Goal: Information Seeking & Learning: Learn about a topic

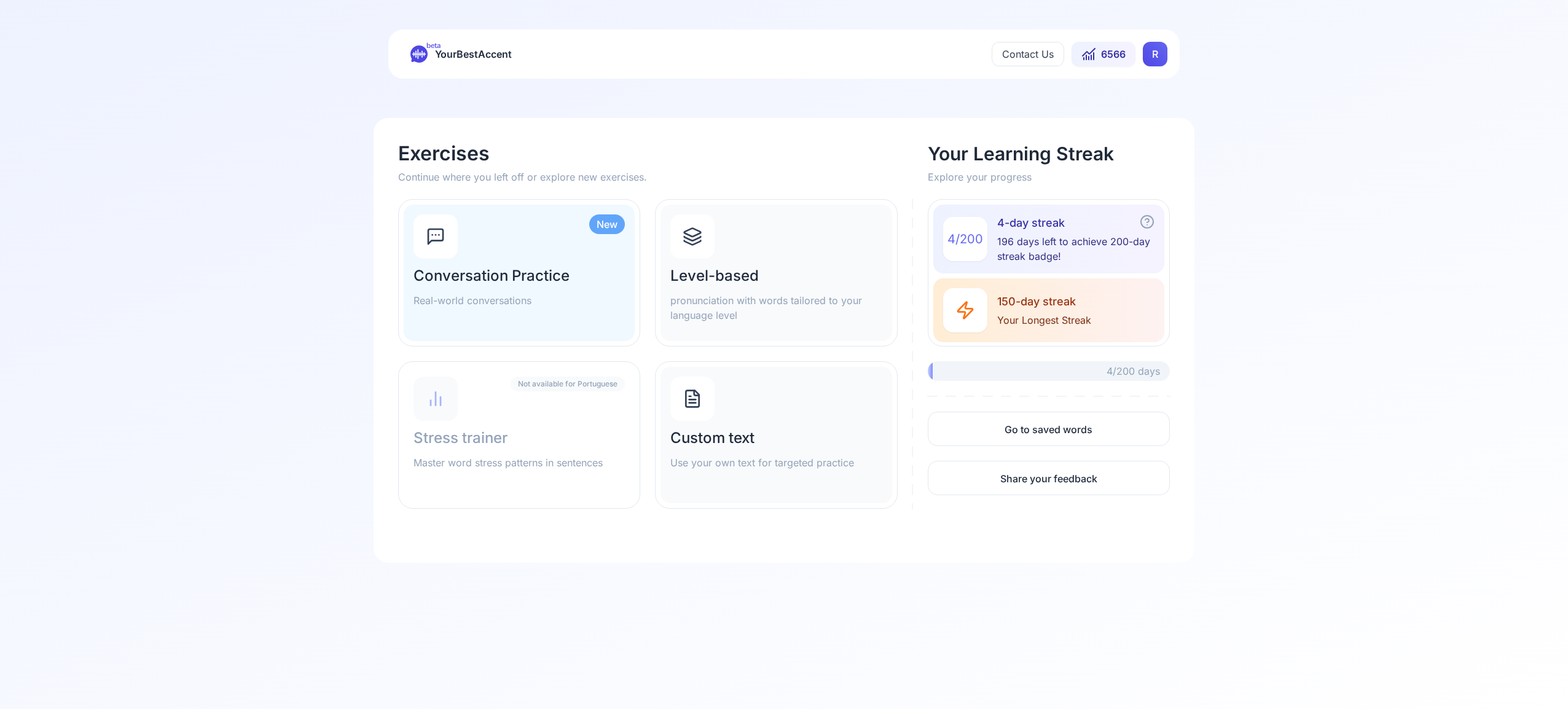
click at [700, 241] on icon at bounding box center [693, 243] width 16 height 4
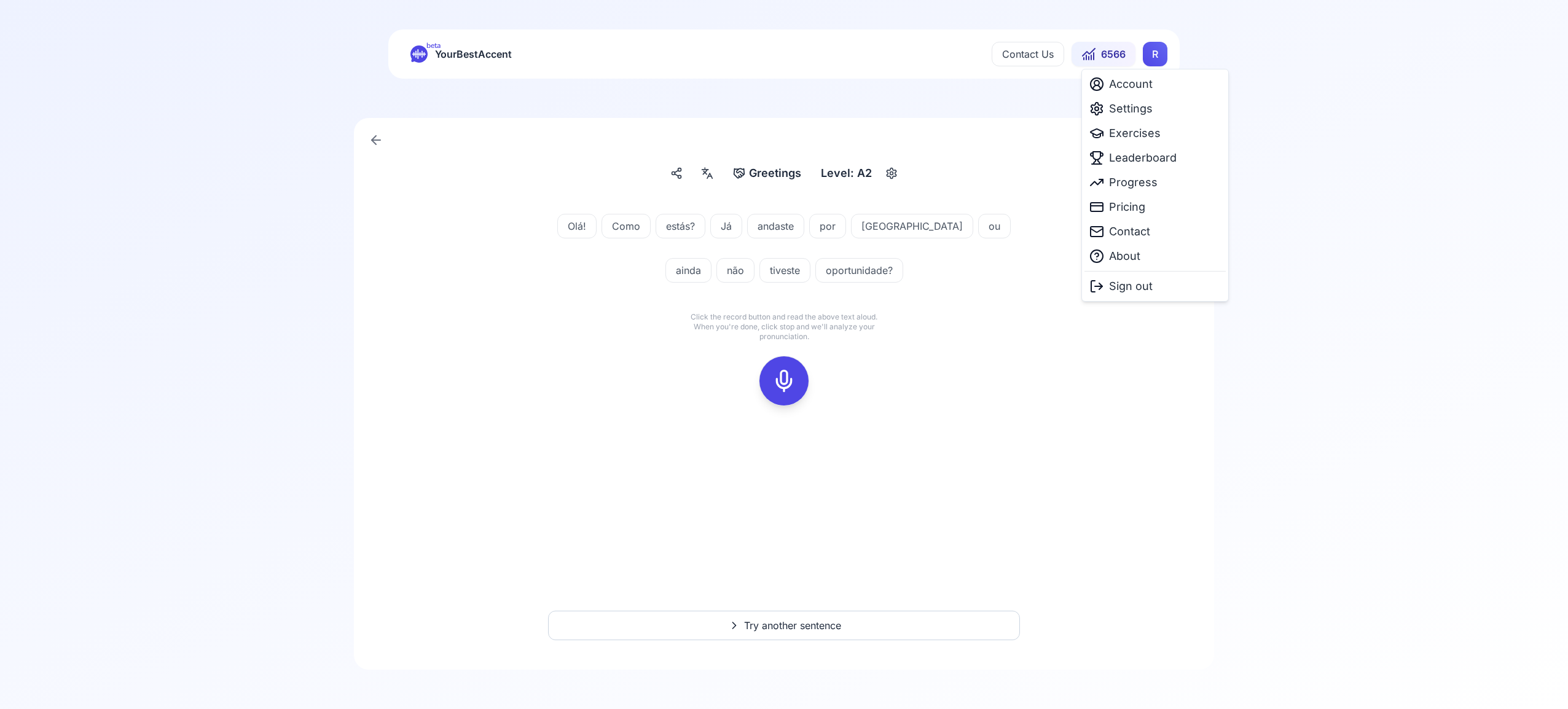
click at [1157, 55] on html "beta YourBestAccent Contact Us 6566 R Greetings Greetings Level: A2 Olá! Como e…" at bounding box center [784, 354] width 1568 height 709
click at [1143, 108] on span "Settings" at bounding box center [1131, 109] width 43 height 17
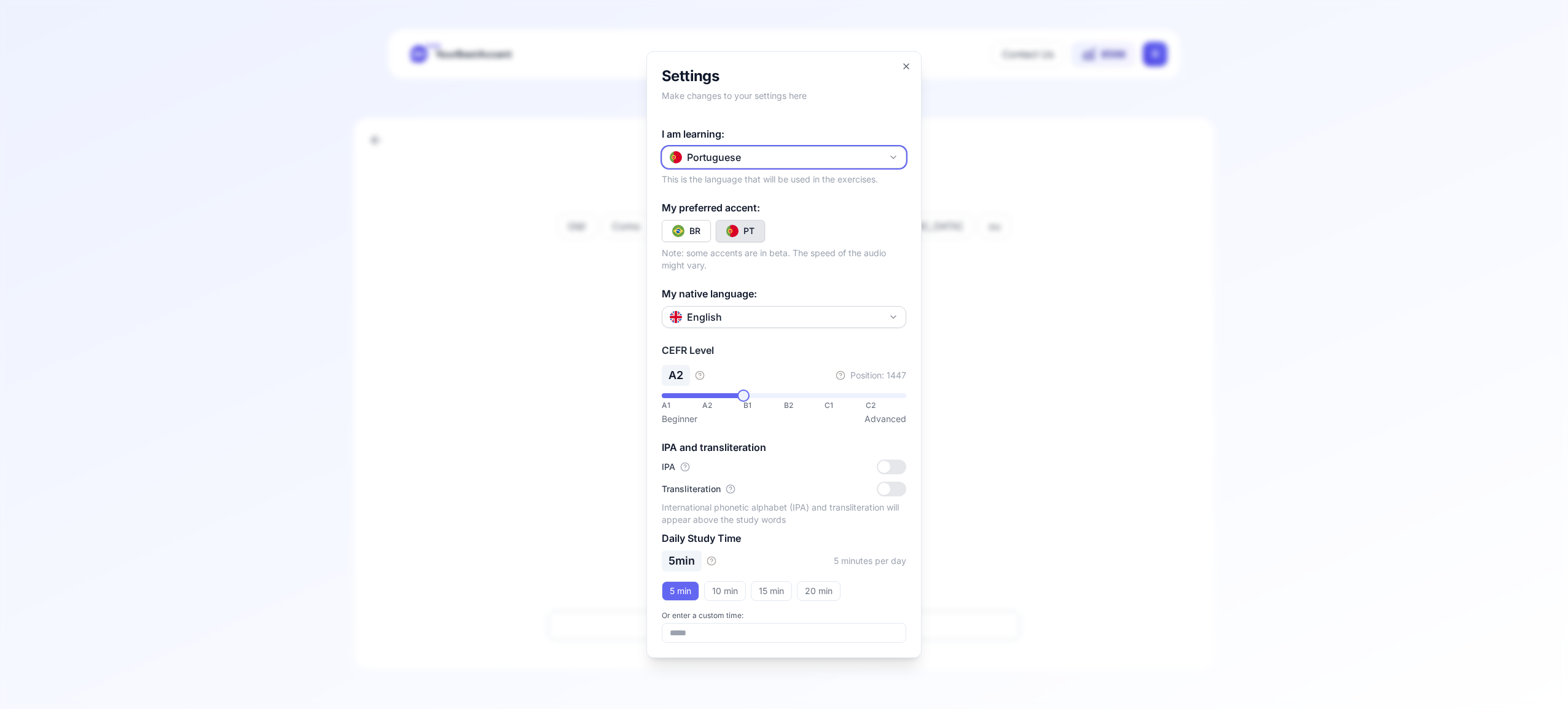
click at [893, 158] on icon "button" at bounding box center [893, 156] width 5 height 2
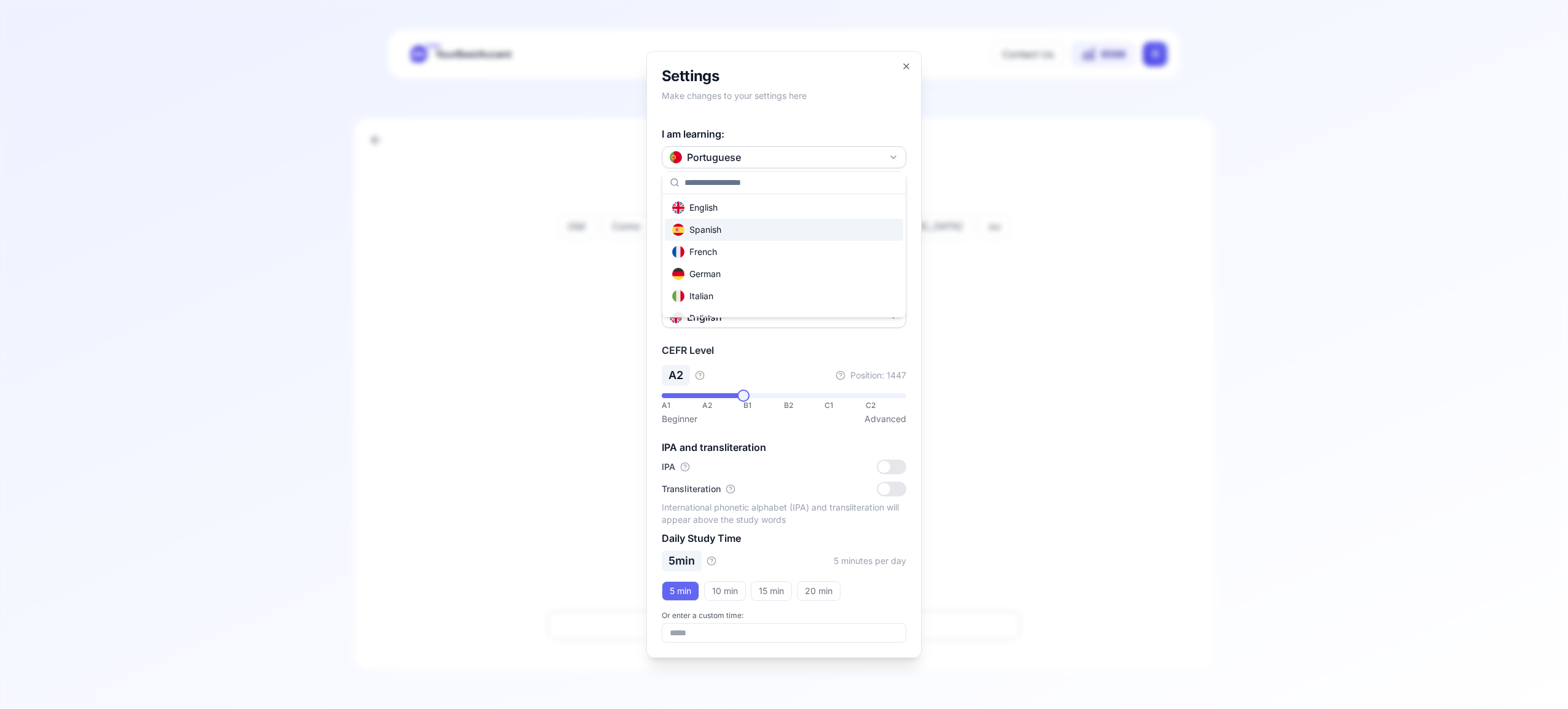
click at [817, 234] on div "Spanish" at bounding box center [784, 230] width 238 height 22
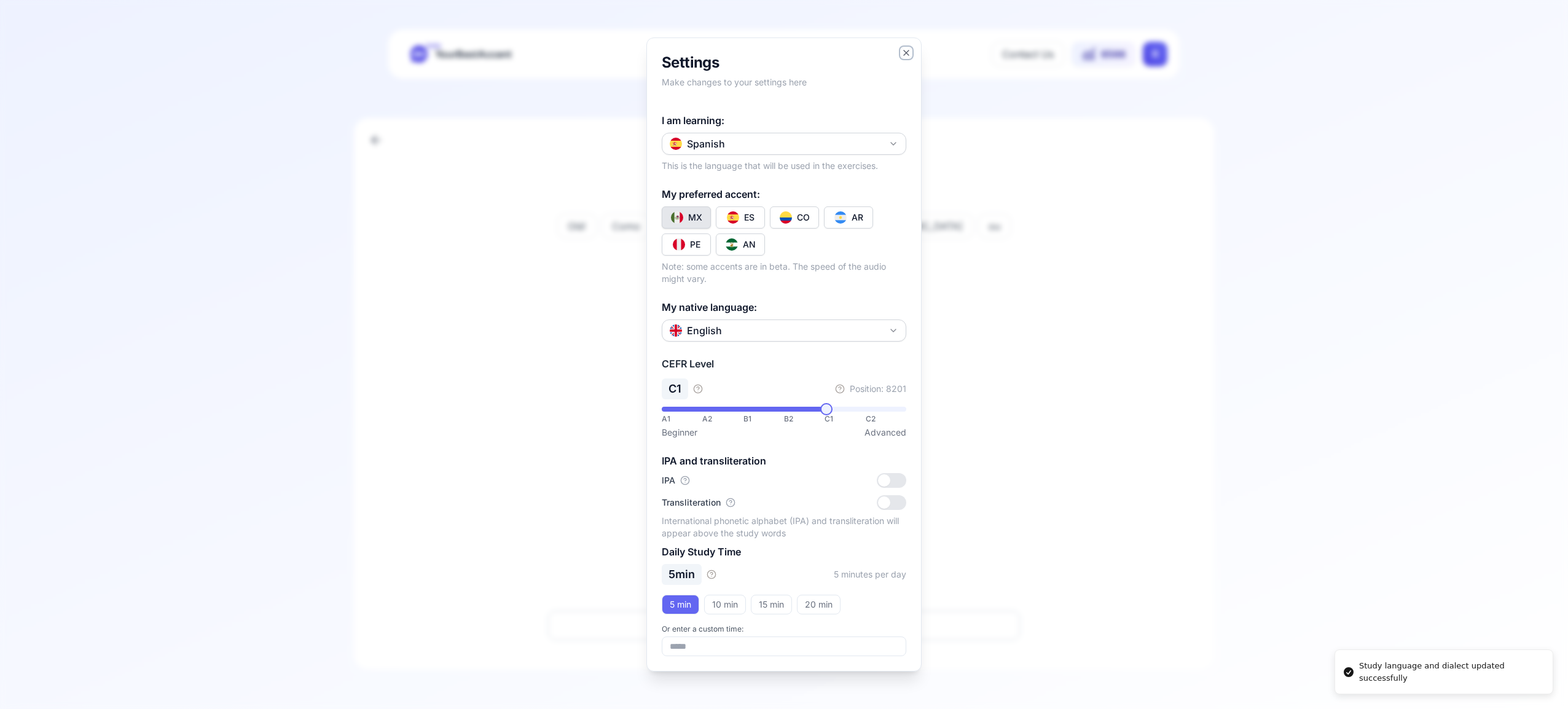
click at [911, 52] on icon "button" at bounding box center [906, 52] width 10 height 10
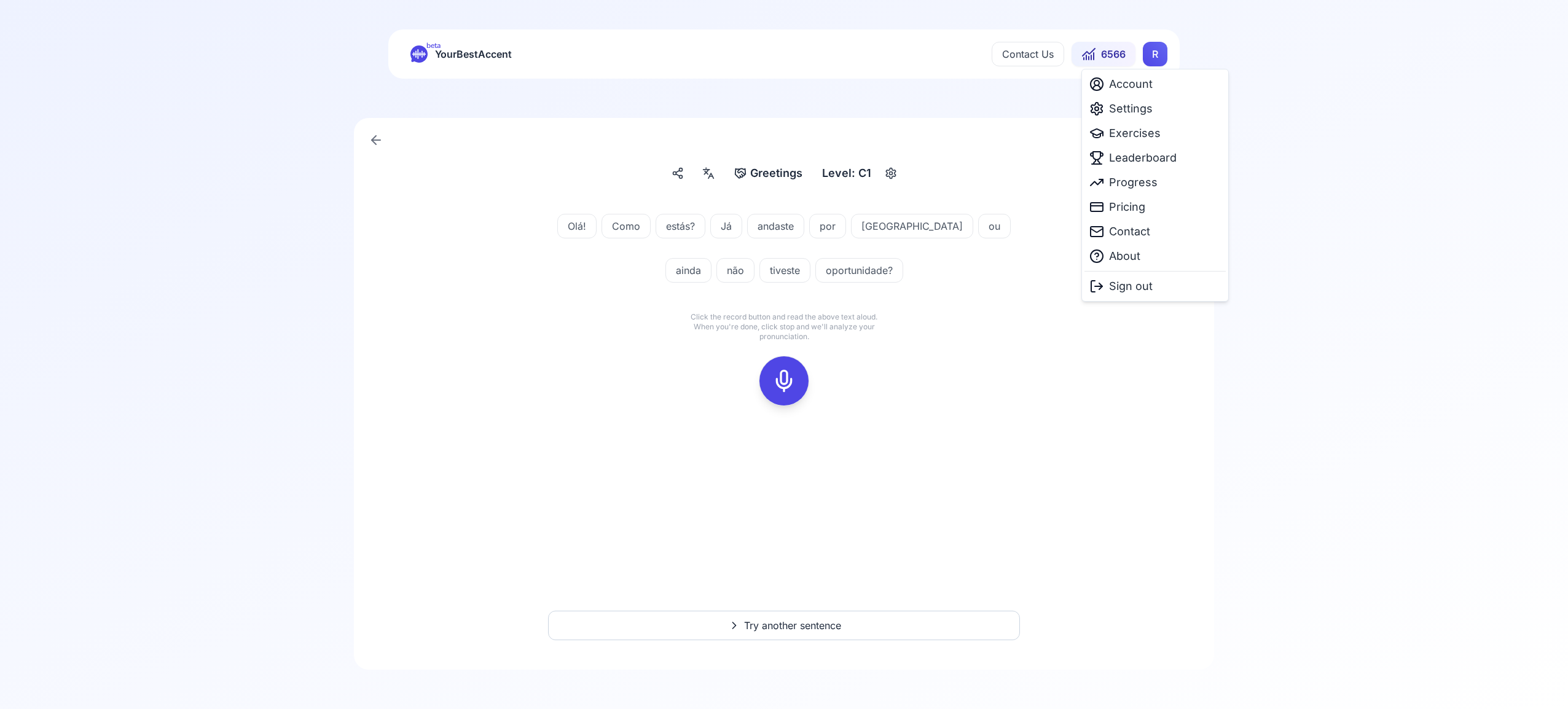
click at [1157, 60] on html "beta YourBestAccent Contact Us 6566 R Greetings Greetings Level: C1 Olá! Como e…" at bounding box center [784, 354] width 1568 height 709
click at [1153, 135] on span "Exercises" at bounding box center [1134, 133] width 52 height 17
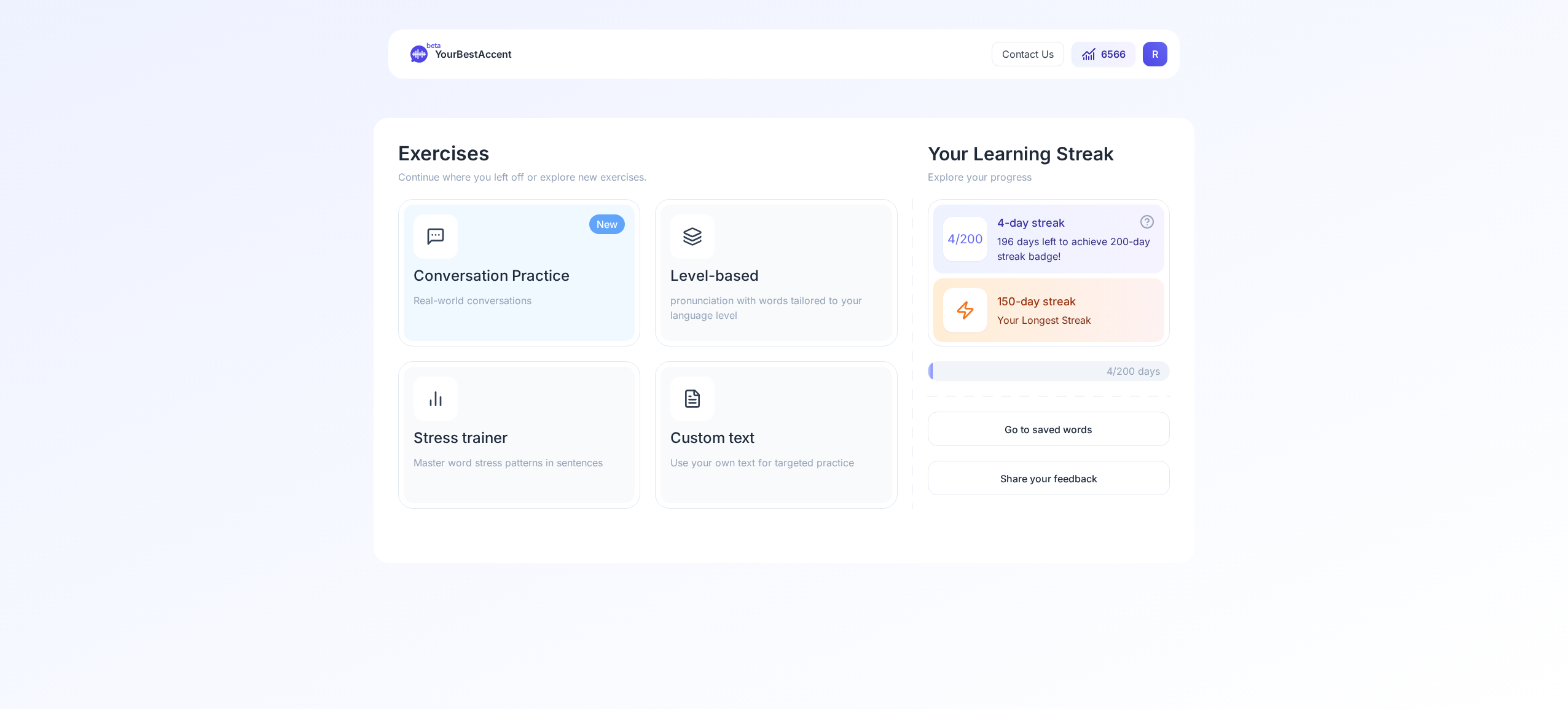
click at [710, 255] on div at bounding box center [692, 236] width 44 height 44
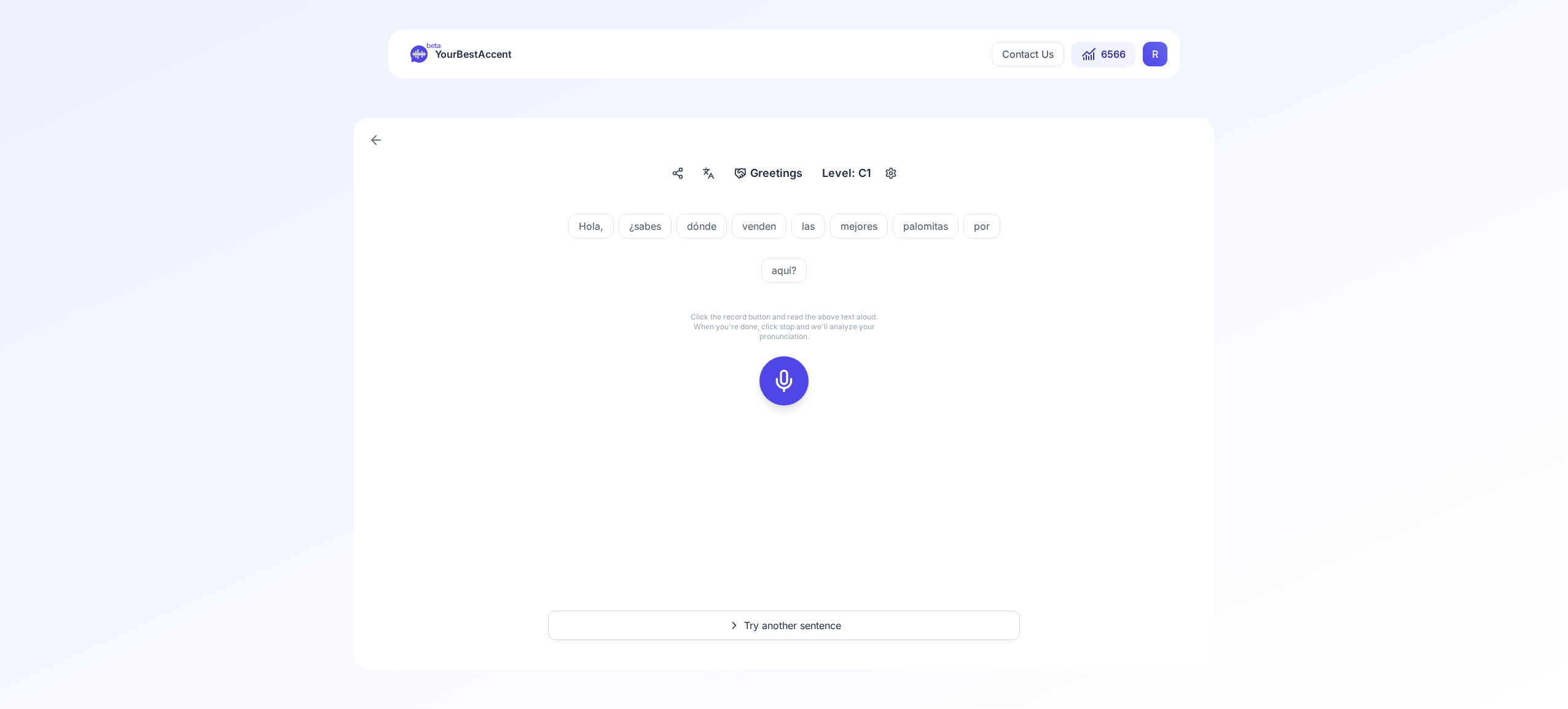
click at [792, 387] on rect at bounding box center [784, 380] width 19 height 19
click at [784, 382] on icon at bounding box center [784, 380] width 25 height 25
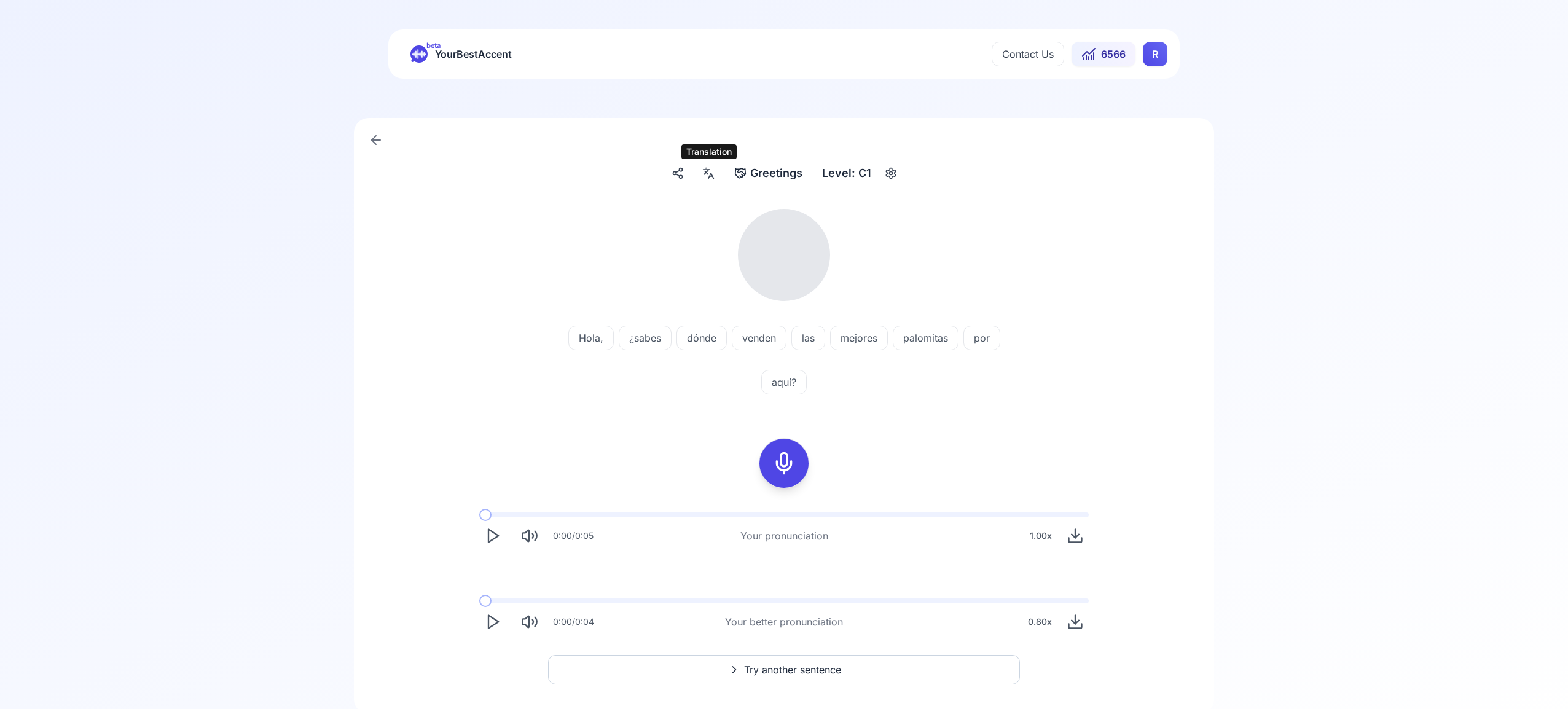
click at [711, 170] on icon at bounding box center [708, 173] width 15 height 12
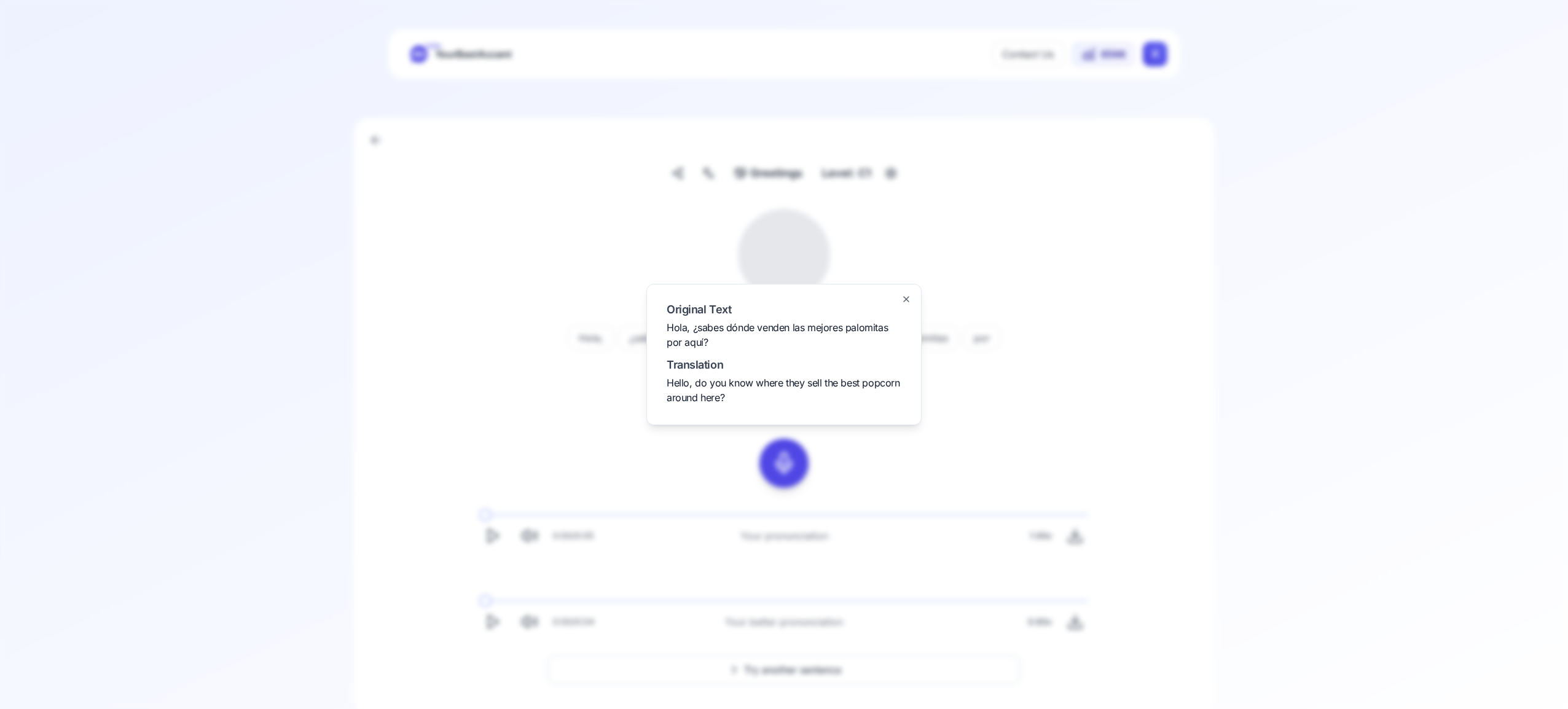
click at [906, 296] on icon "button" at bounding box center [906, 299] width 10 height 10
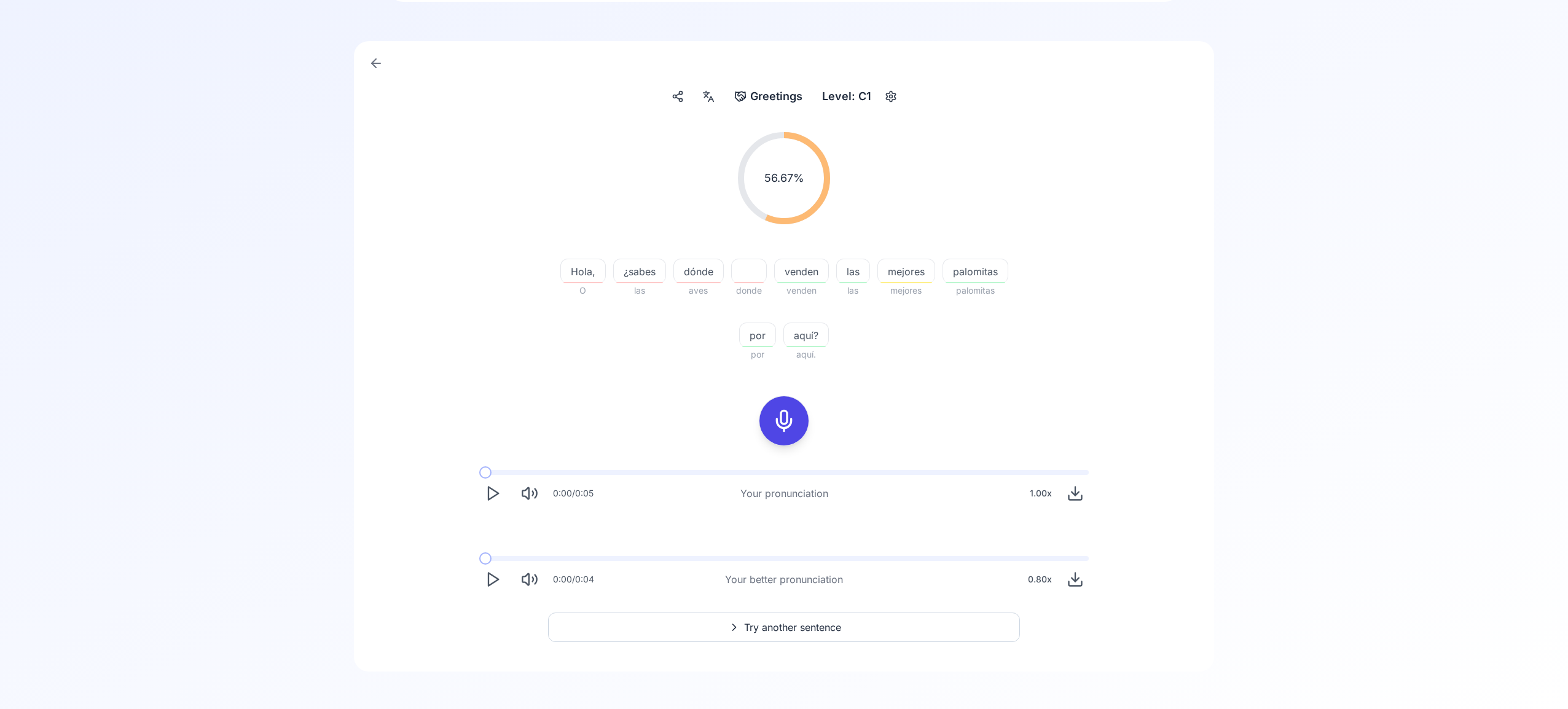
scroll to position [79, 0]
click at [797, 621] on span "Try another sentence" at bounding box center [793, 626] width 97 height 15
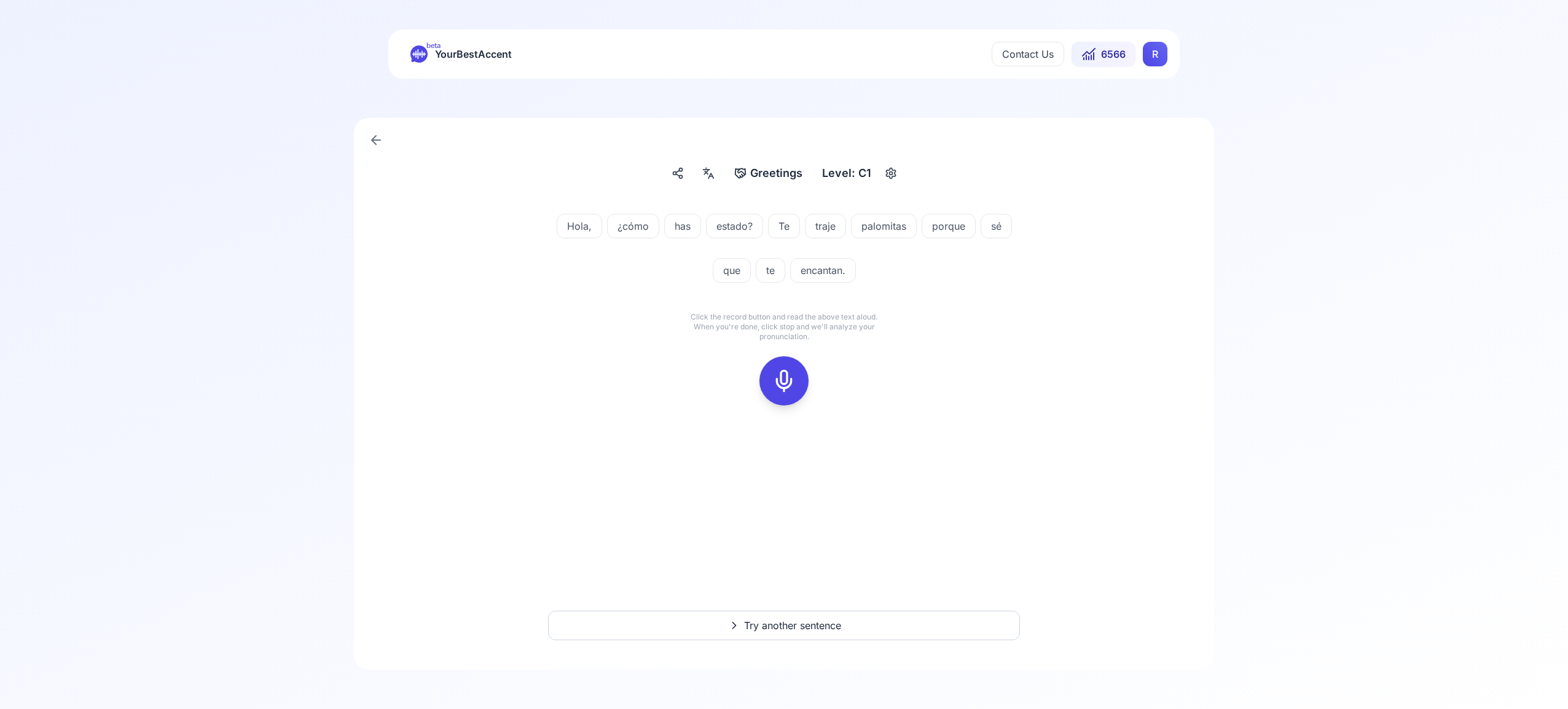
click at [780, 383] on icon at bounding box center [784, 380] width 25 height 25
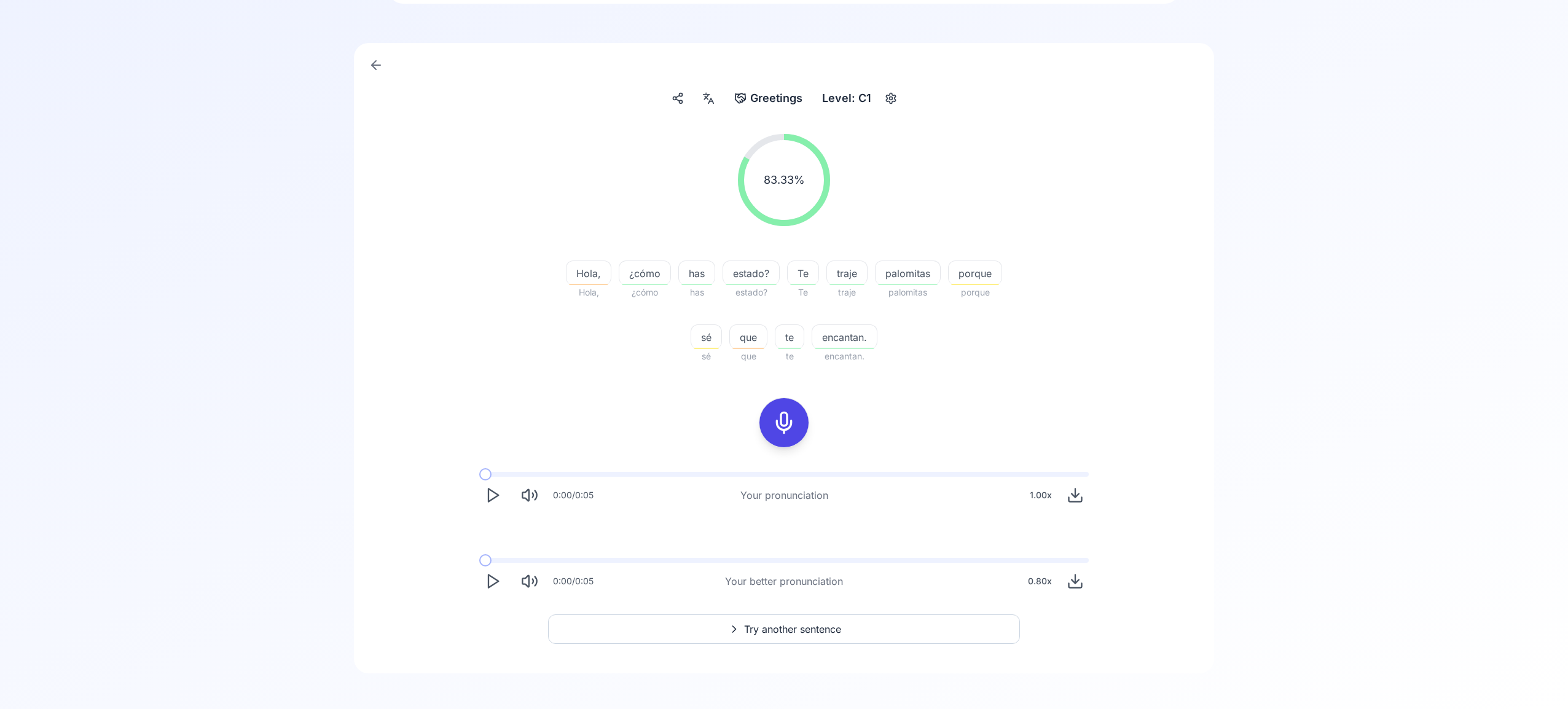
scroll to position [74, 0]
click at [816, 625] on span "Try another sentence" at bounding box center [793, 630] width 97 height 15
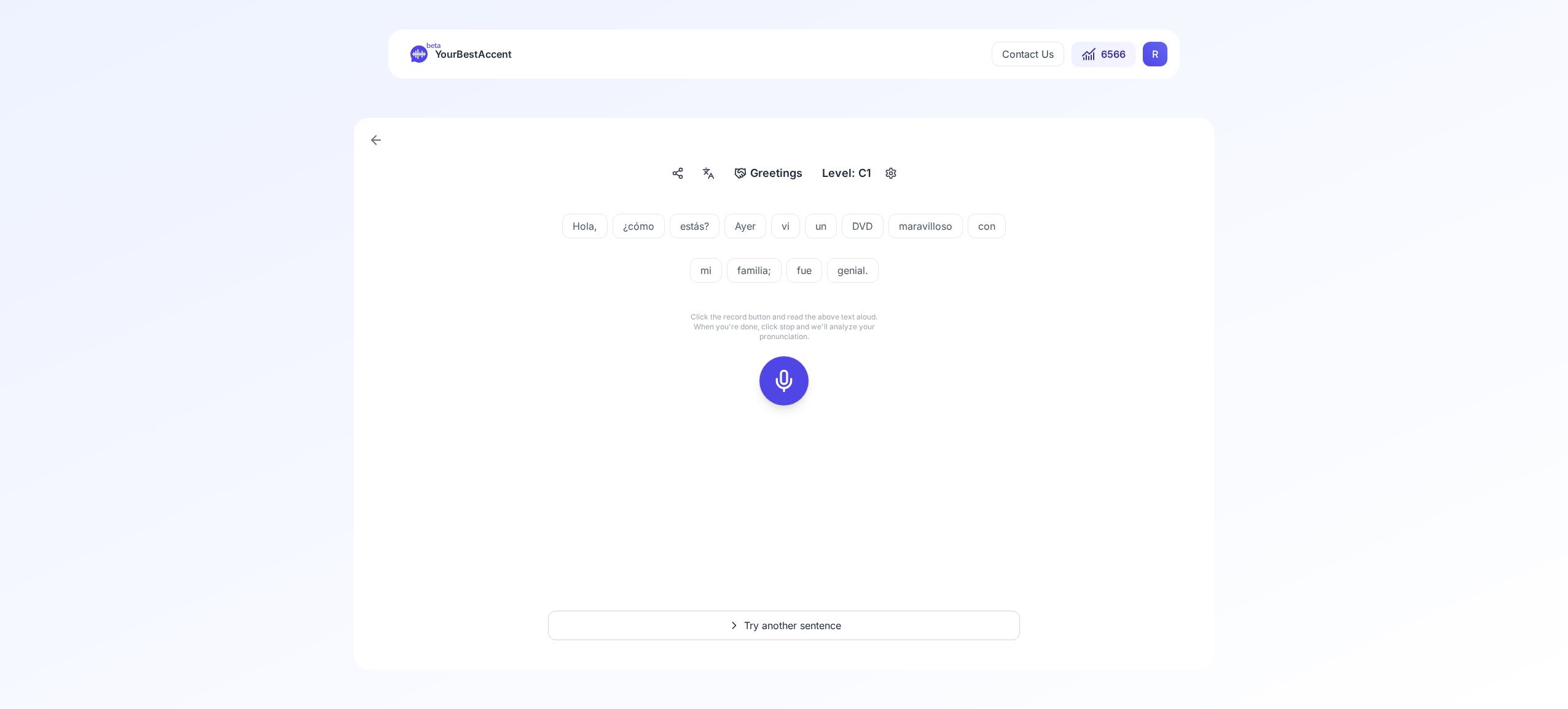
click at [778, 387] on icon at bounding box center [784, 380] width 25 height 25
click at [783, 386] on icon at bounding box center [784, 380] width 25 height 25
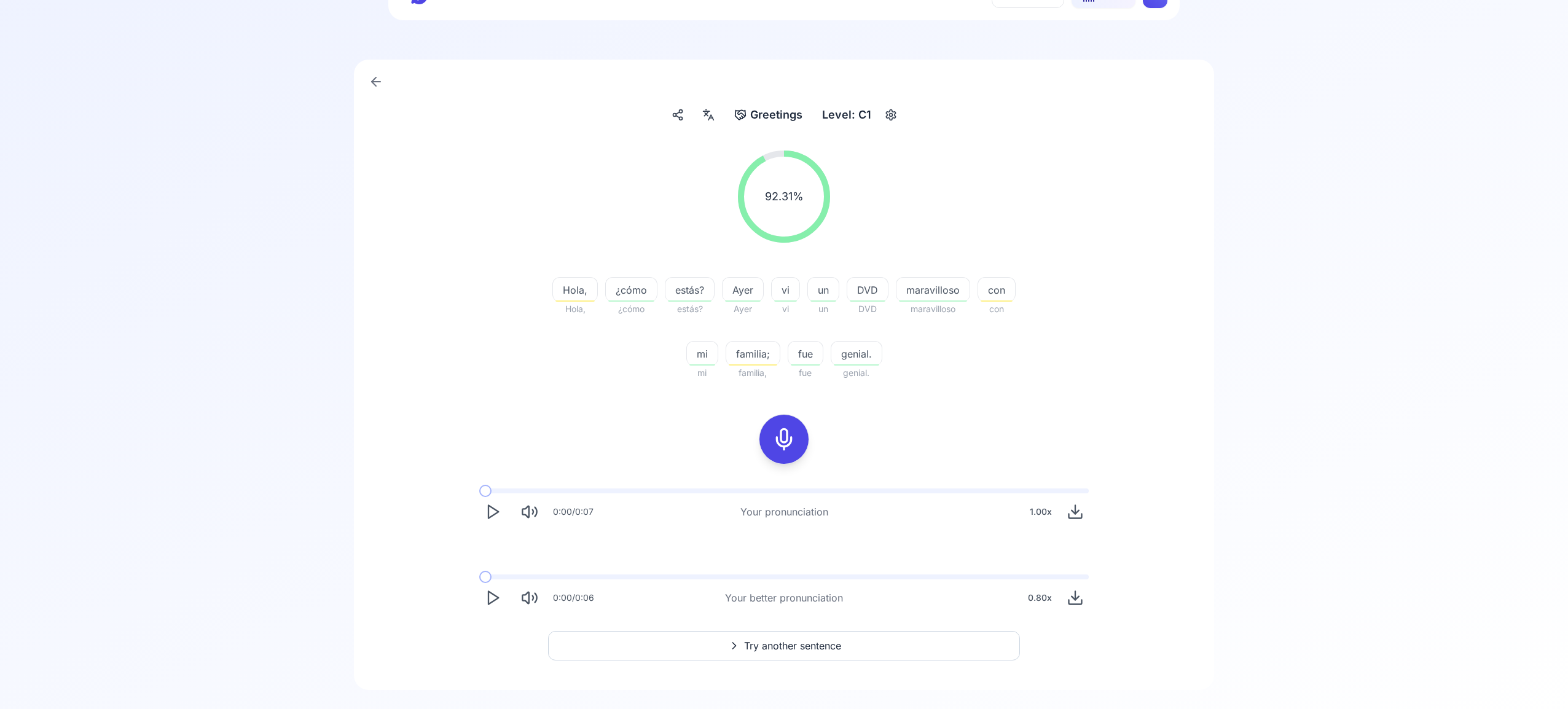
scroll to position [60, 0]
click at [787, 645] on span "Try another sentence" at bounding box center [793, 644] width 97 height 15
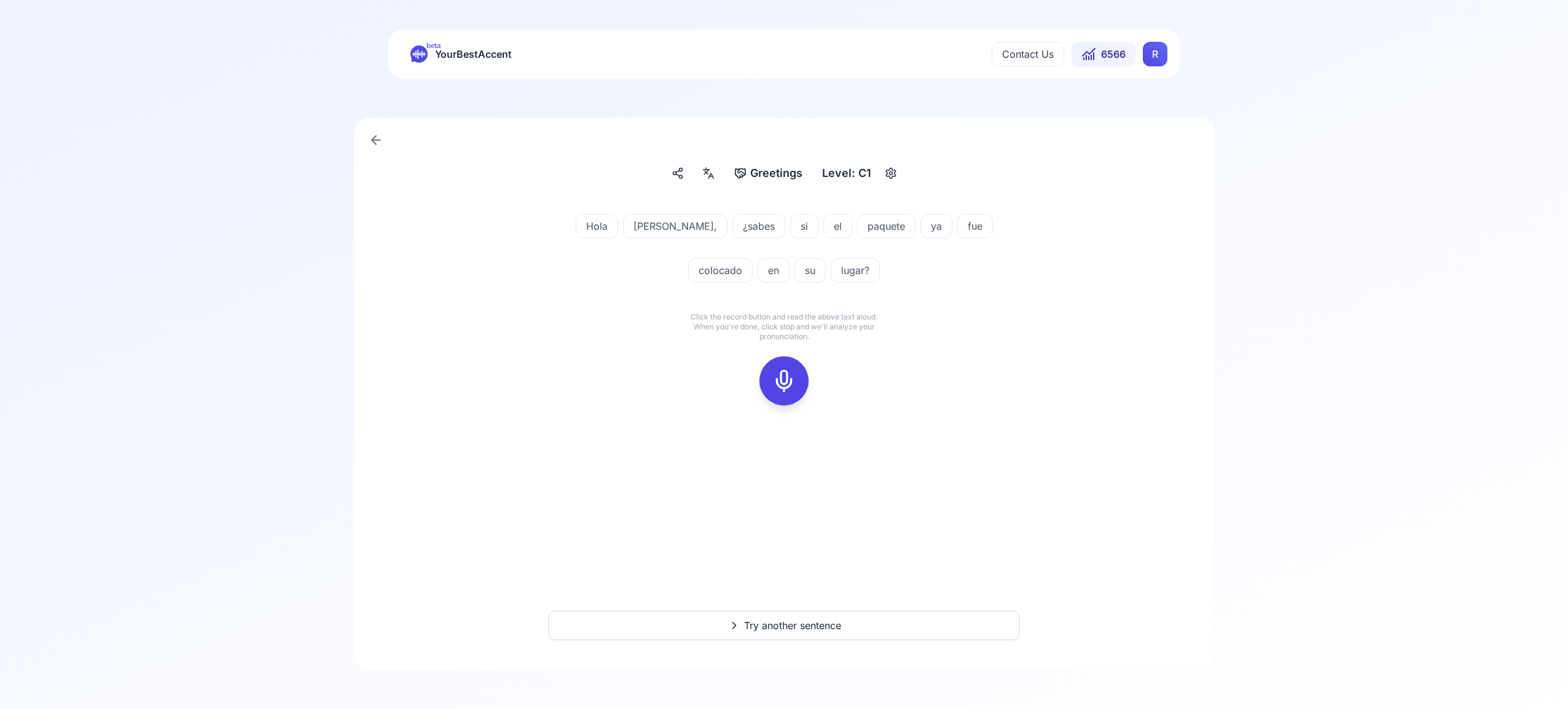
click at [785, 374] on icon at bounding box center [784, 380] width 25 height 25
click at [792, 382] on rect at bounding box center [784, 380] width 19 height 19
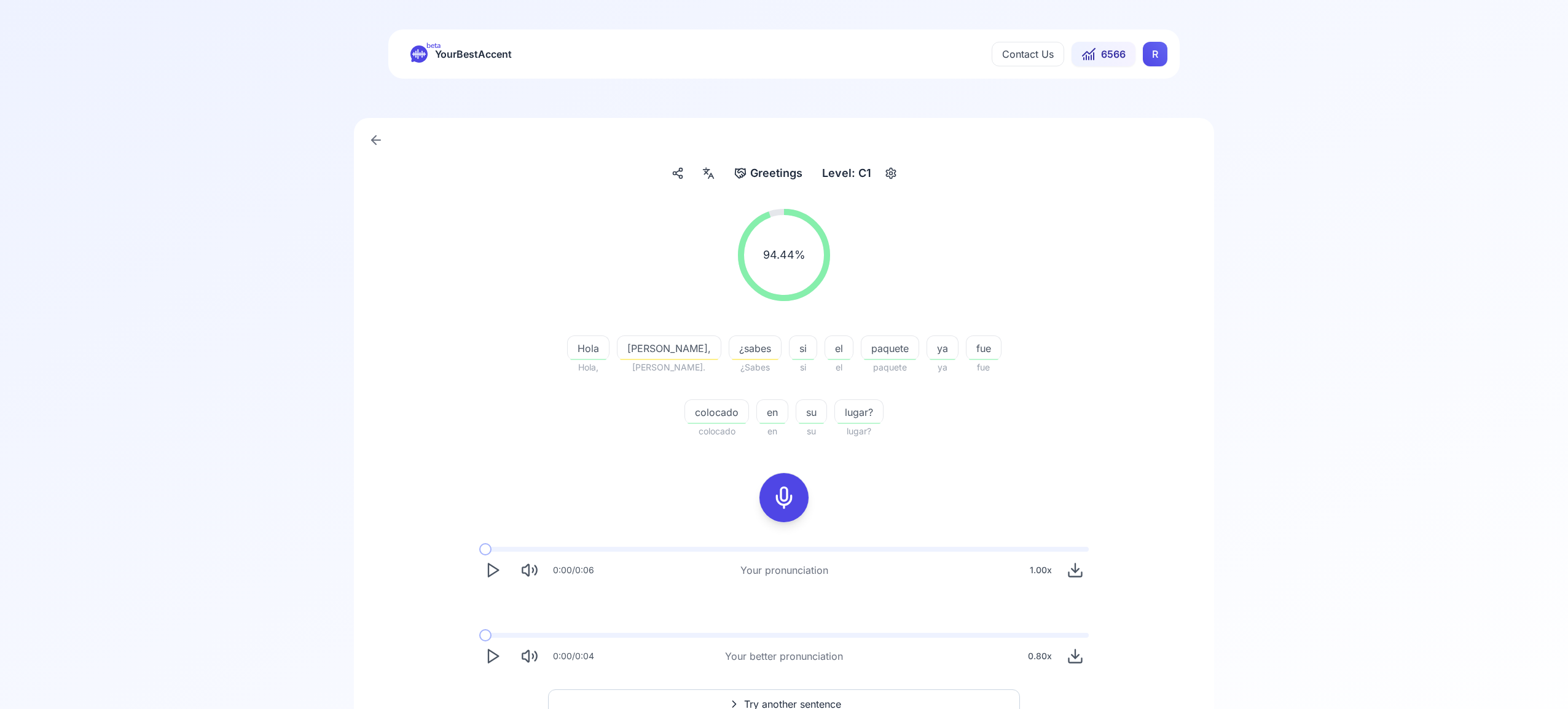
click at [822, 699] on span "Try another sentence" at bounding box center [793, 705] width 97 height 15
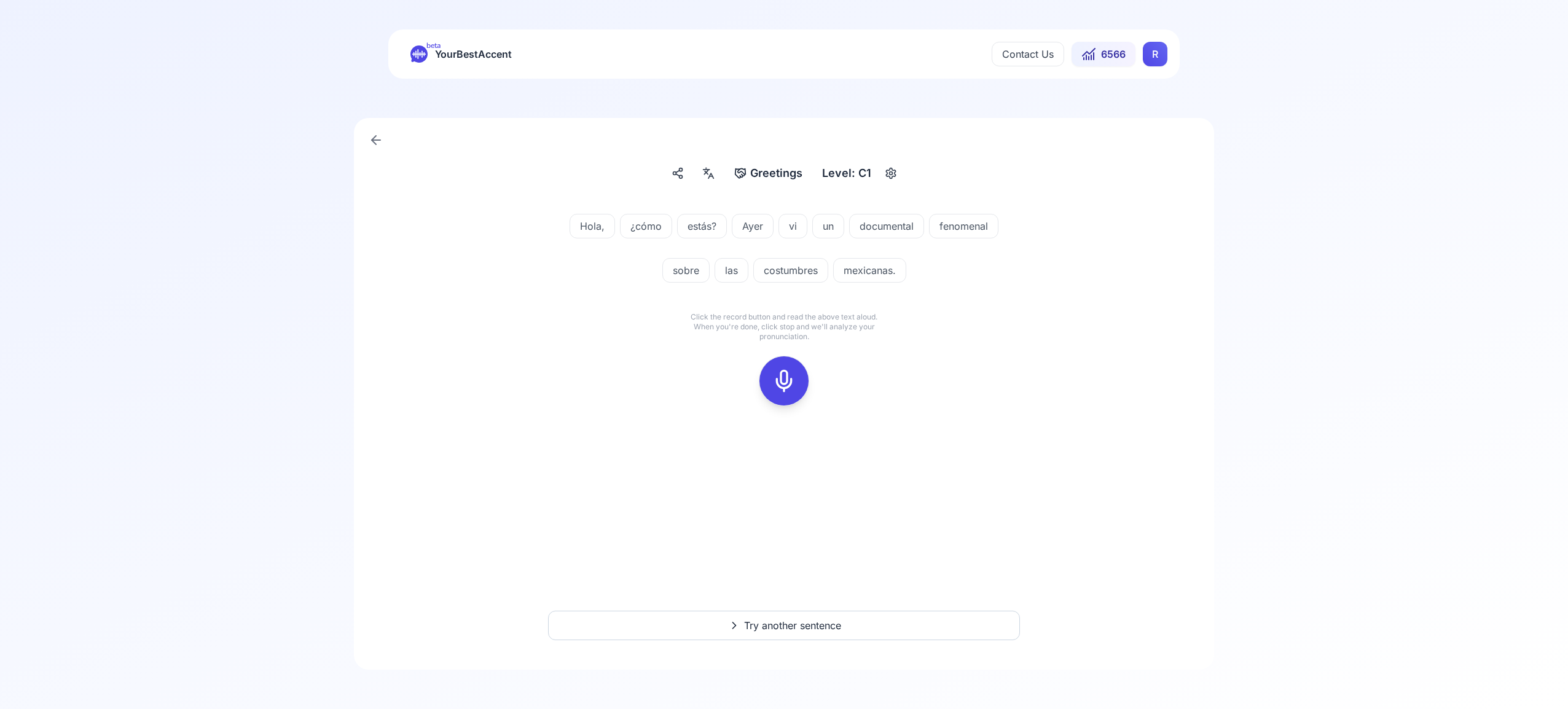
click at [783, 374] on icon at bounding box center [784, 380] width 25 height 25
click at [780, 368] on div at bounding box center [783, 381] width 29 height 49
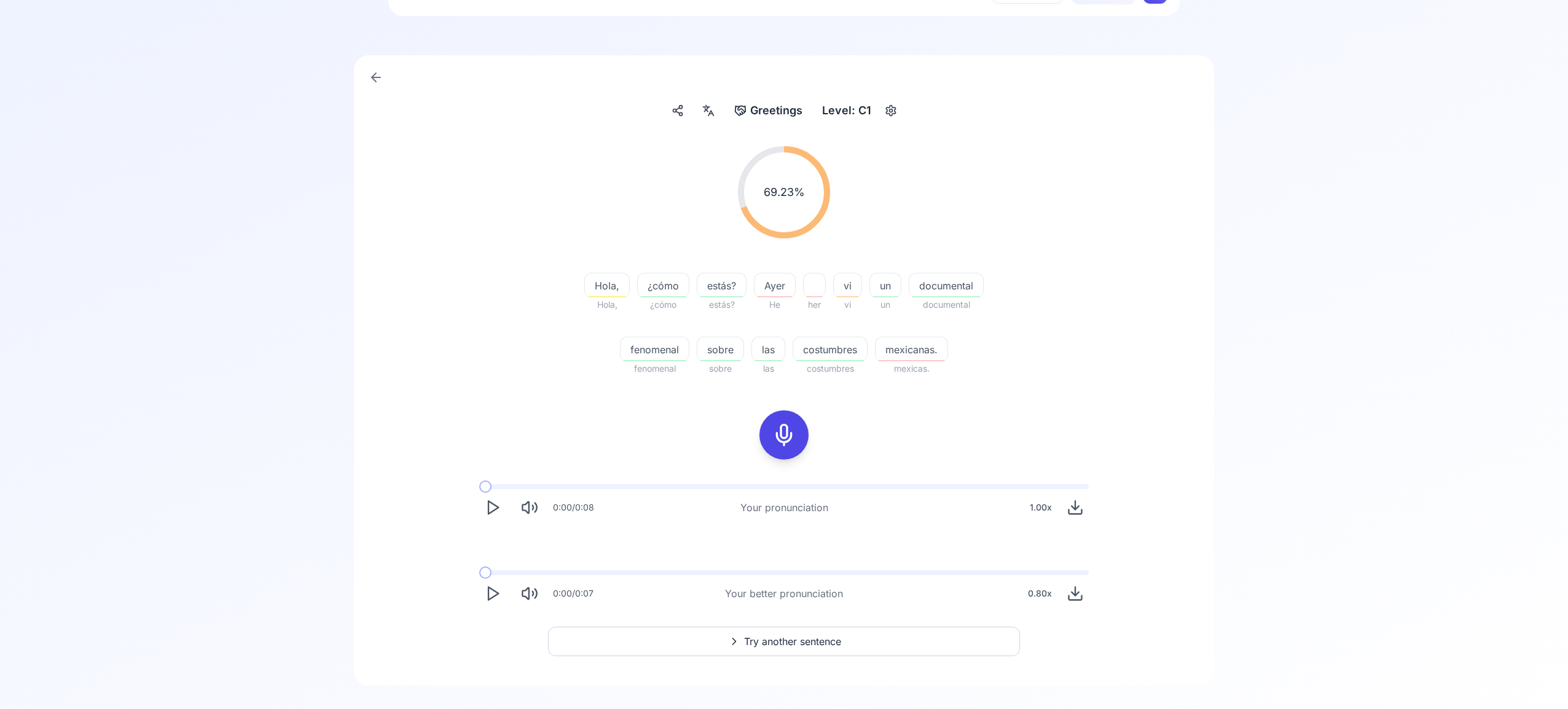
scroll to position [79, 0]
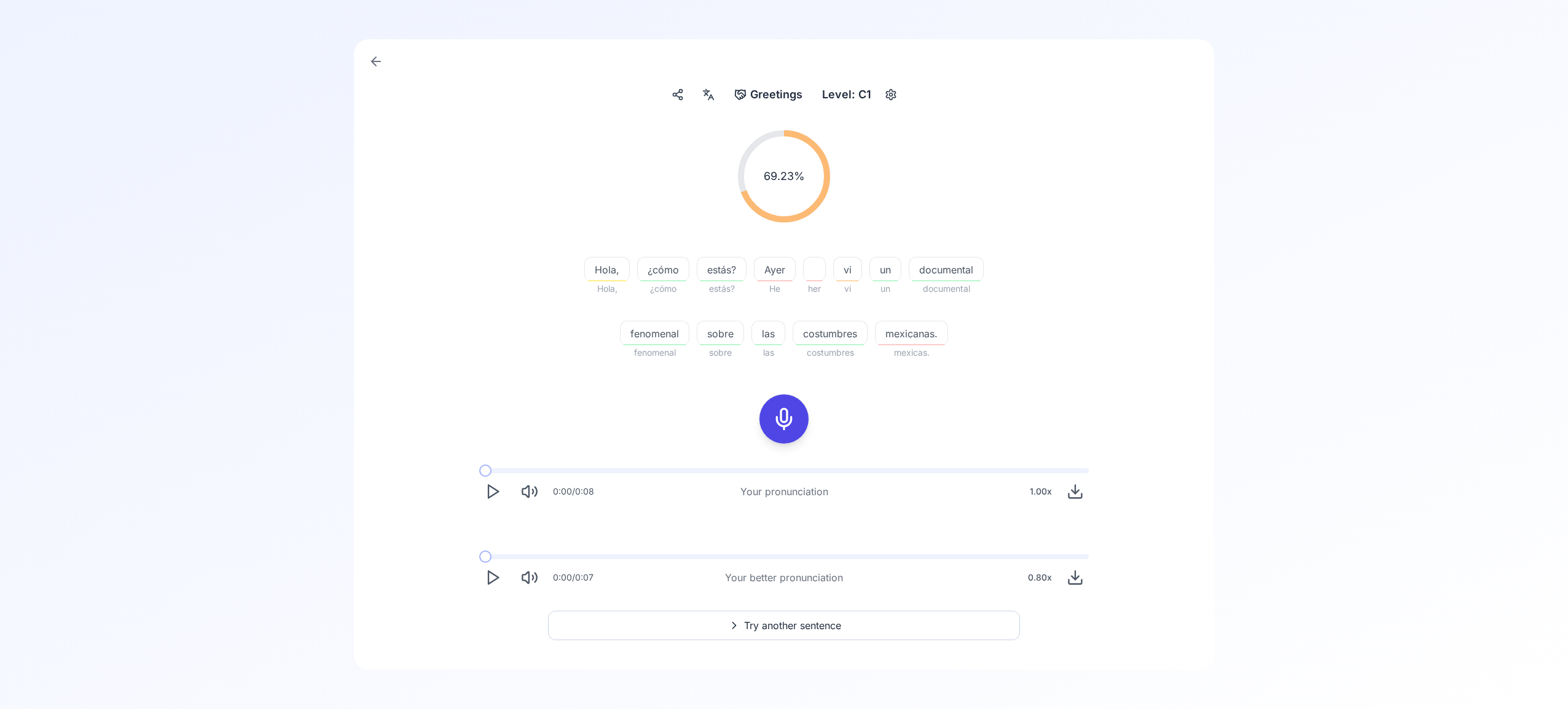
click at [803, 627] on span "Try another sentence" at bounding box center [793, 626] width 97 height 15
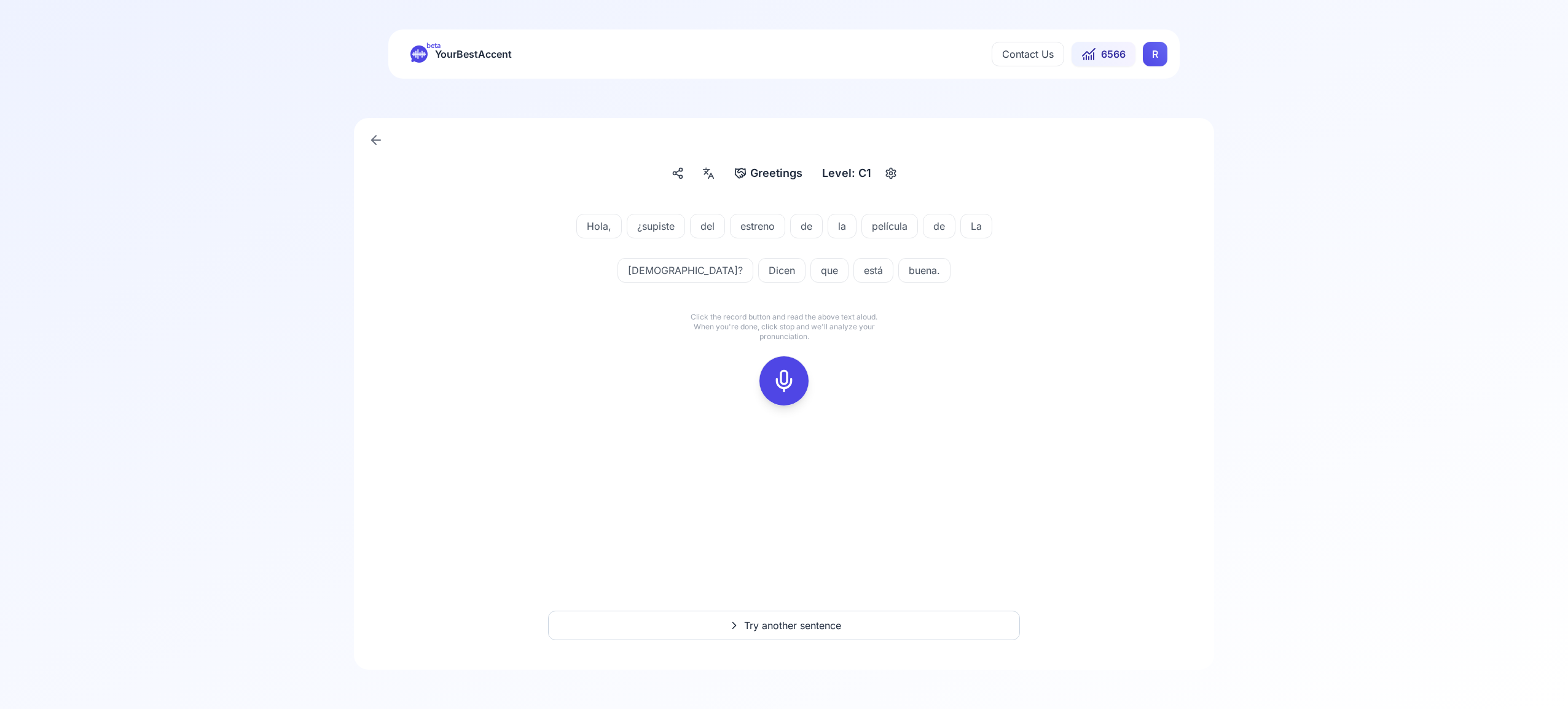
click at [790, 380] on icon at bounding box center [784, 380] width 25 height 25
click at [798, 373] on button at bounding box center [784, 381] width 49 height 49
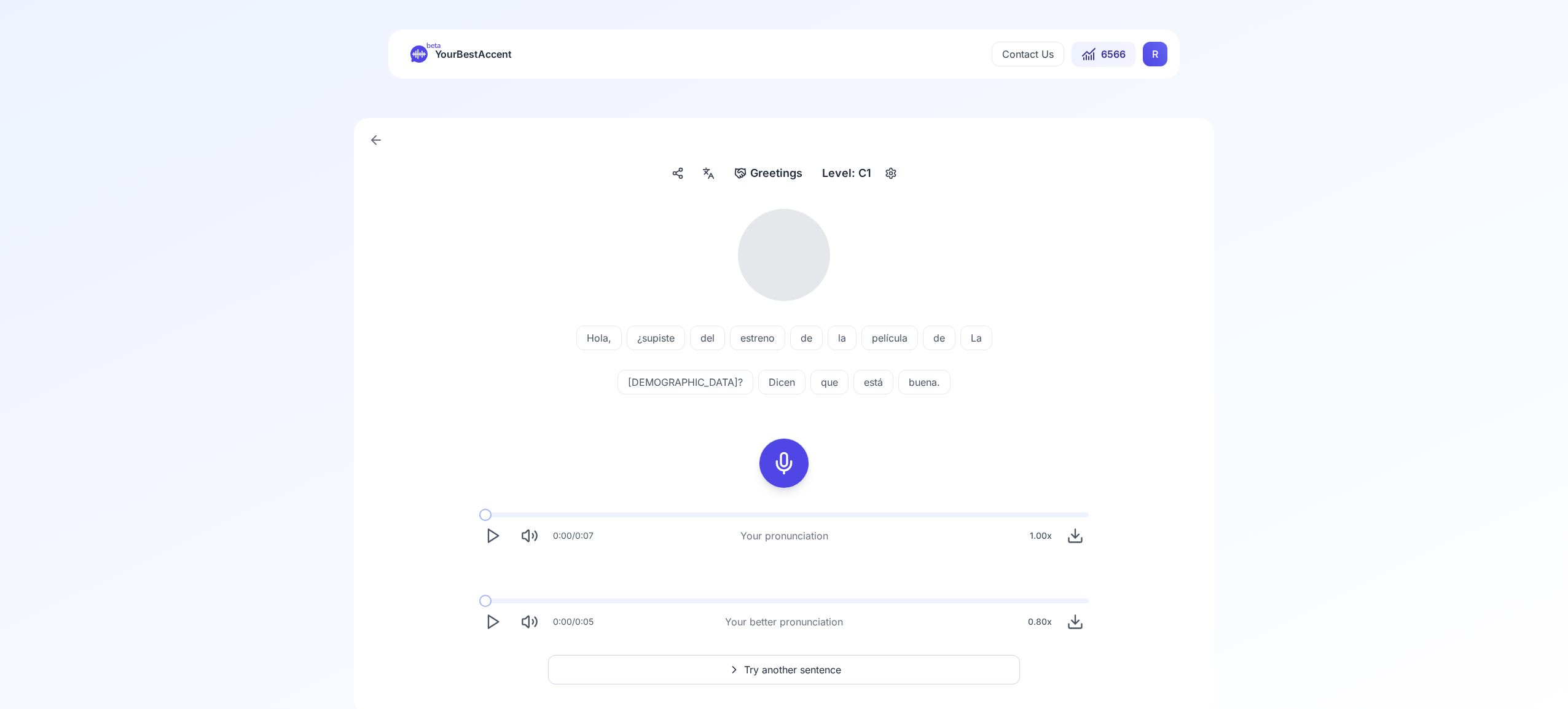
scroll to position [4, 0]
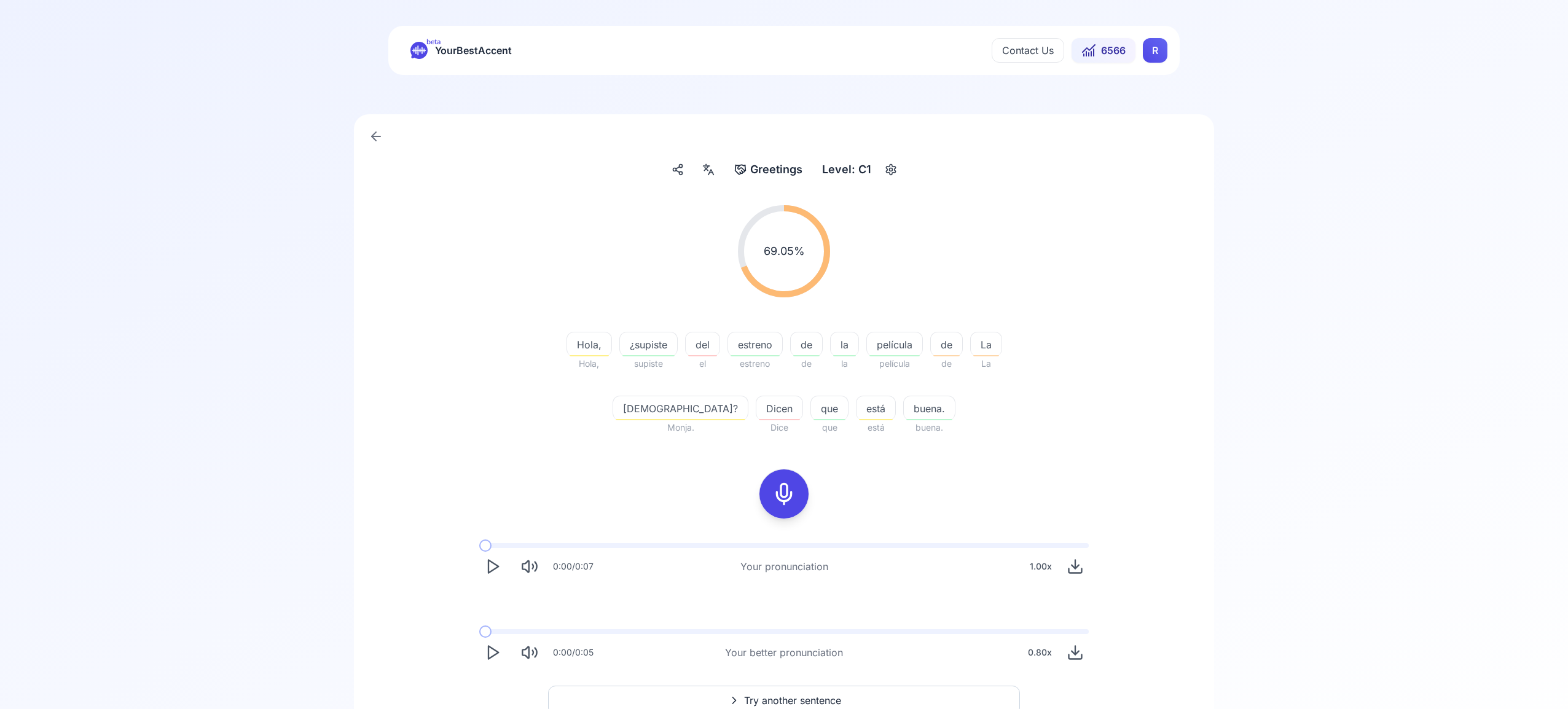
click at [1149, 52] on html "beta YourBestAccent Contact Us 6566 R Greetings Greetings Level: C1 69.05 % 69.…" at bounding box center [784, 350] width 1568 height 709
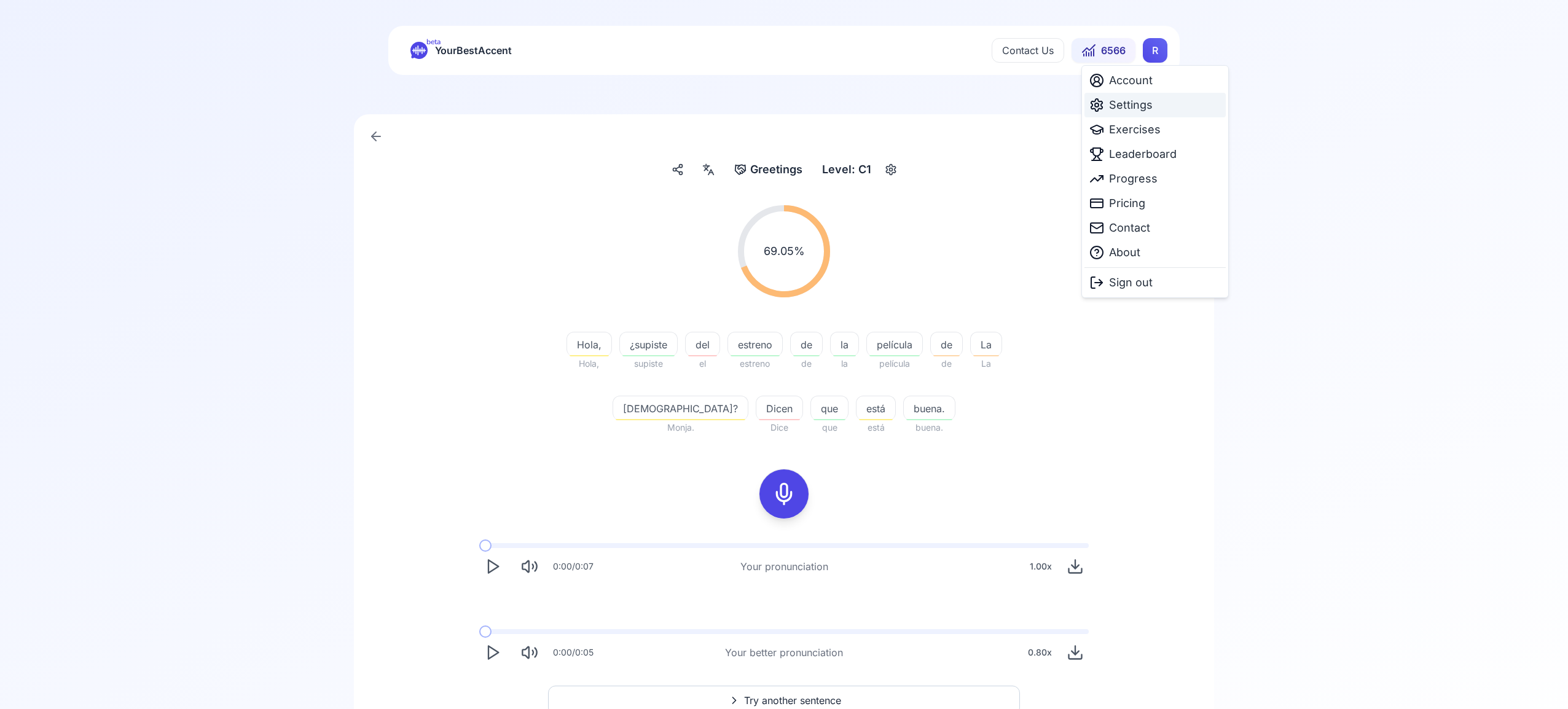
click at [1134, 105] on span "Settings" at bounding box center [1131, 105] width 43 height 17
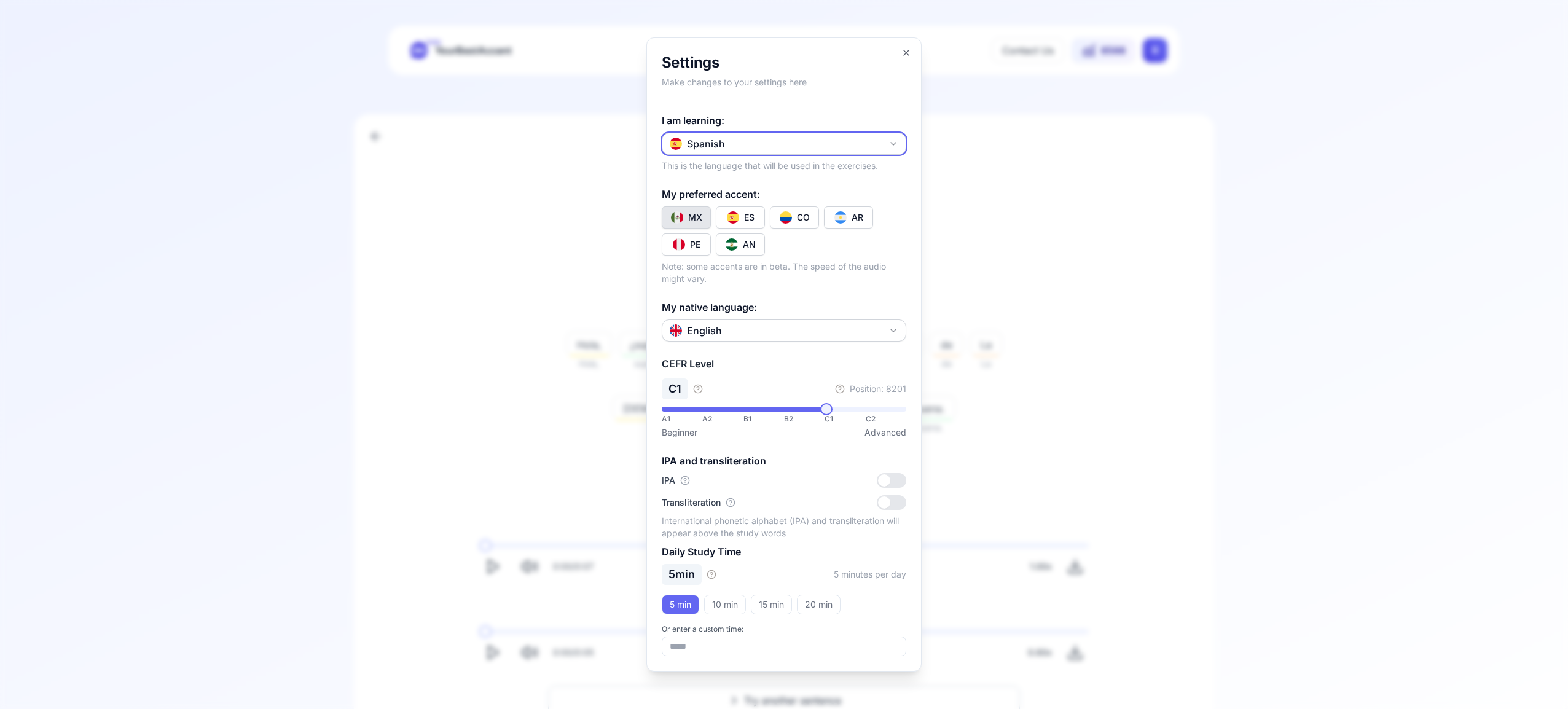
click at [899, 142] on button "Spanish" at bounding box center [784, 144] width 245 height 22
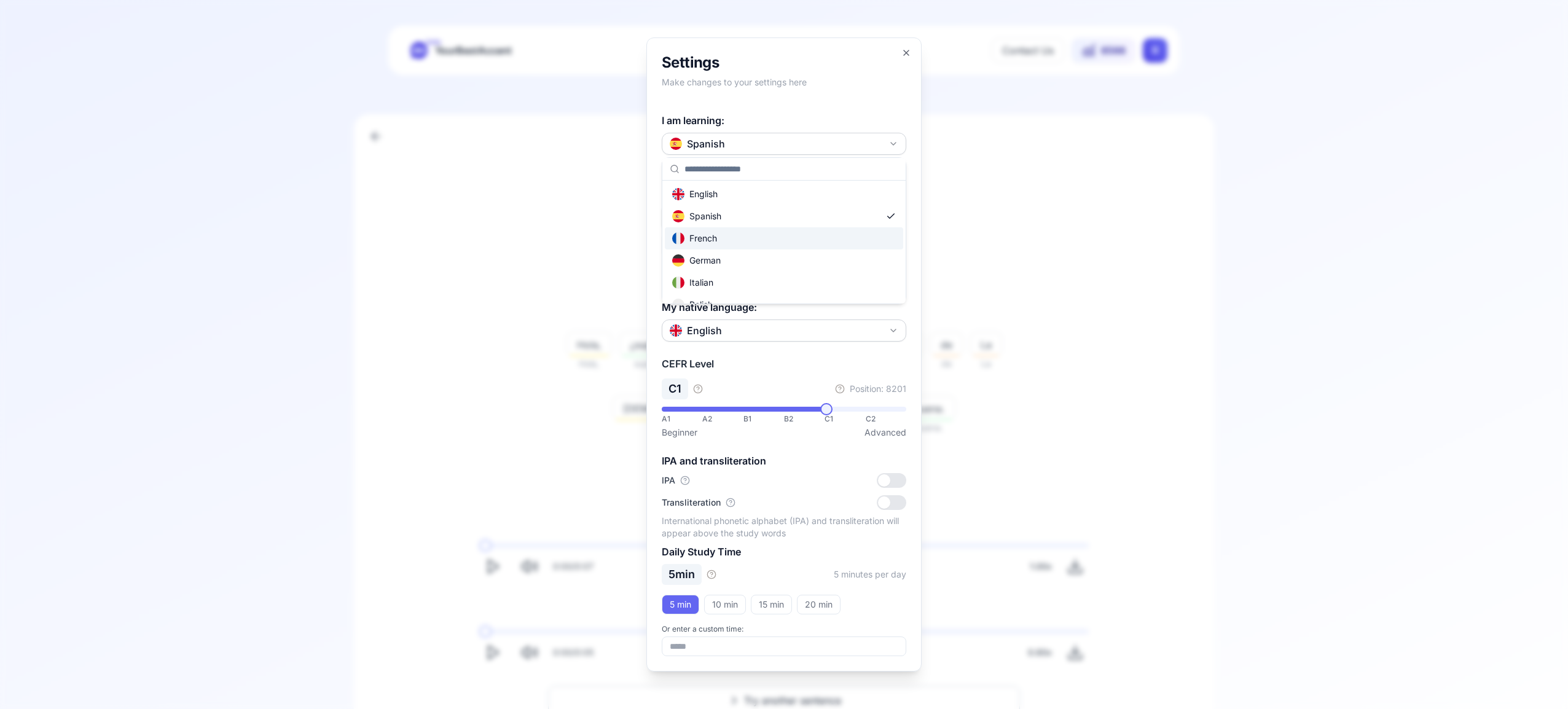
click at [800, 240] on div "French" at bounding box center [784, 239] width 238 height 22
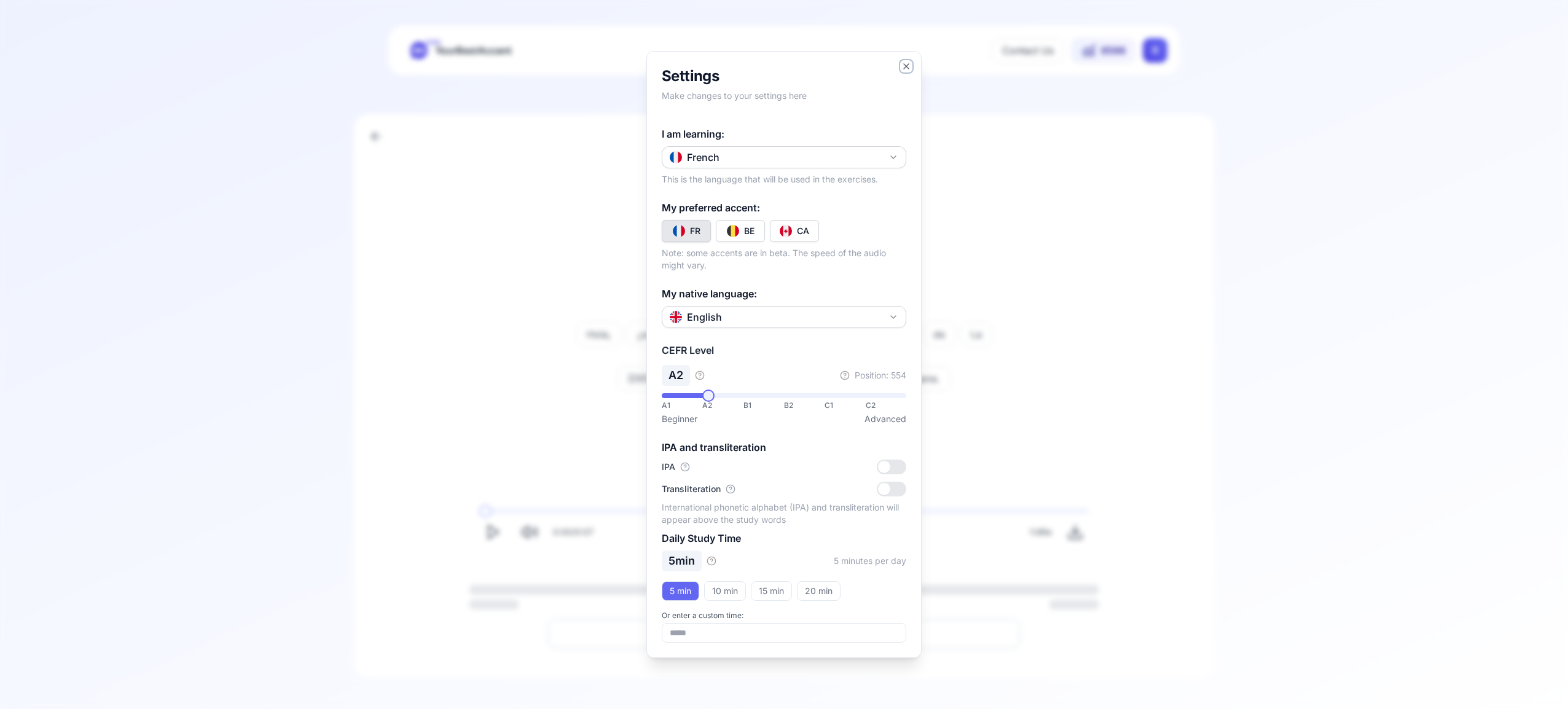
click at [908, 67] on icon "button" at bounding box center [906, 66] width 10 height 10
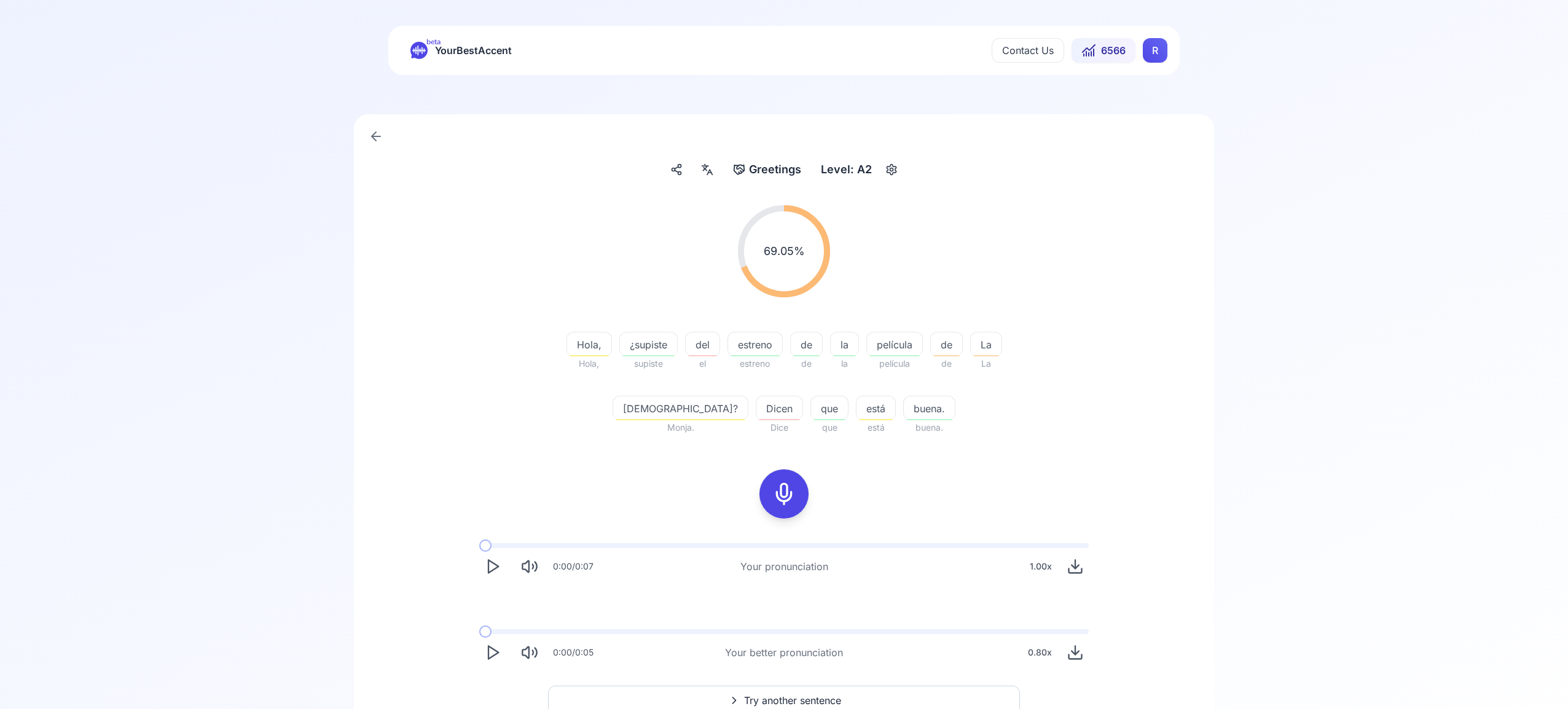
click at [1160, 51] on html "beta YourBestAccent Contact Us 6566 R Greetings Greetings Level: A2 69.05 % 69.…" at bounding box center [784, 350] width 1568 height 709
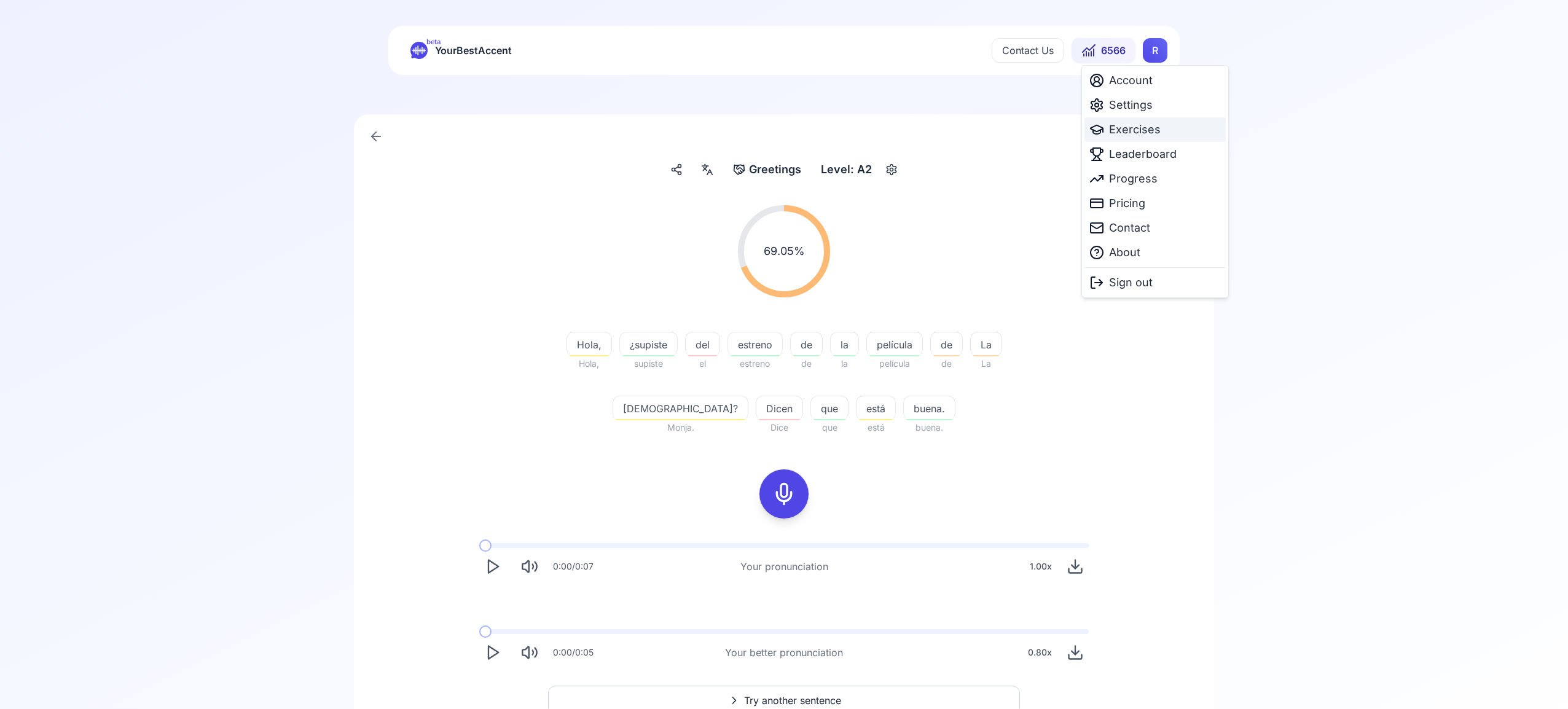
click at [1146, 137] on span "Exercises" at bounding box center [1134, 130] width 52 height 17
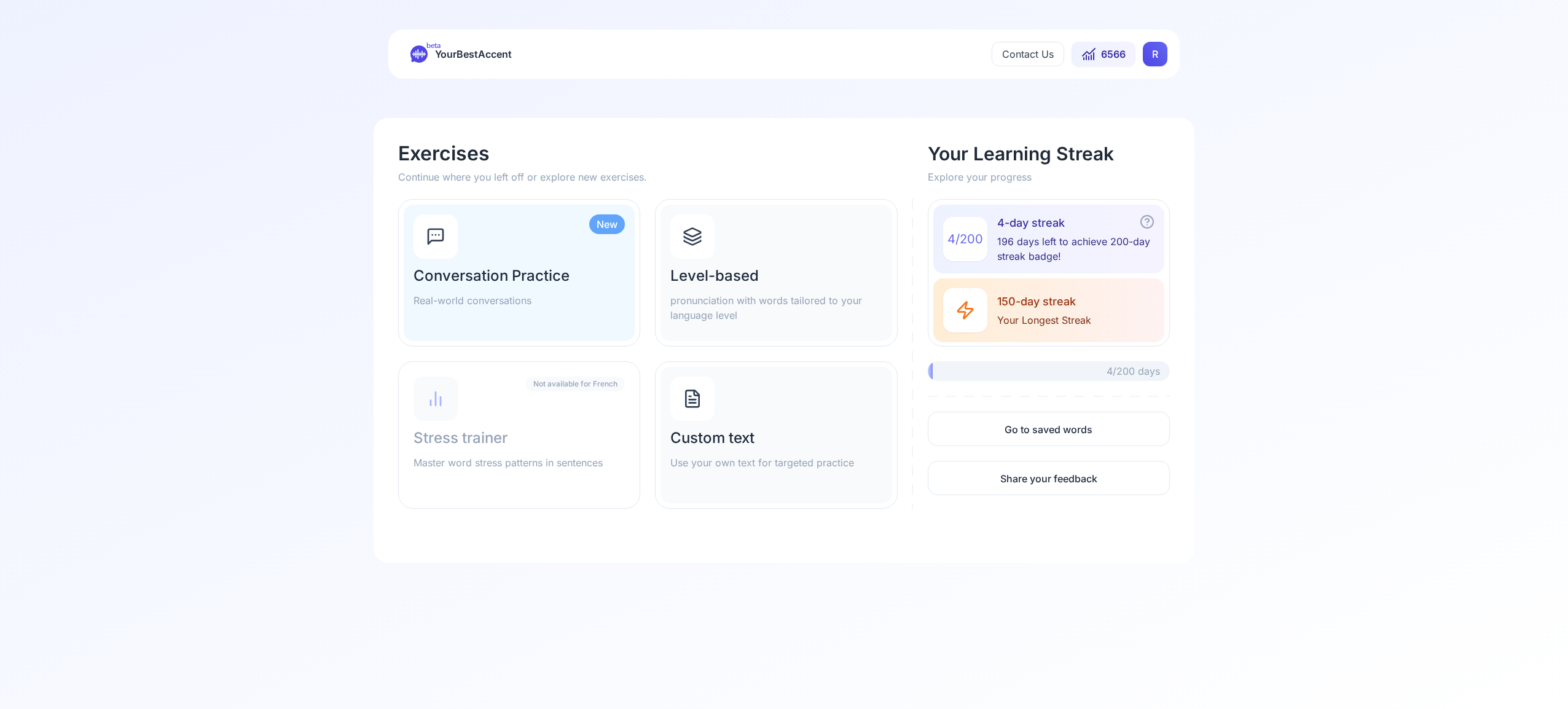
click at [711, 266] on h2 "Level-based" at bounding box center [776, 276] width 211 height 19
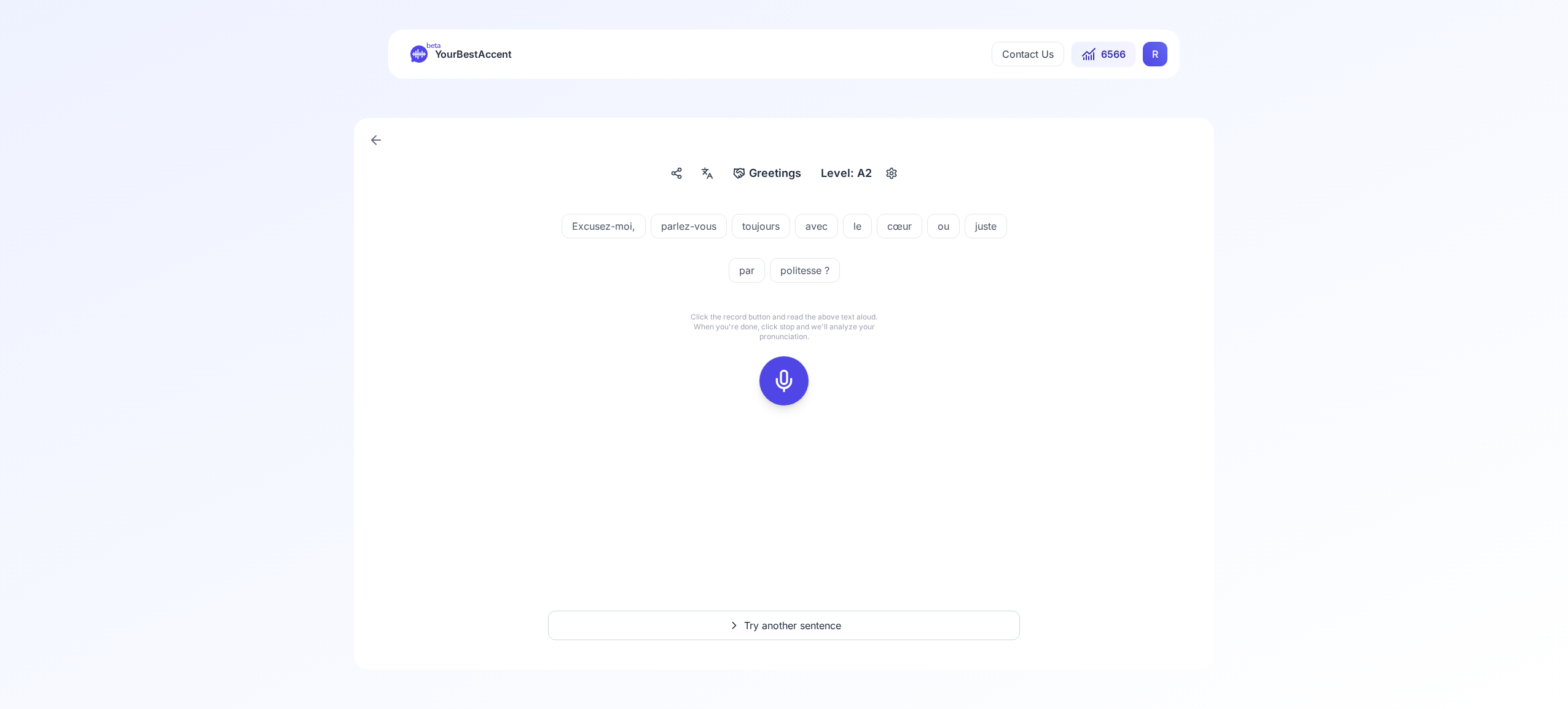
drag, startPoint x: 786, startPoint y: 381, endPoint x: 831, endPoint y: 362, distance: 48.8
click at [786, 381] on icon at bounding box center [784, 380] width 25 height 25
click at [797, 372] on div at bounding box center [783, 381] width 29 height 49
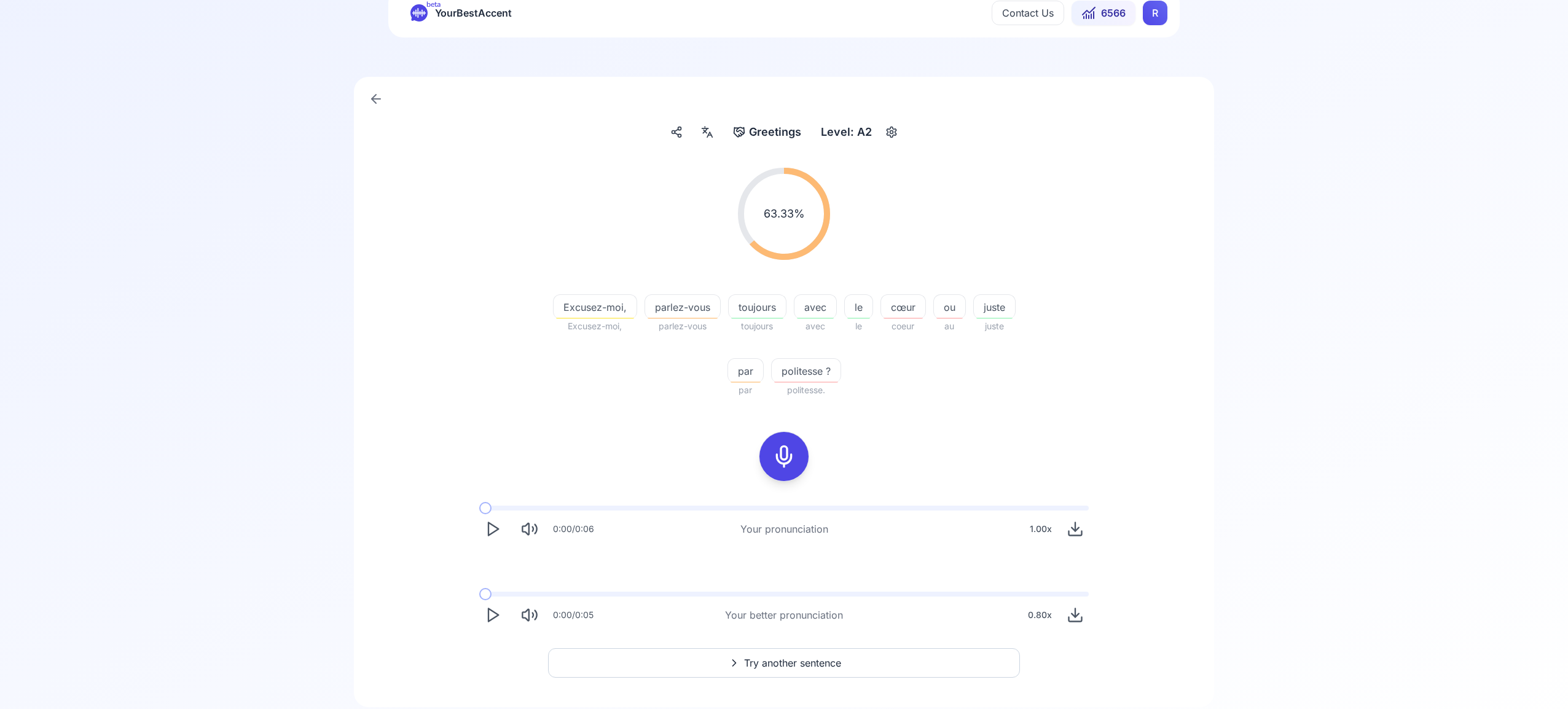
scroll to position [43, 0]
click at [781, 658] on span "Try another sentence" at bounding box center [793, 660] width 97 height 15
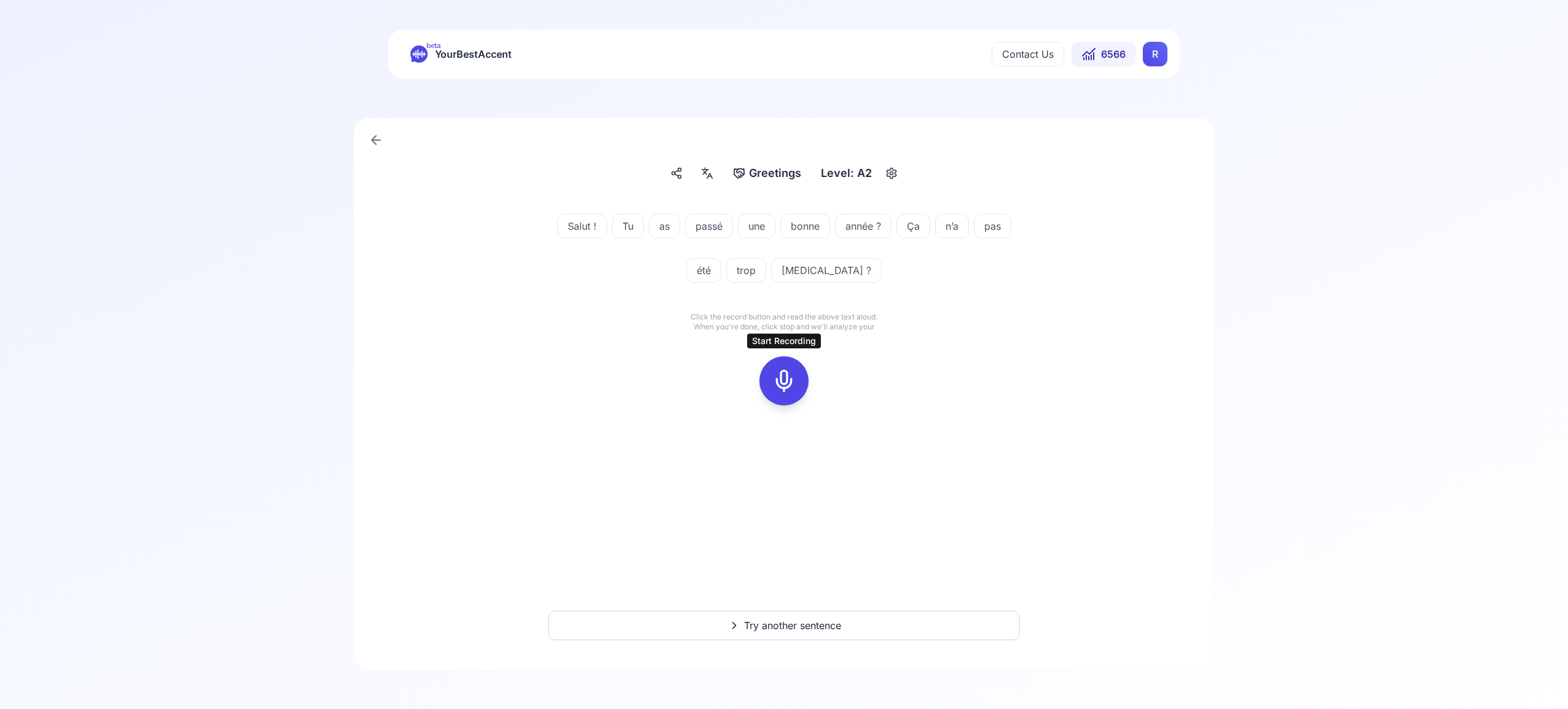
click at [785, 382] on icon at bounding box center [784, 380] width 25 height 25
click at [790, 373] on icon at bounding box center [784, 380] width 25 height 25
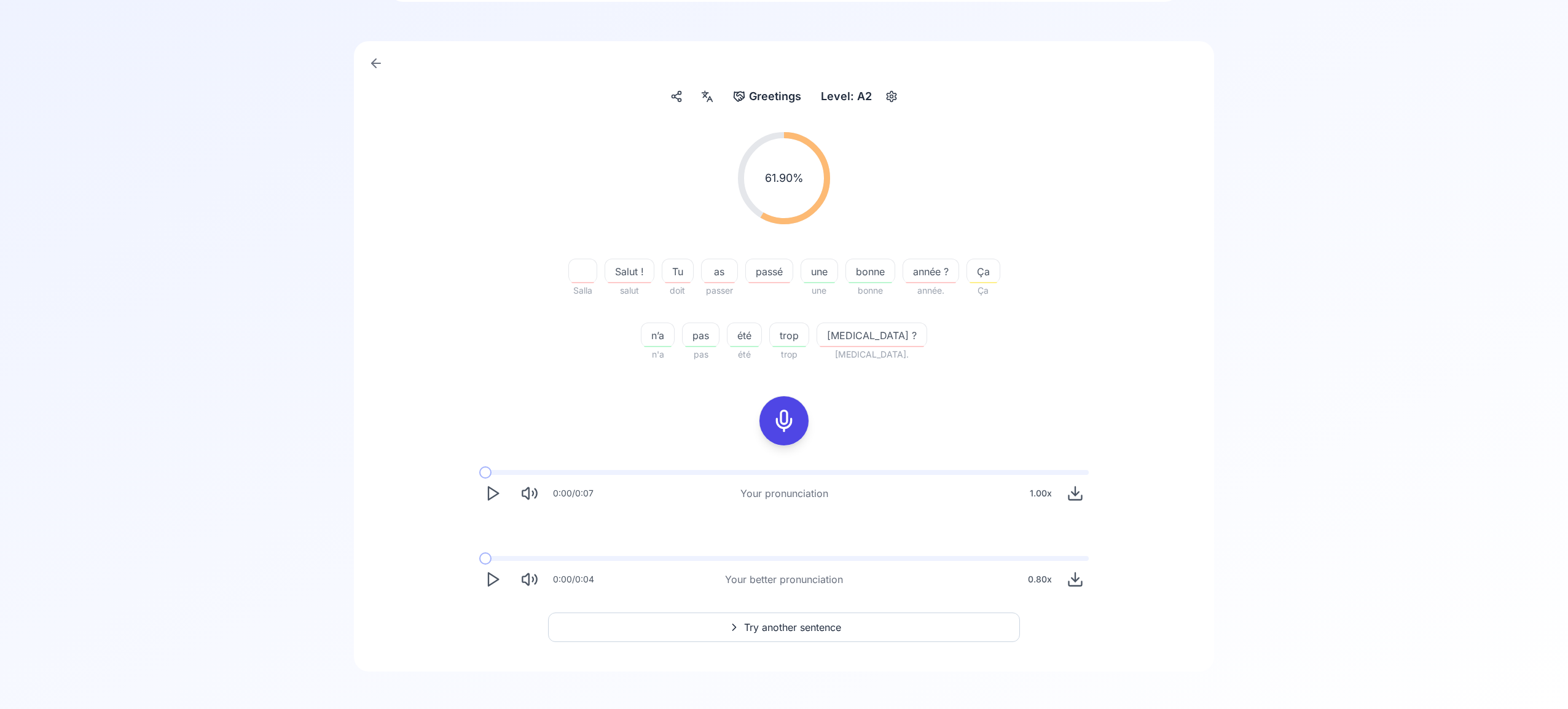
scroll to position [79, 0]
click at [787, 624] on span "Try another sentence" at bounding box center [793, 626] width 97 height 15
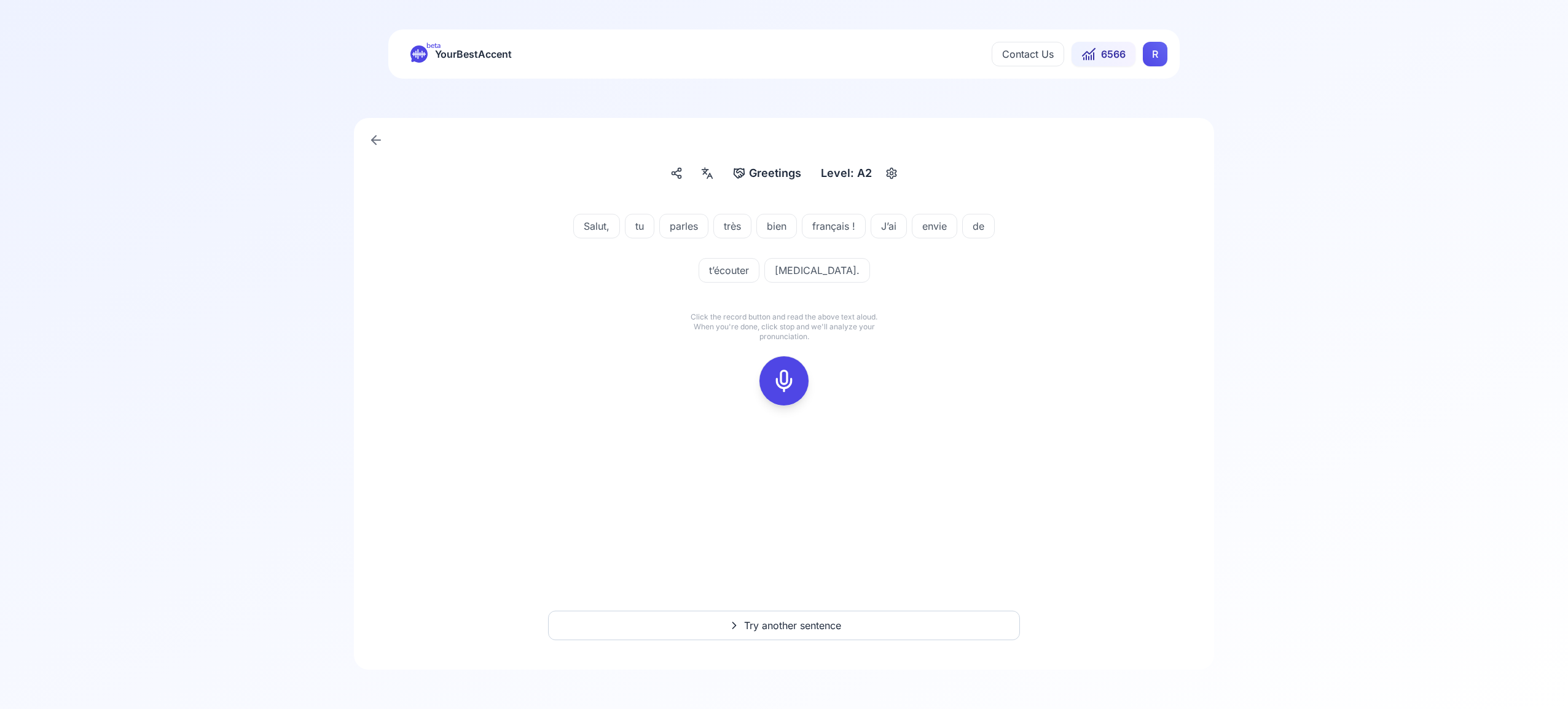
click at [788, 378] on icon at bounding box center [784, 380] width 25 height 25
click at [785, 376] on icon at bounding box center [784, 380] width 25 height 25
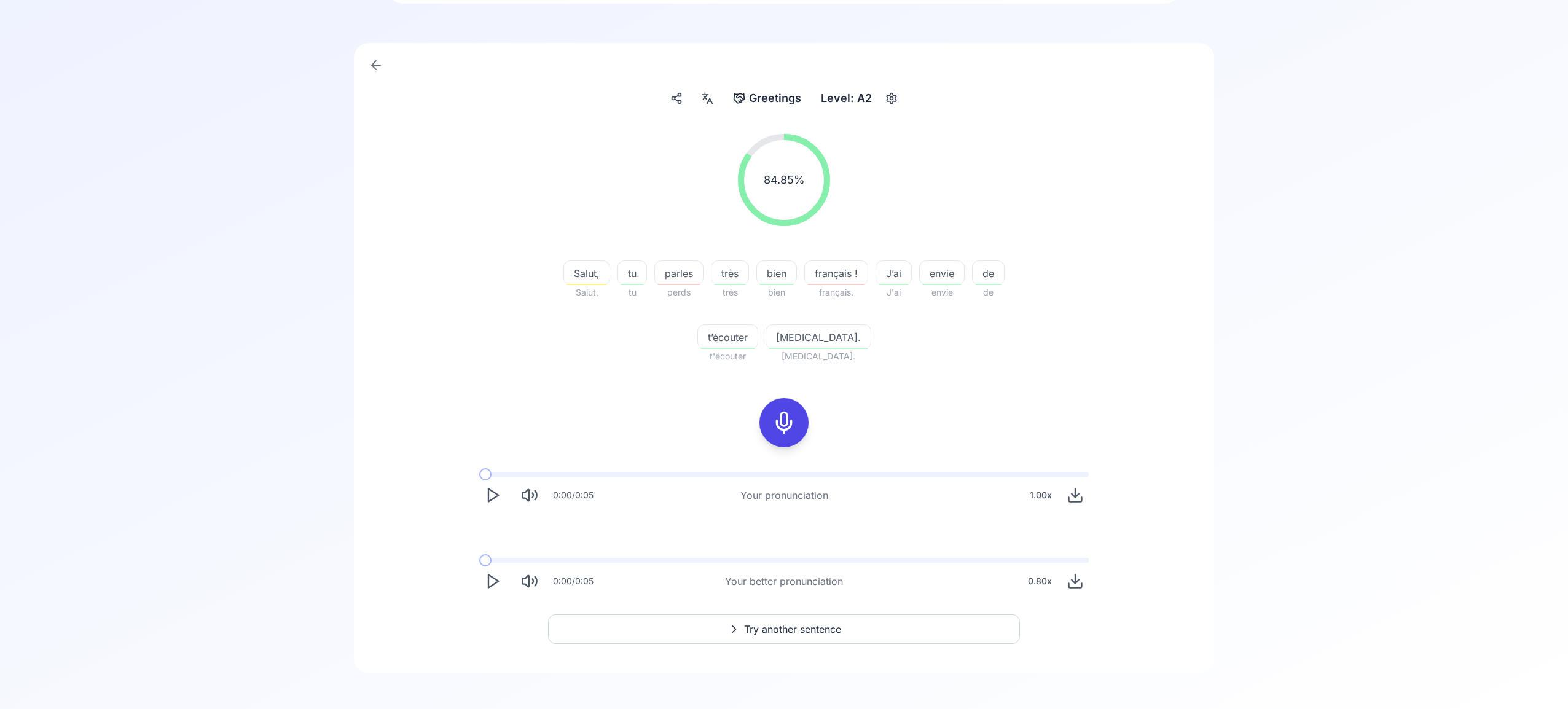
scroll to position [76, 0]
click at [783, 627] on span "Try another sentence" at bounding box center [793, 629] width 97 height 15
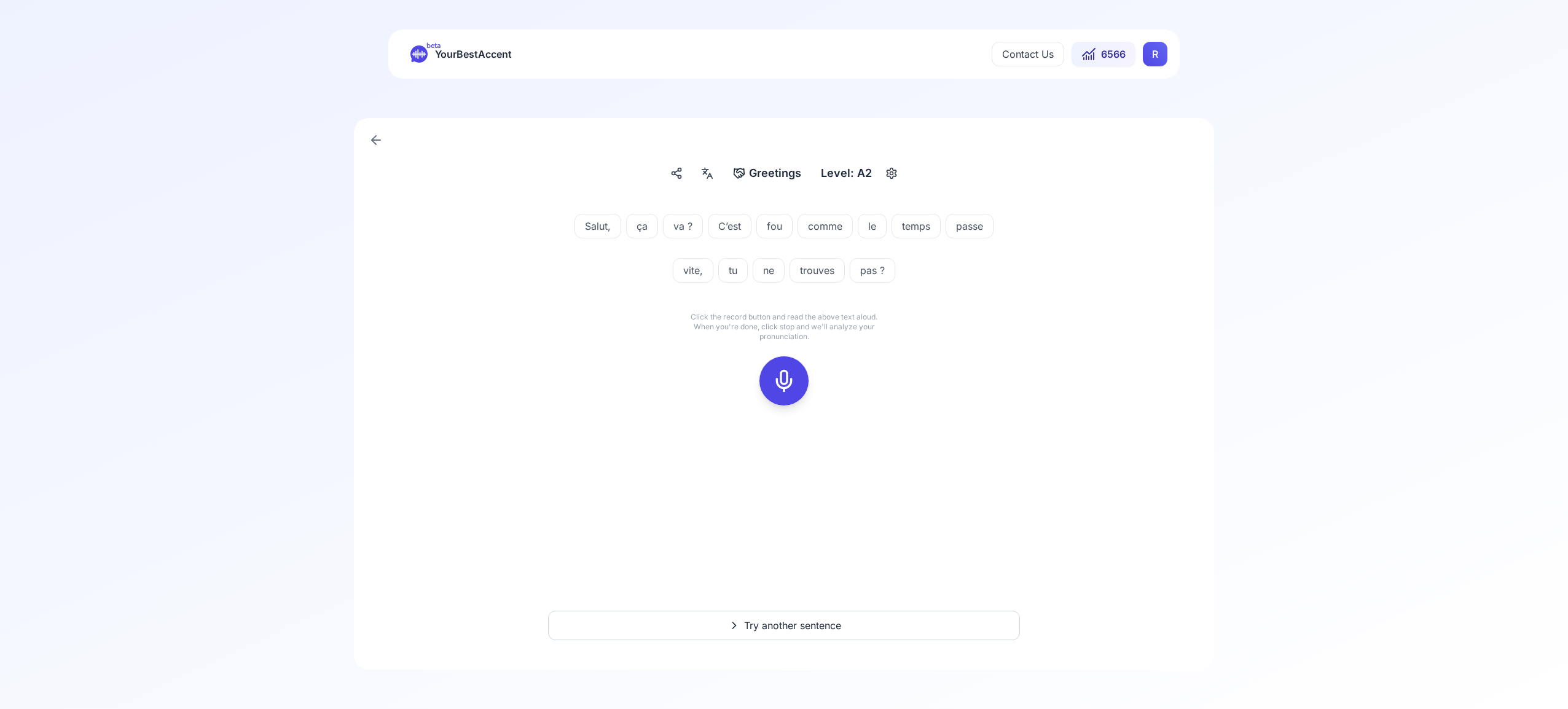
click at [785, 377] on icon at bounding box center [784, 380] width 25 height 25
click at [780, 371] on rect at bounding box center [784, 380] width 19 height 19
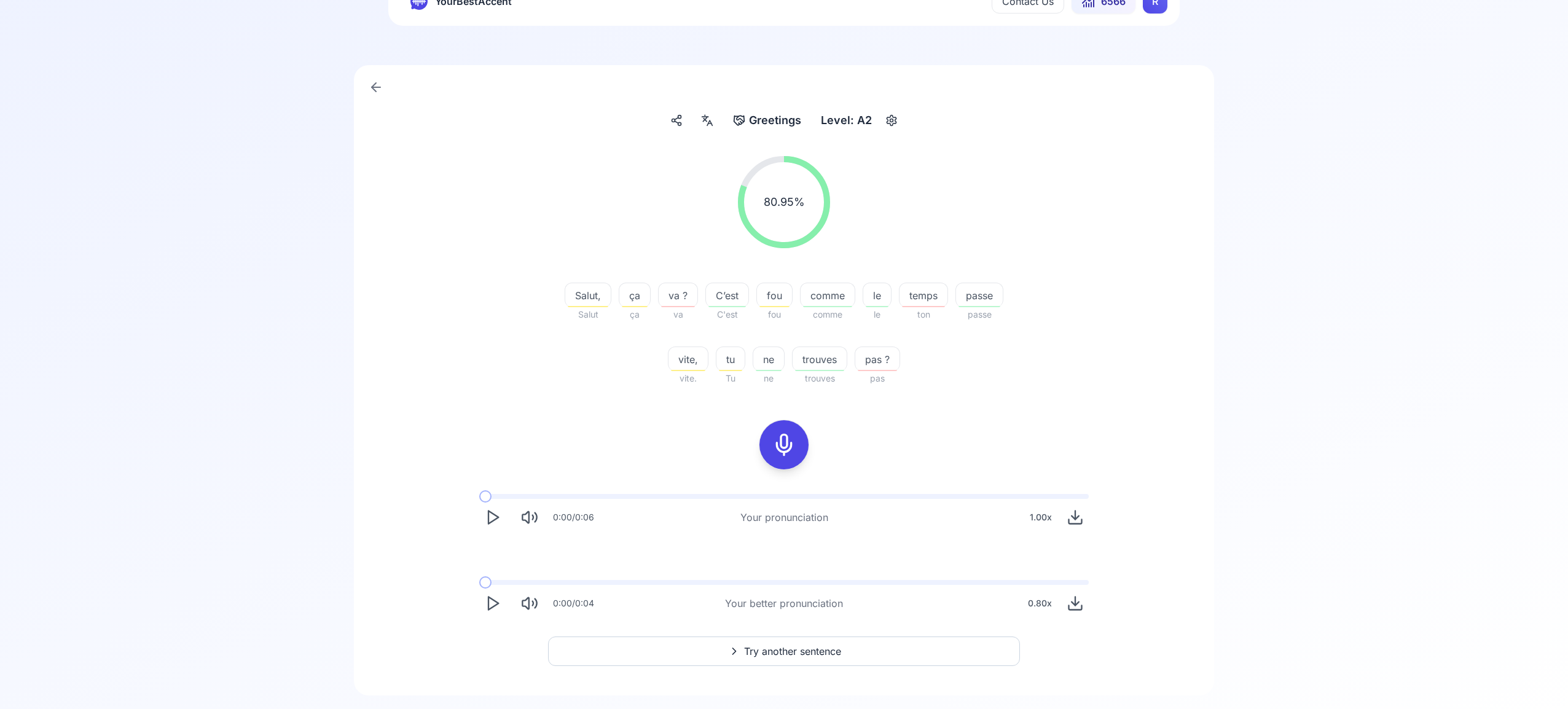
scroll to position [70, 0]
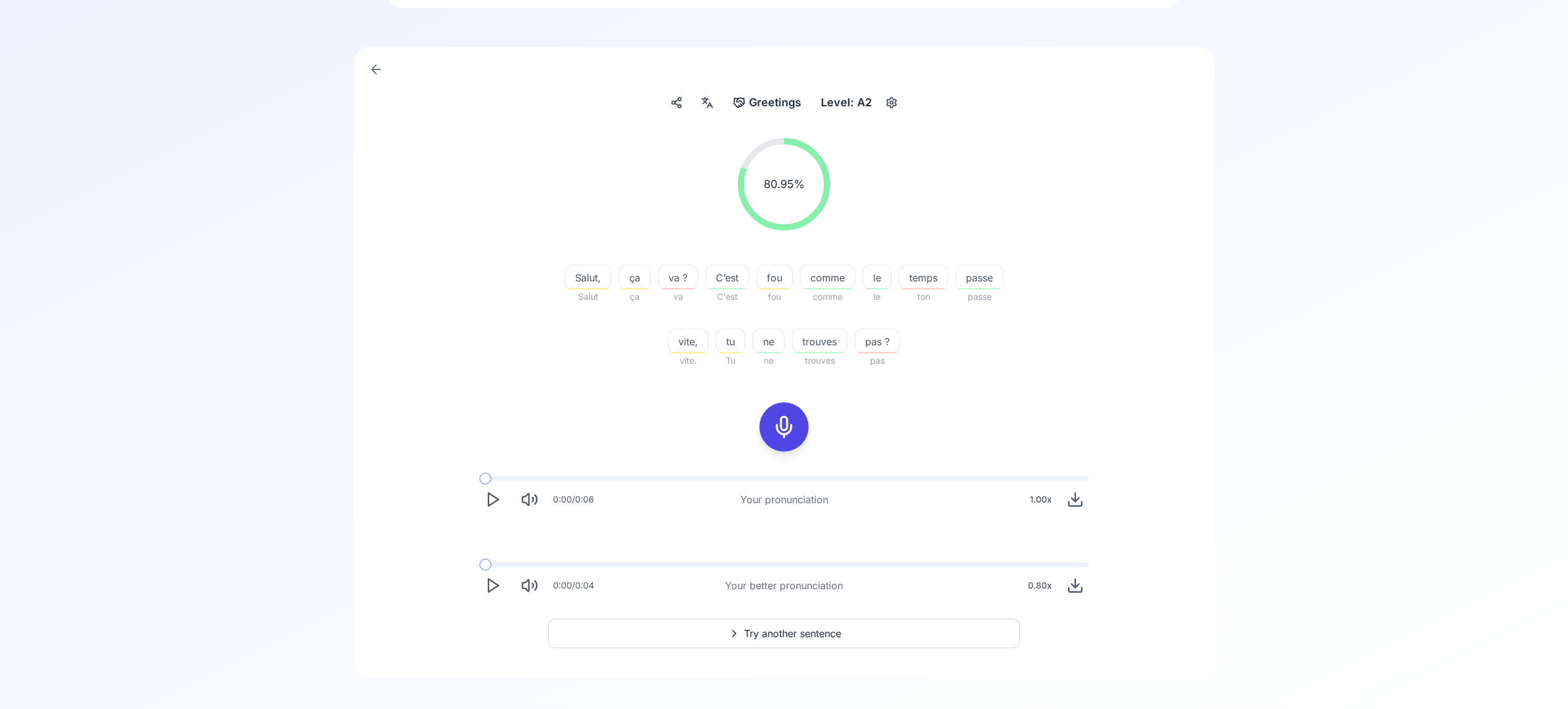
click at [776, 634] on span "Try another sentence" at bounding box center [793, 633] width 97 height 15
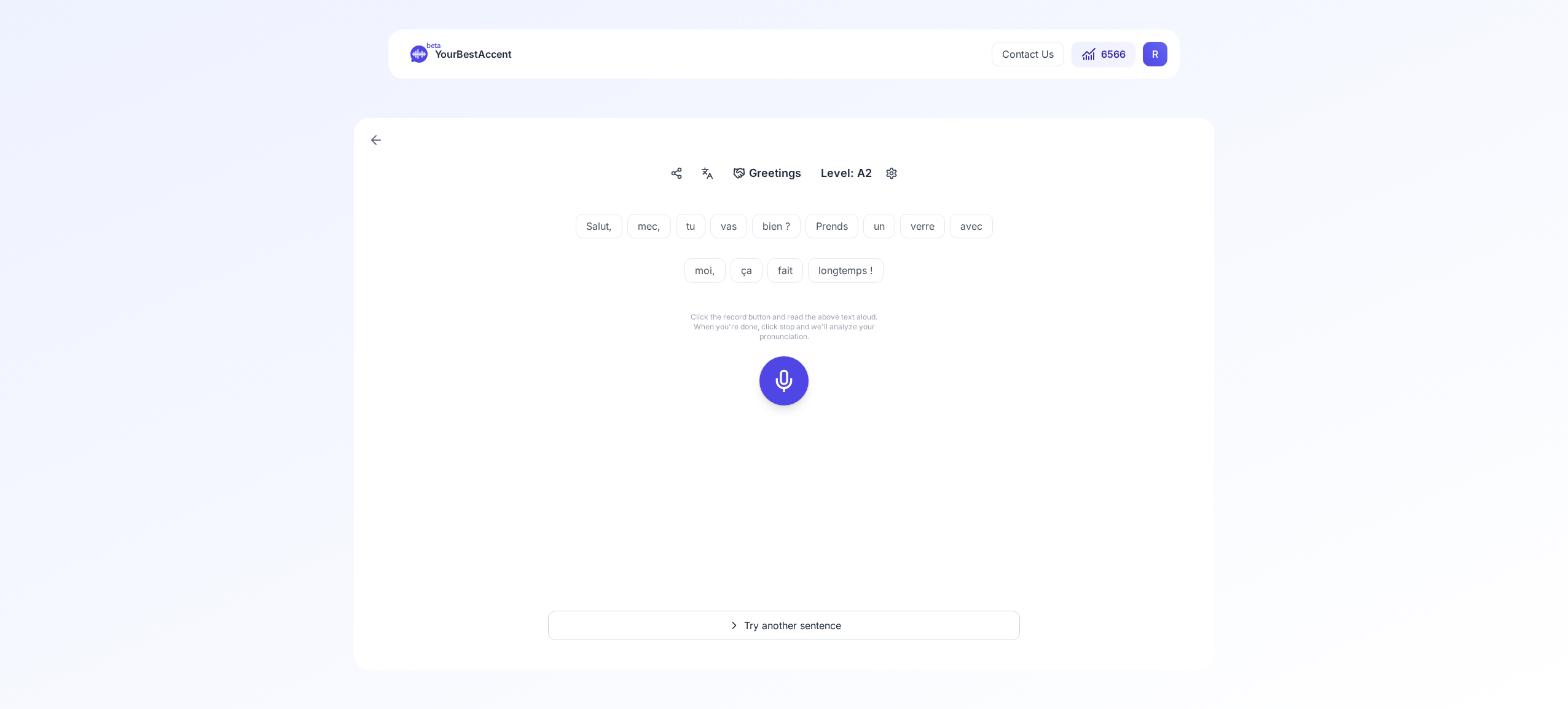
click at [793, 379] on rect at bounding box center [784, 380] width 19 height 19
click at [811, 371] on div at bounding box center [784, 380] width 91 height 91
click at [783, 378] on icon at bounding box center [784, 380] width 25 height 25
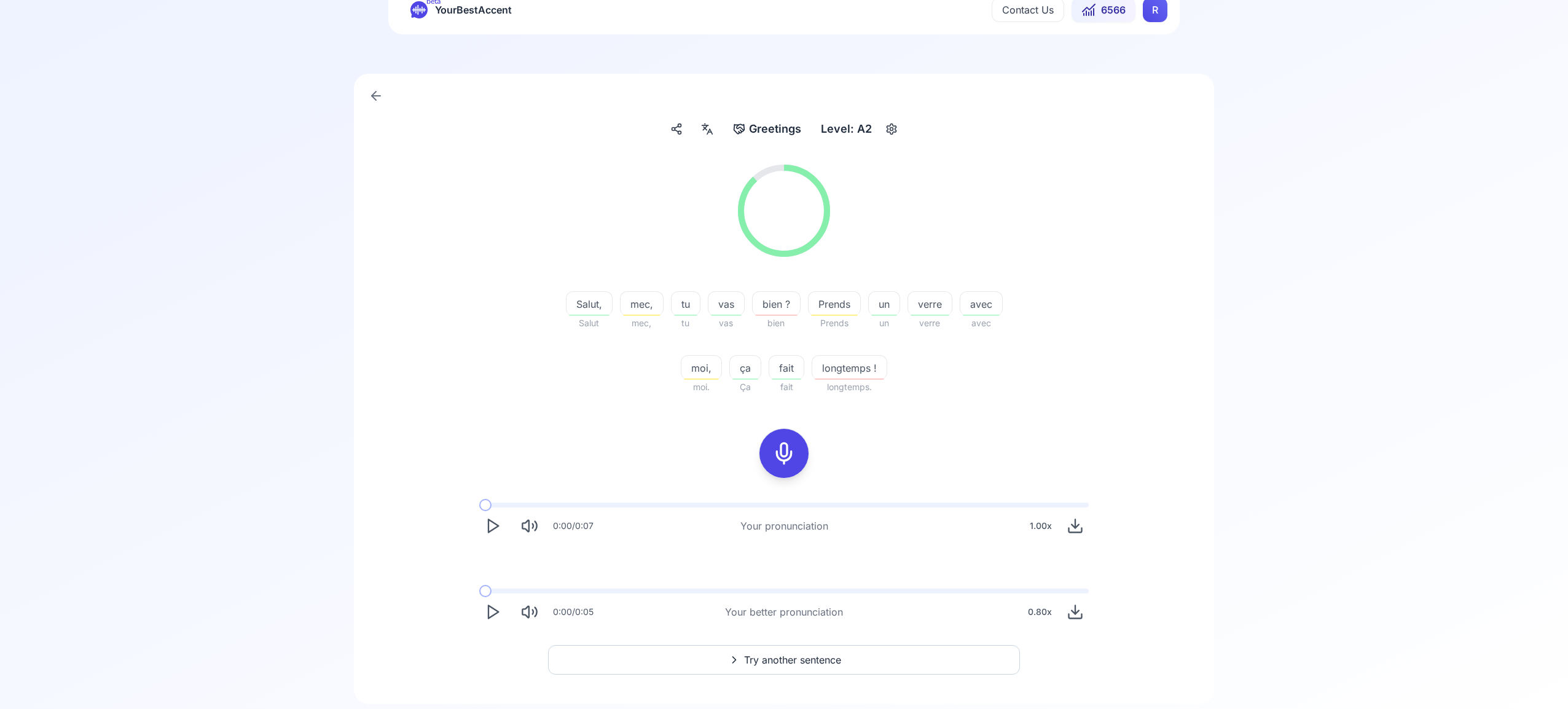
scroll to position [79, 0]
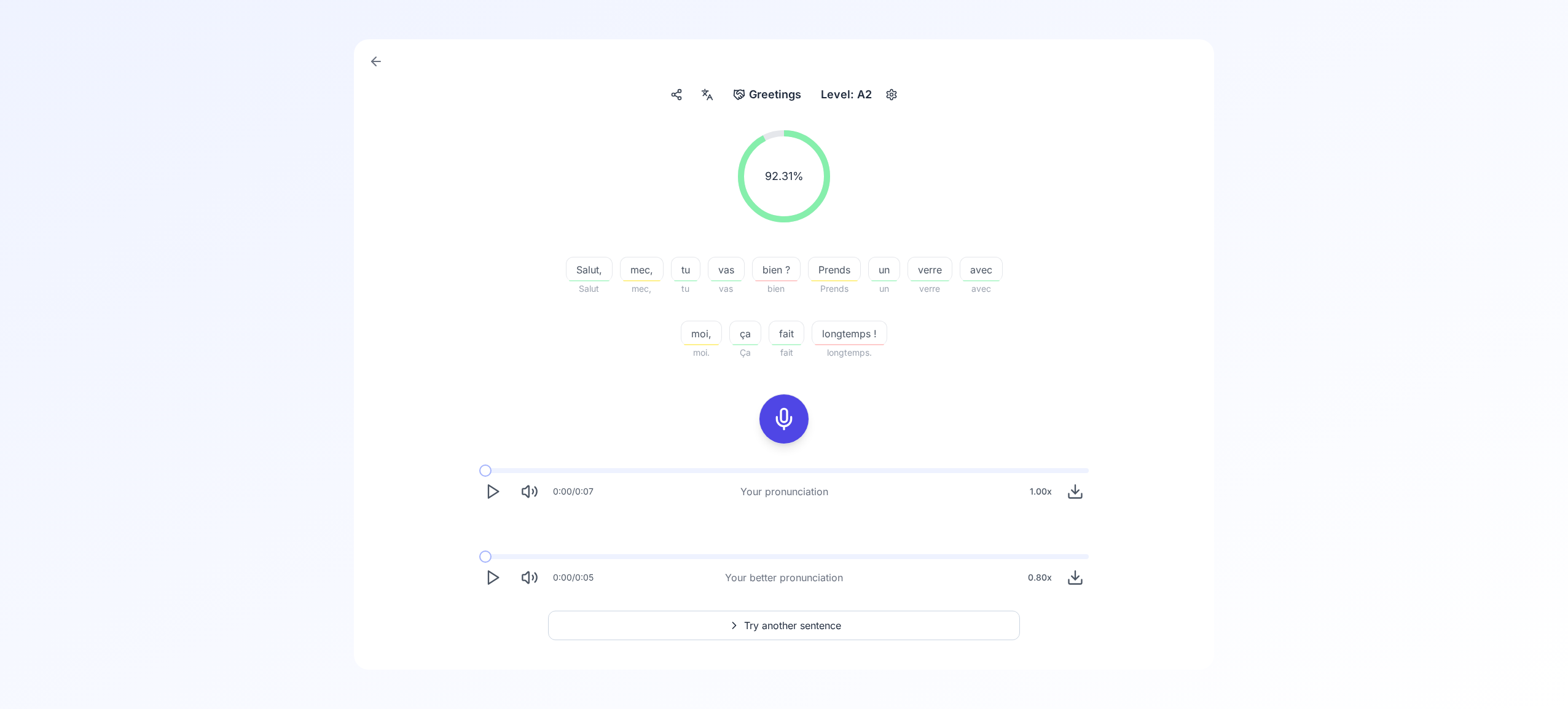
click at [794, 623] on span "Try another sentence" at bounding box center [793, 626] width 97 height 15
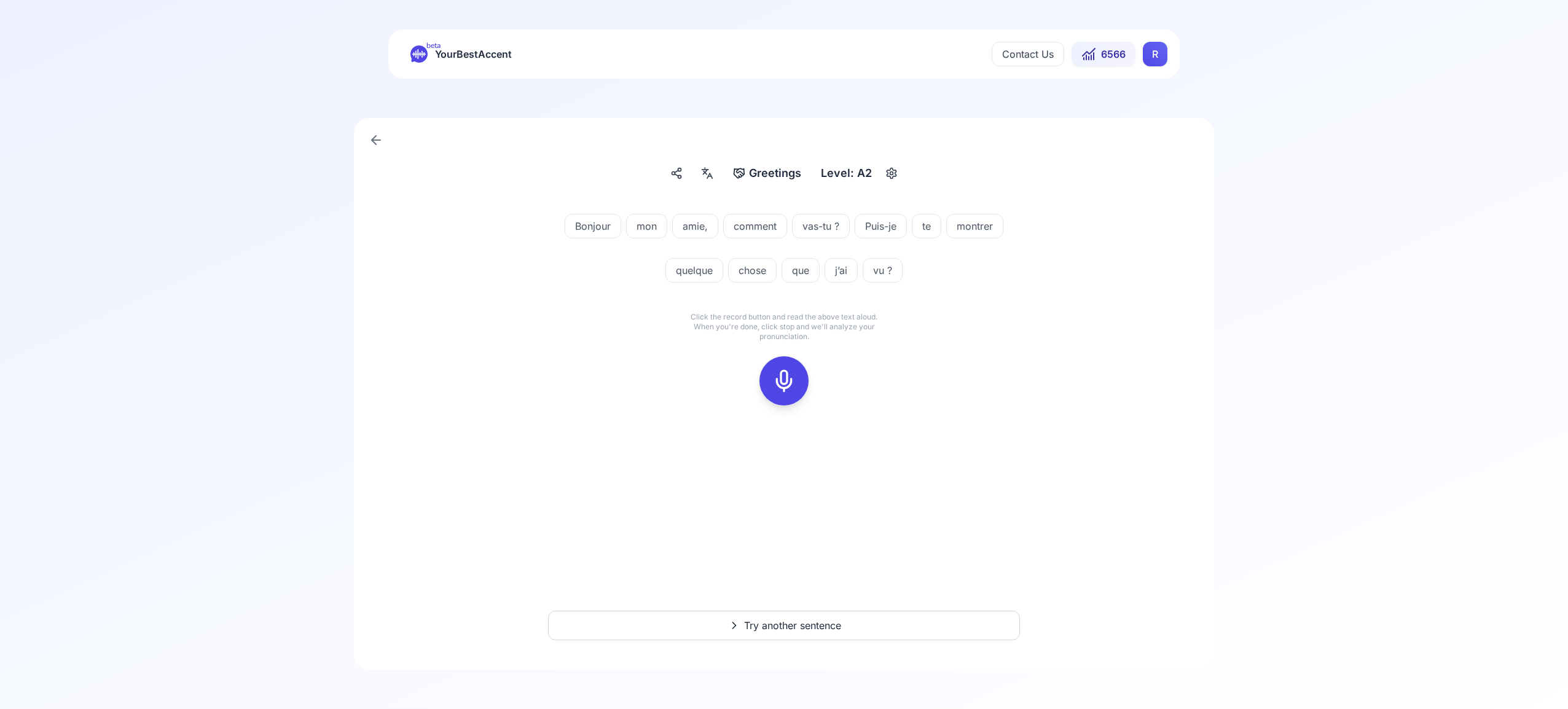
click at [784, 375] on icon at bounding box center [784, 380] width 25 height 25
click at [766, 366] on button at bounding box center [784, 381] width 49 height 49
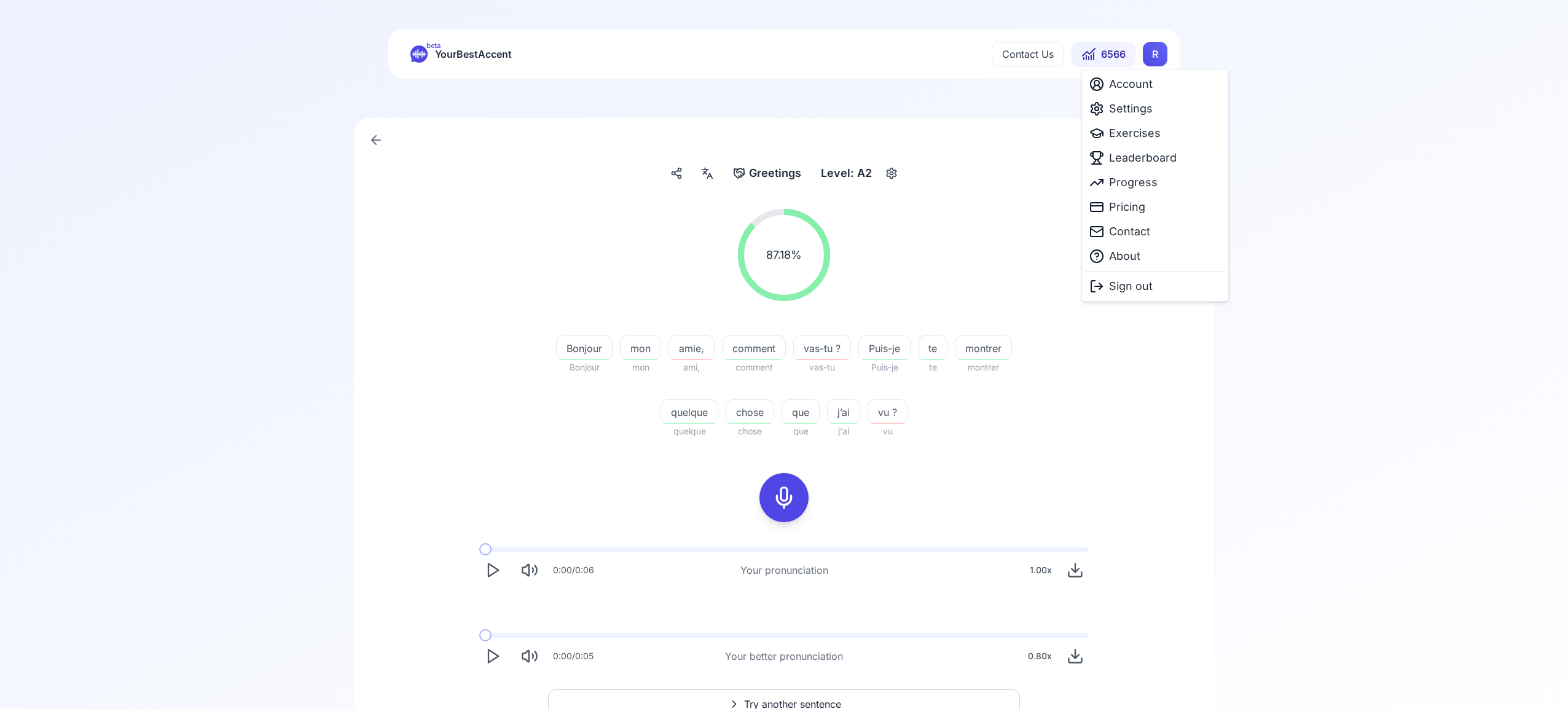
click at [1149, 49] on html "beta YourBestAccent Contact Us 6566 R Greetings Greetings Level: A2 87.18 % 87.…" at bounding box center [784, 354] width 1568 height 709
click at [1131, 106] on span "Settings" at bounding box center [1131, 109] width 43 height 17
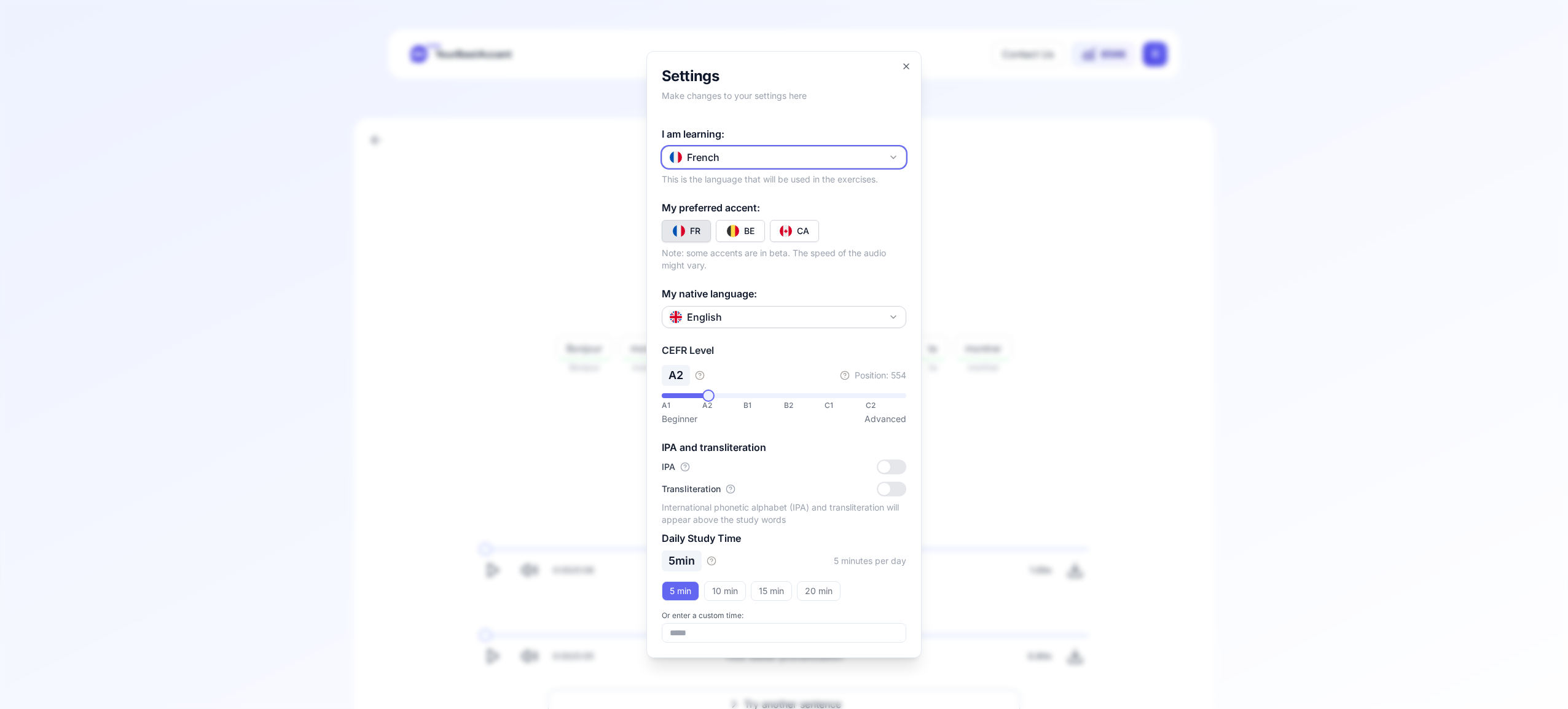
click at [893, 162] on icon "button" at bounding box center [893, 157] width 10 height 10
click at [780, 251] on div "Russian" at bounding box center [784, 249] width 238 height 22
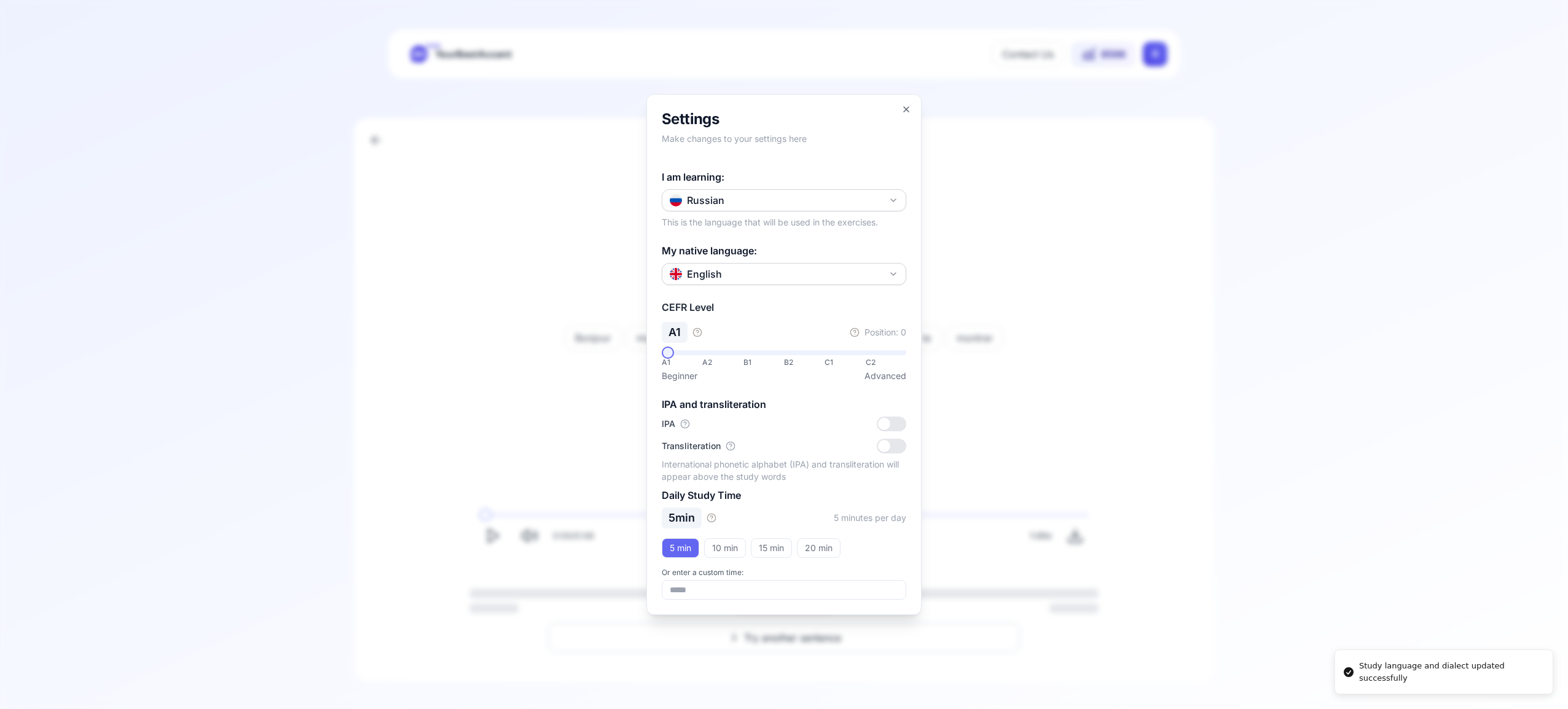
click at [914, 108] on div "Settings Make changes to your settings here I am learning: Russian This is the …" at bounding box center [784, 355] width 276 height 521
click at [902, 108] on icon "button" at bounding box center [906, 109] width 10 height 10
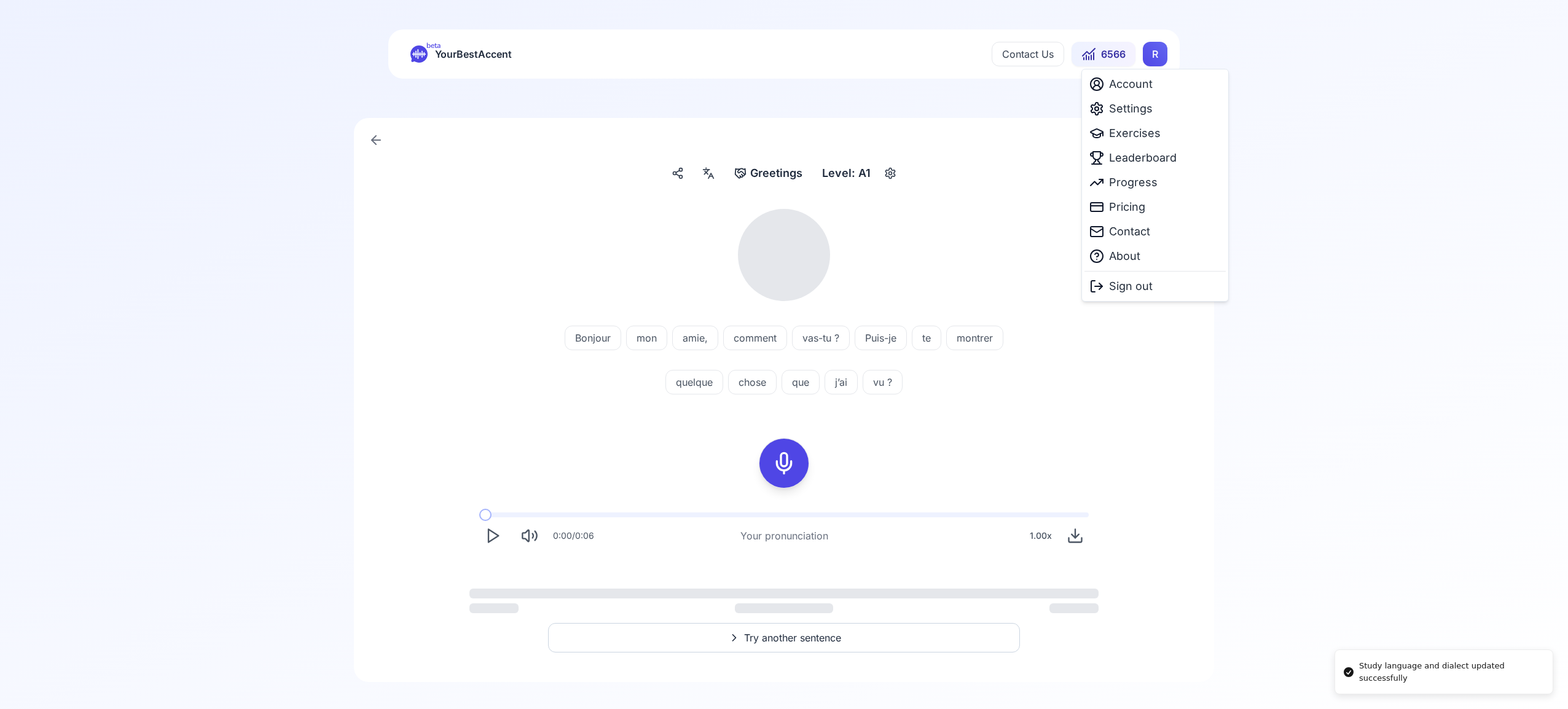
click at [1160, 55] on html "Study language and dialect updated successfully beta YourBestAccent Contact Us …" at bounding box center [784, 354] width 1568 height 709
click at [1142, 131] on span "Exercises" at bounding box center [1134, 133] width 52 height 17
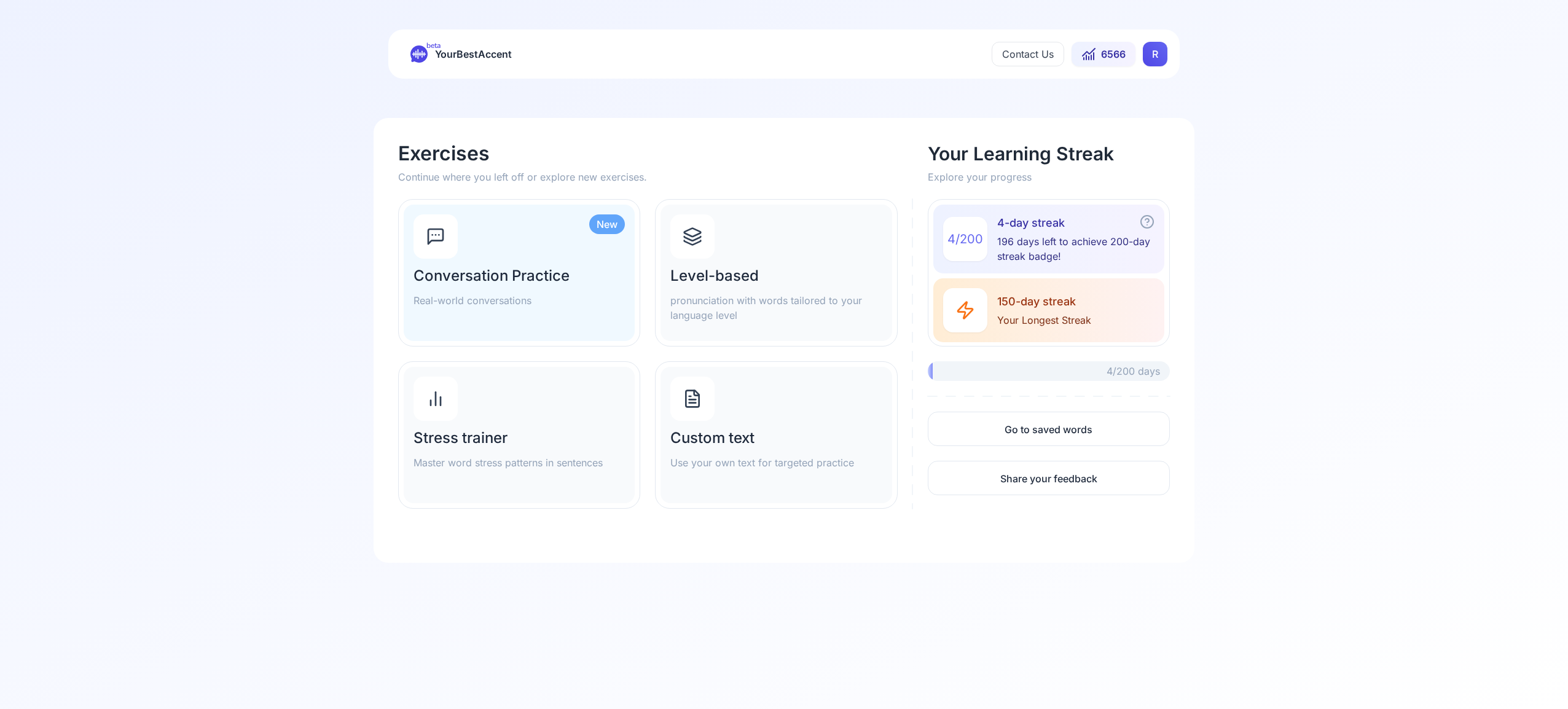
click at [697, 242] on icon at bounding box center [693, 237] width 19 height 19
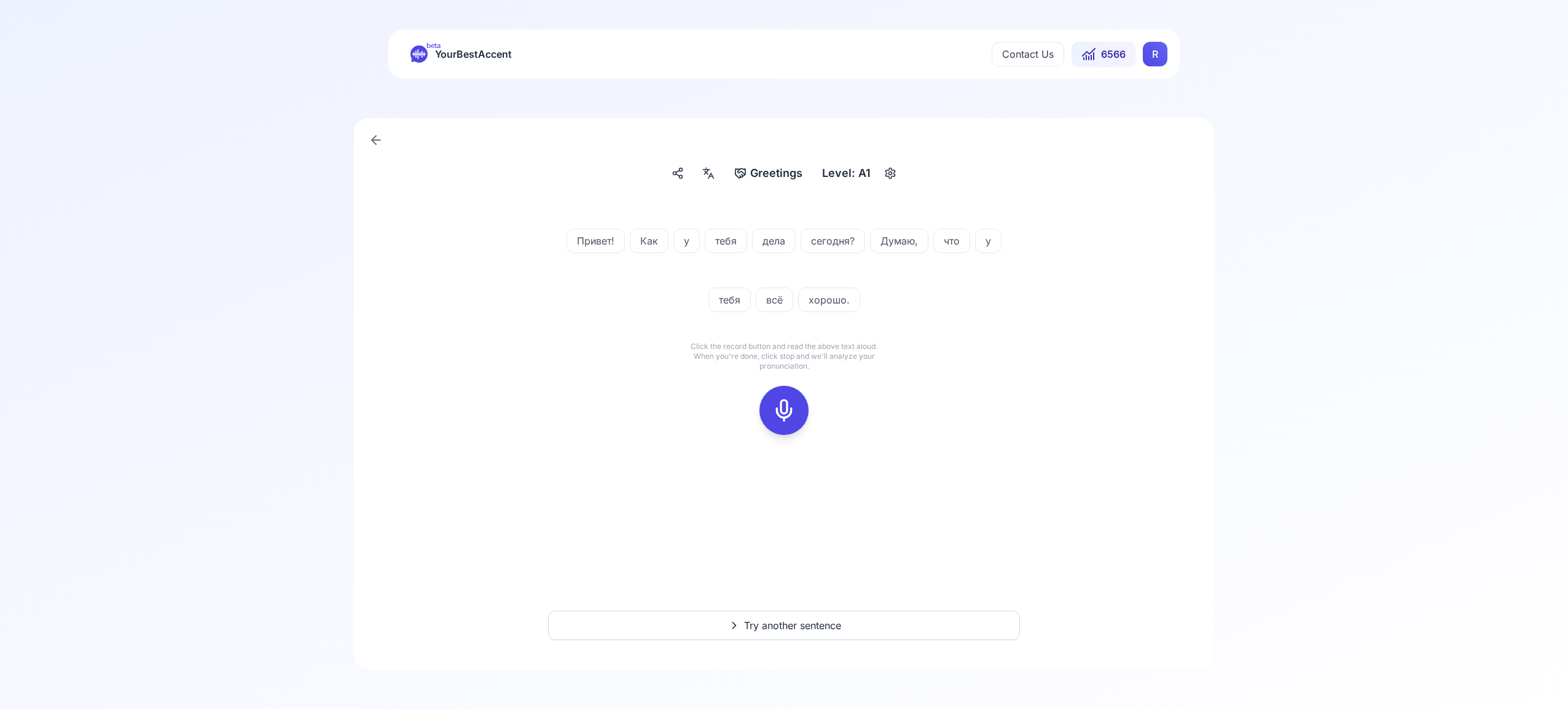
click at [787, 408] on icon at bounding box center [784, 410] width 25 height 25
click at [789, 410] on icon at bounding box center [784, 410] width 25 height 25
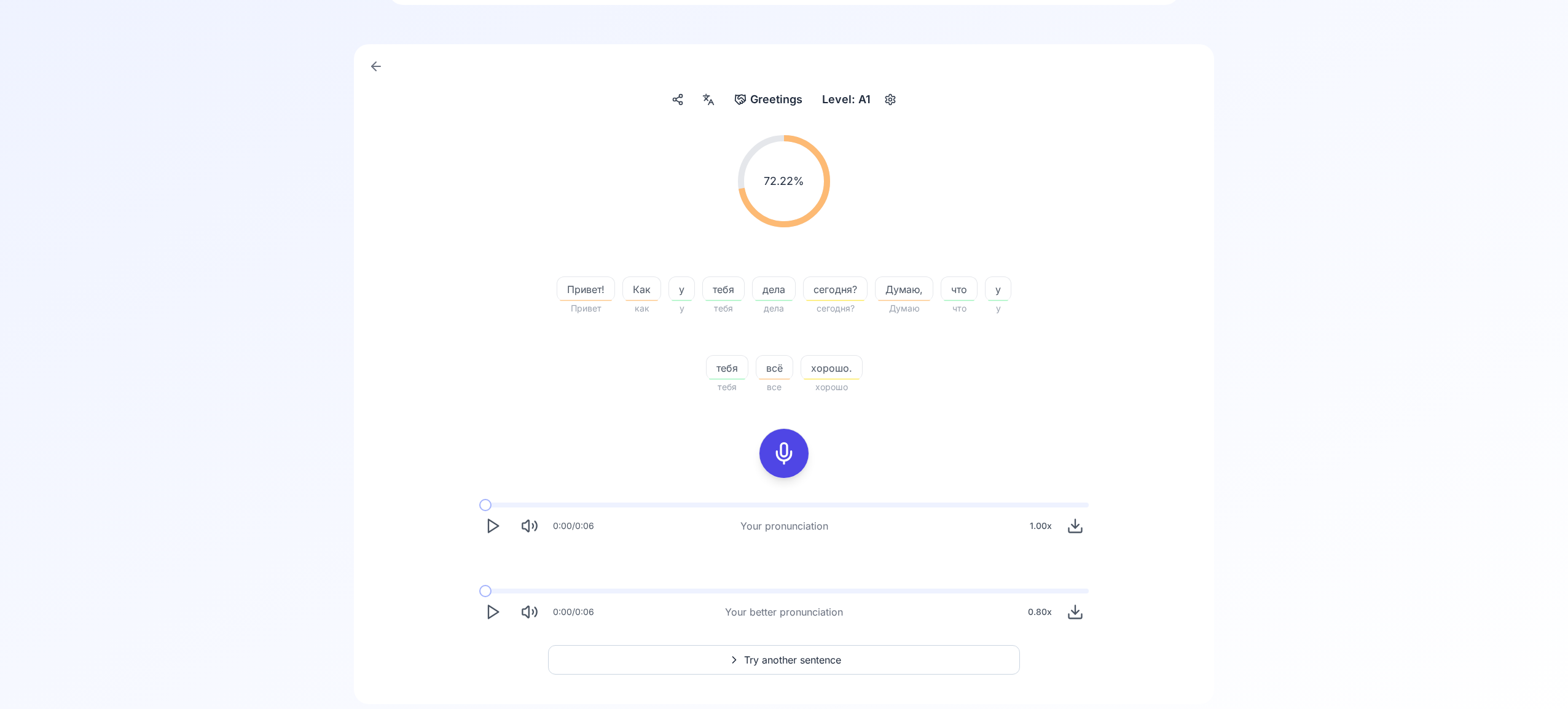
scroll to position [73, 0]
click at [800, 657] on span "Try another sentence" at bounding box center [793, 660] width 97 height 15
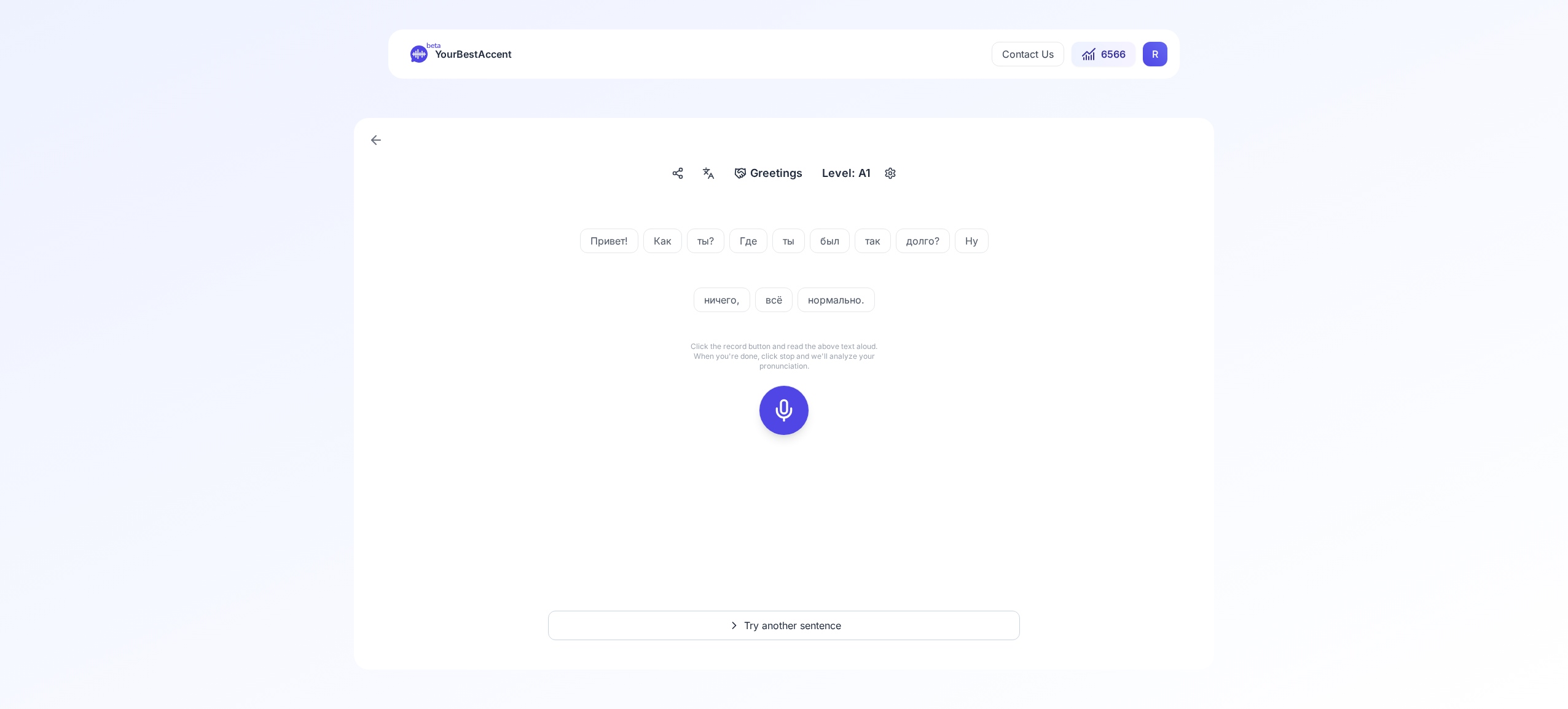
click at [791, 403] on icon at bounding box center [784, 410] width 25 height 25
click at [786, 416] on icon at bounding box center [784, 410] width 25 height 25
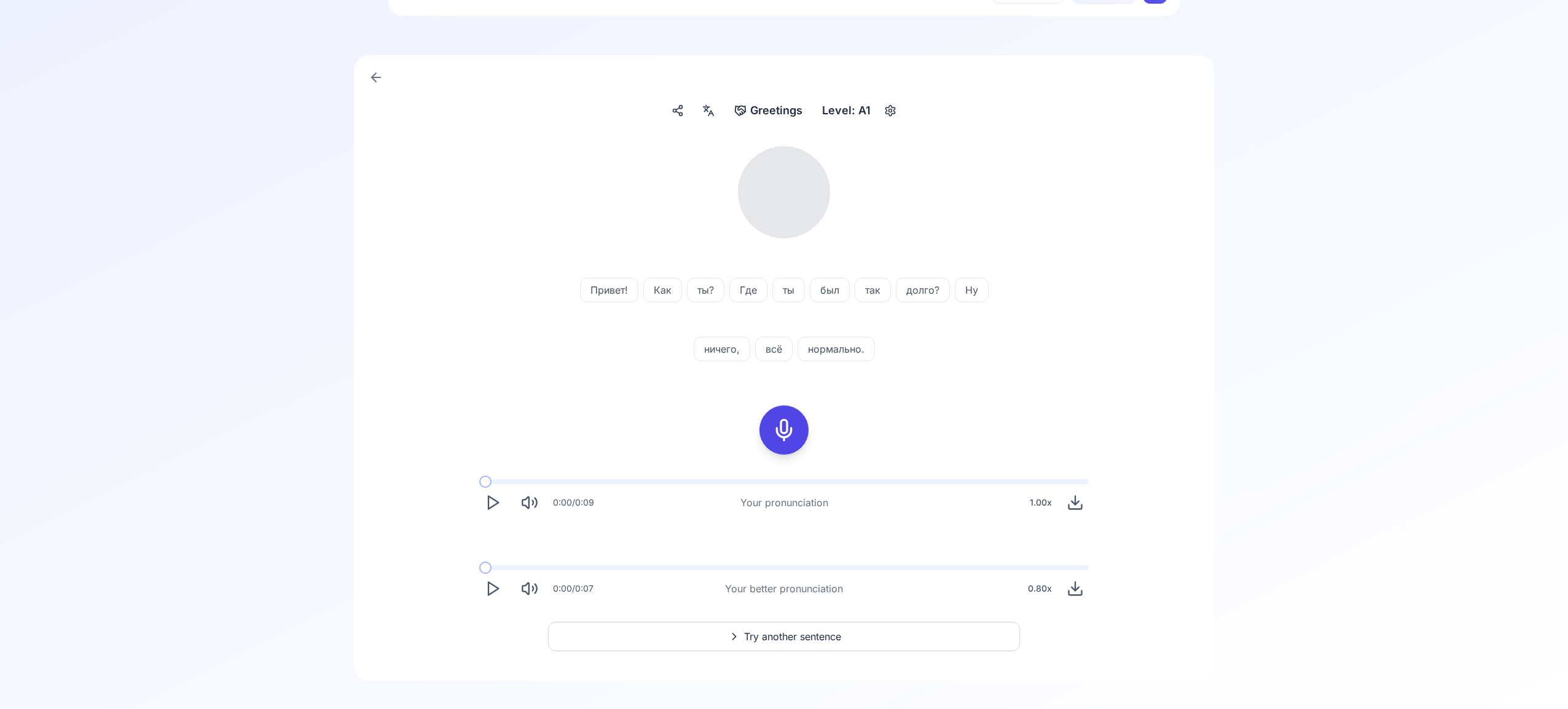
scroll to position [65, 0]
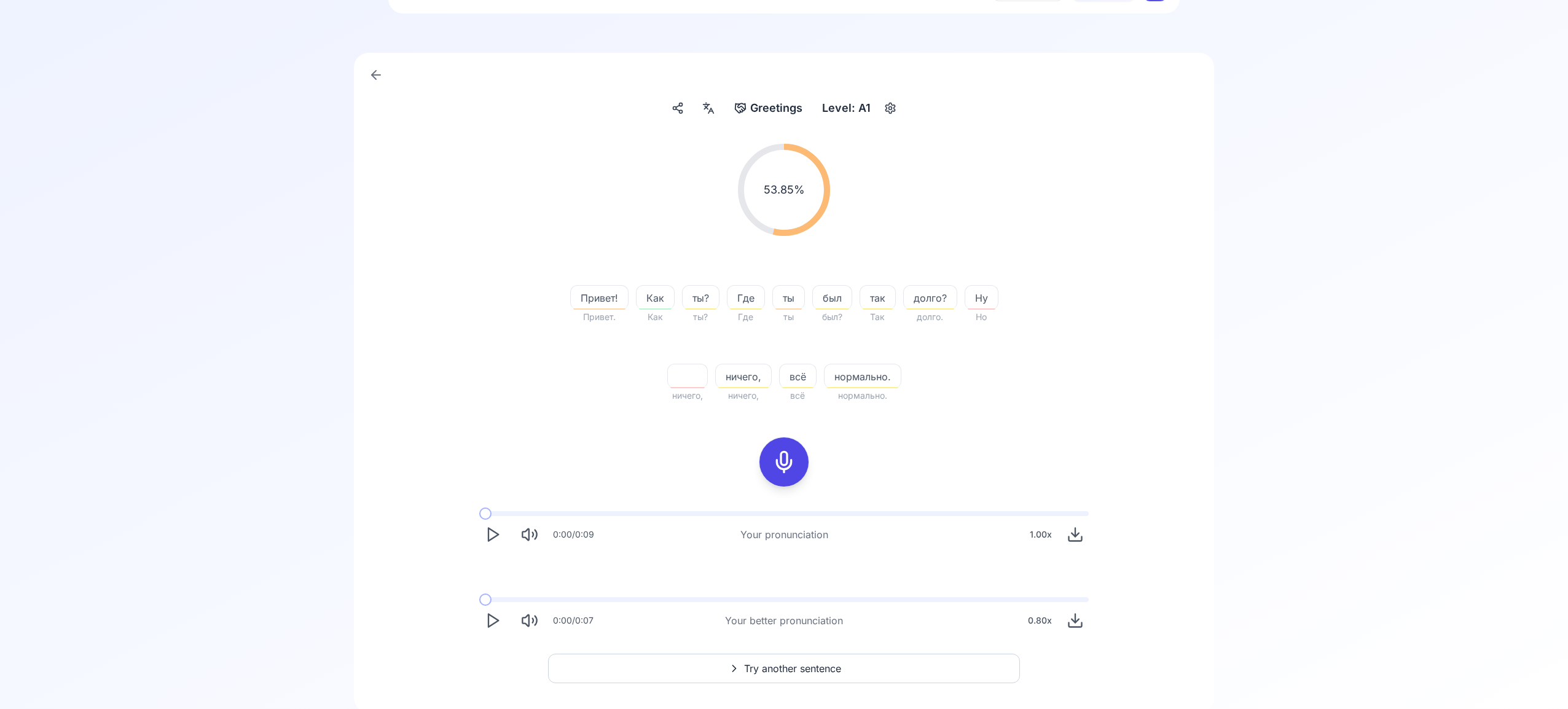
click at [796, 667] on span "Try another sentence" at bounding box center [793, 669] width 97 height 15
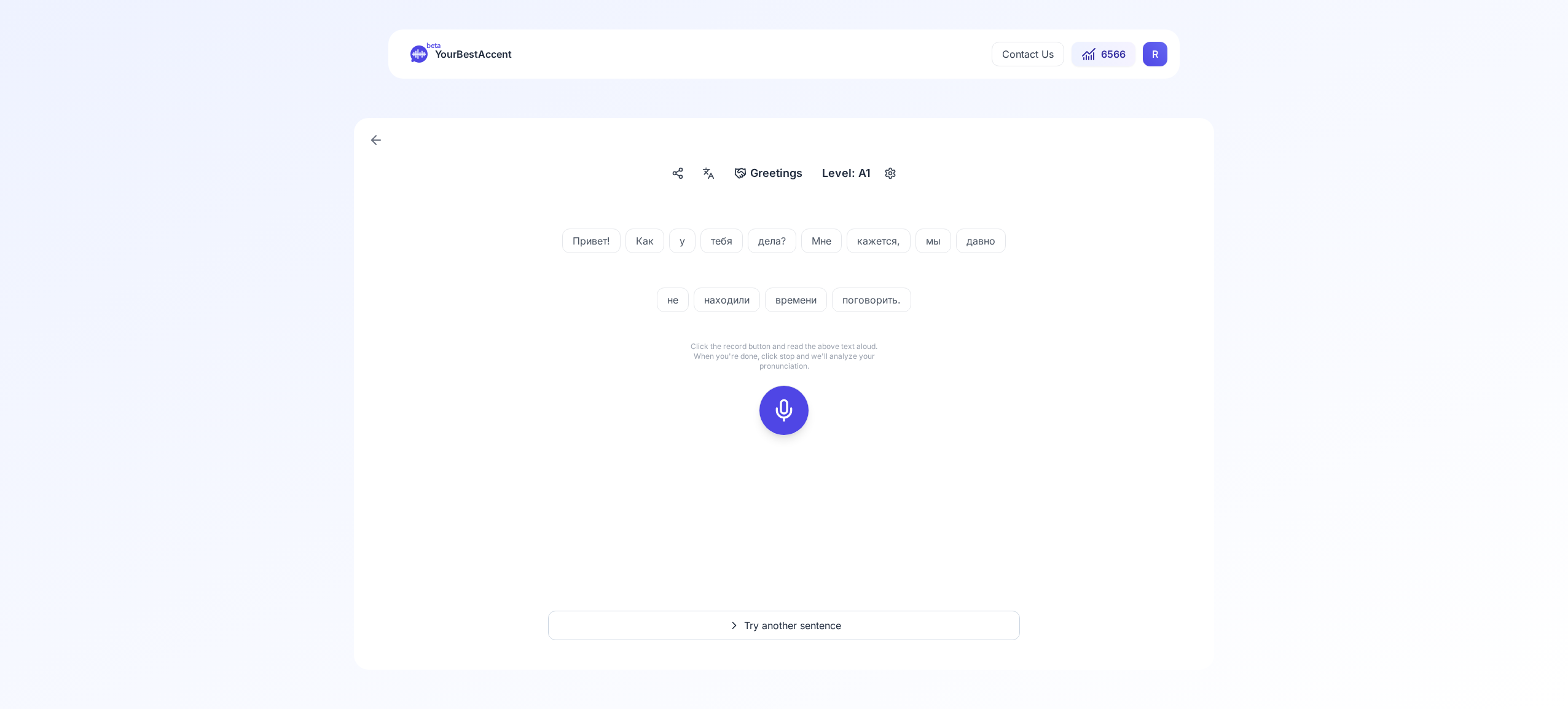
click at [790, 410] on icon at bounding box center [784, 410] width 25 height 25
click at [778, 410] on icon at bounding box center [784, 410] width 25 height 25
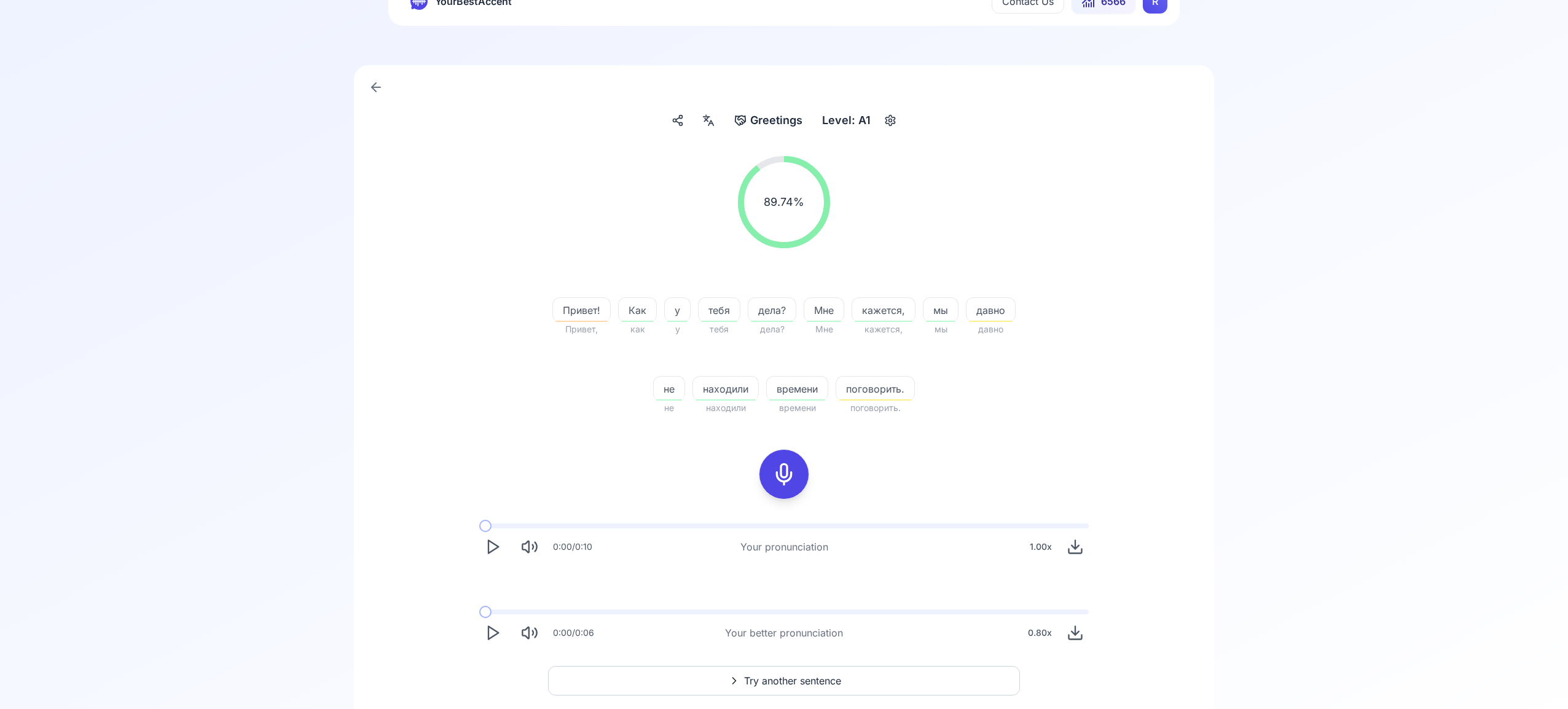
scroll to position [66, 0]
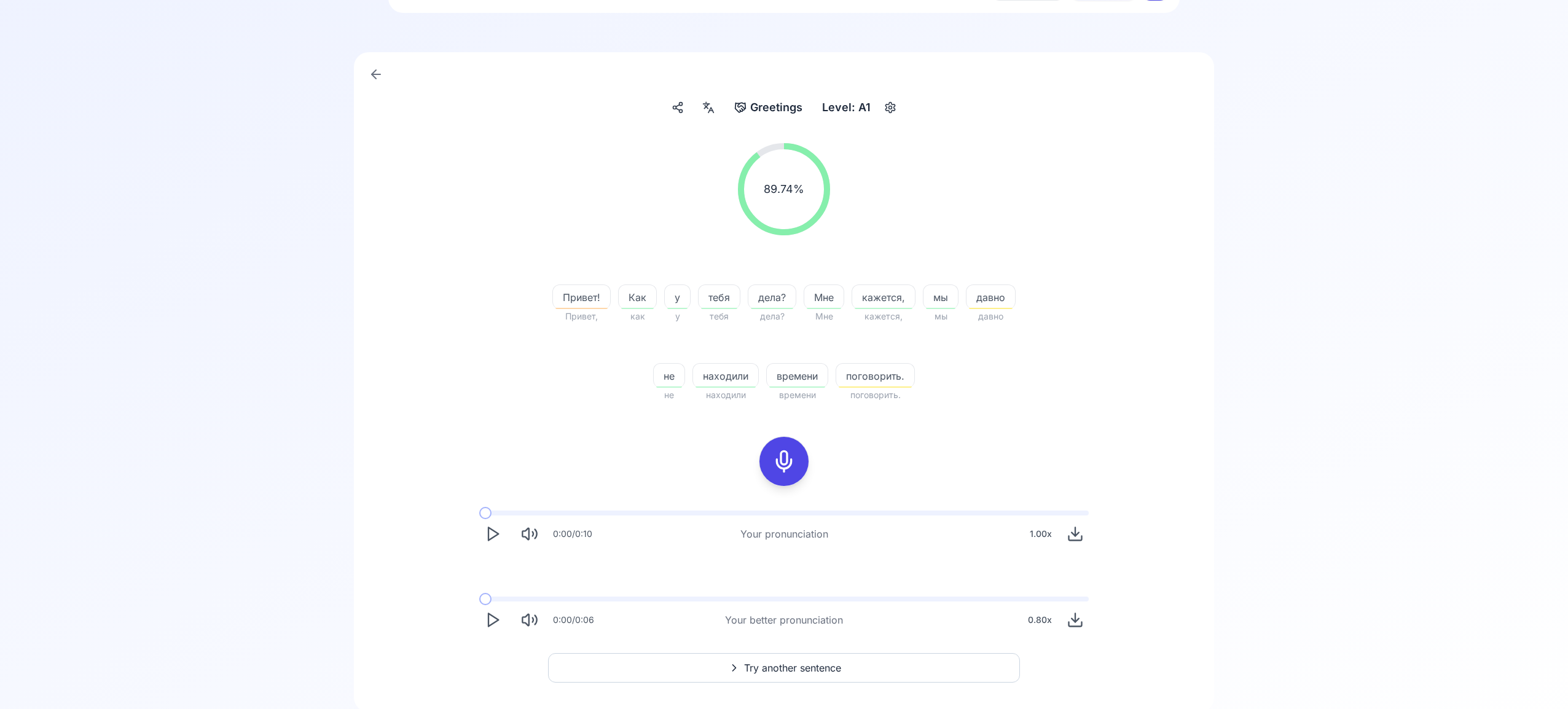
click at [806, 663] on span "Try another sentence" at bounding box center [793, 668] width 97 height 15
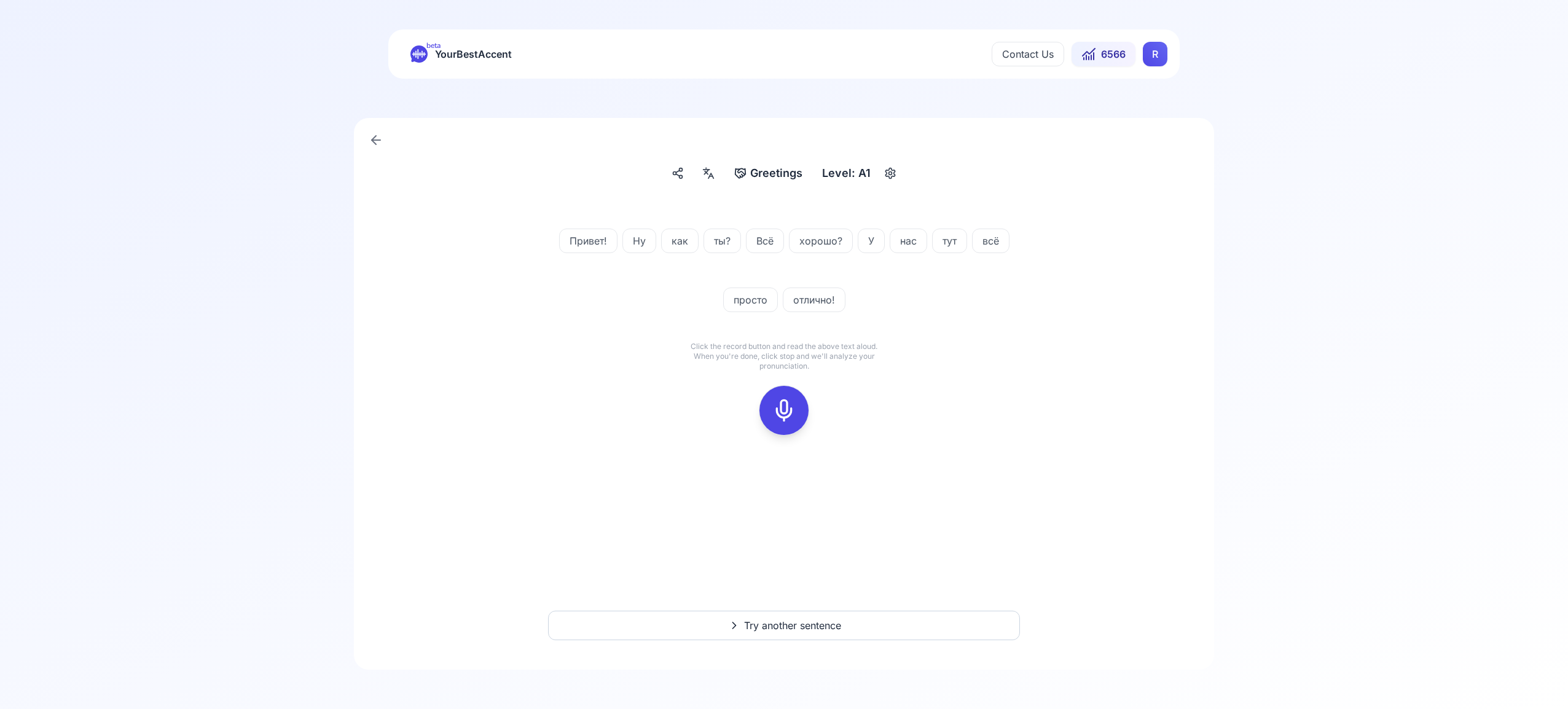
click at [790, 413] on icon at bounding box center [784, 410] width 25 height 25
click at [788, 413] on icon at bounding box center [784, 410] width 25 height 25
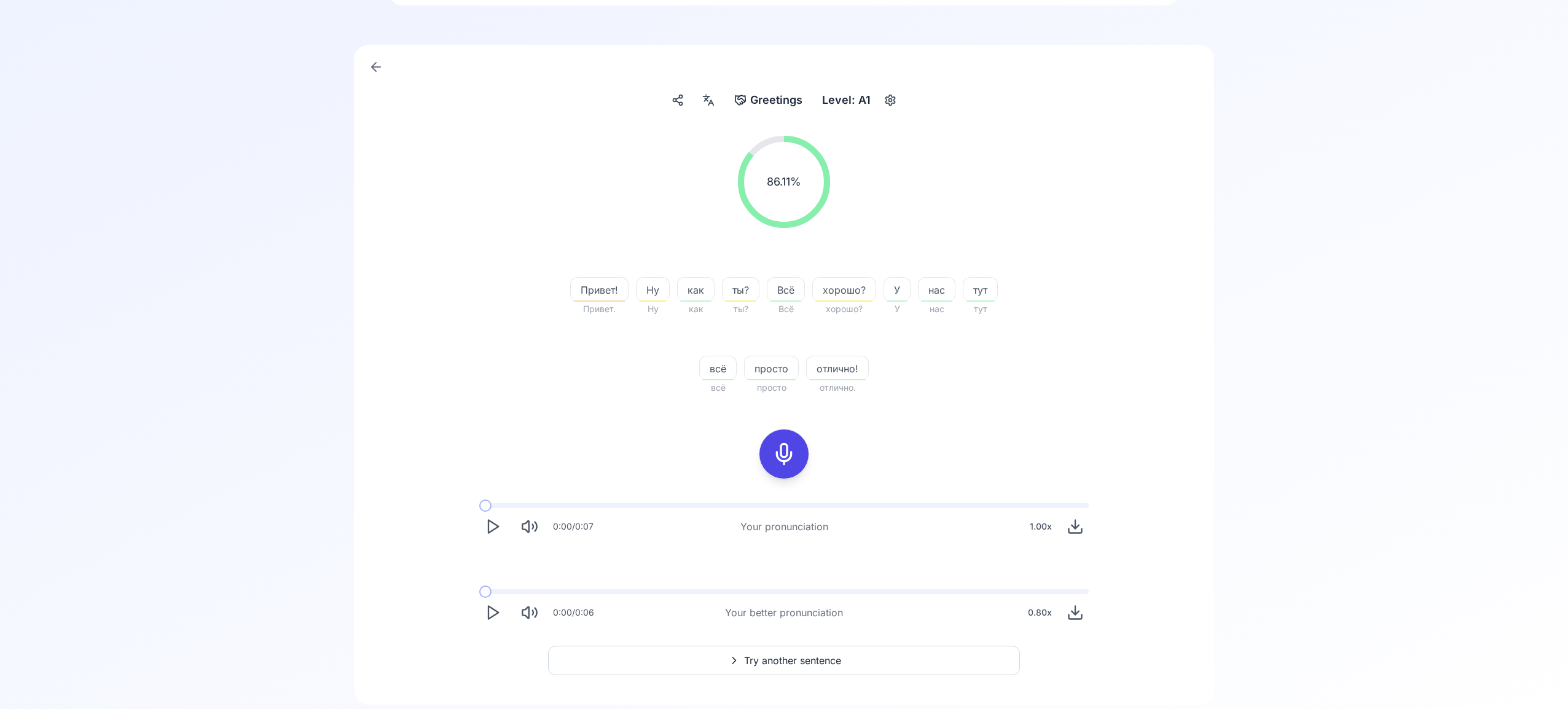
scroll to position [108, 0]
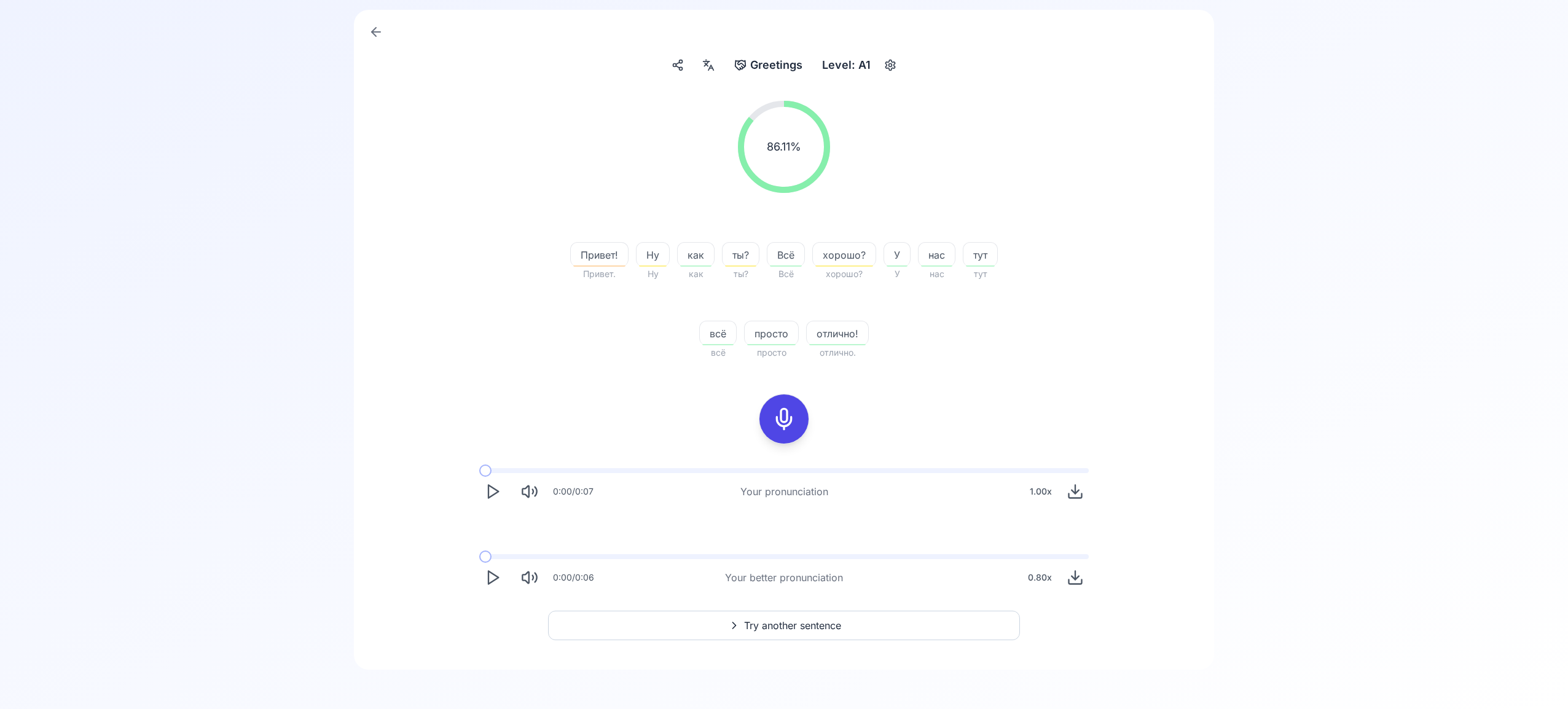
click at [802, 625] on span "Try another sentence" at bounding box center [793, 626] width 97 height 15
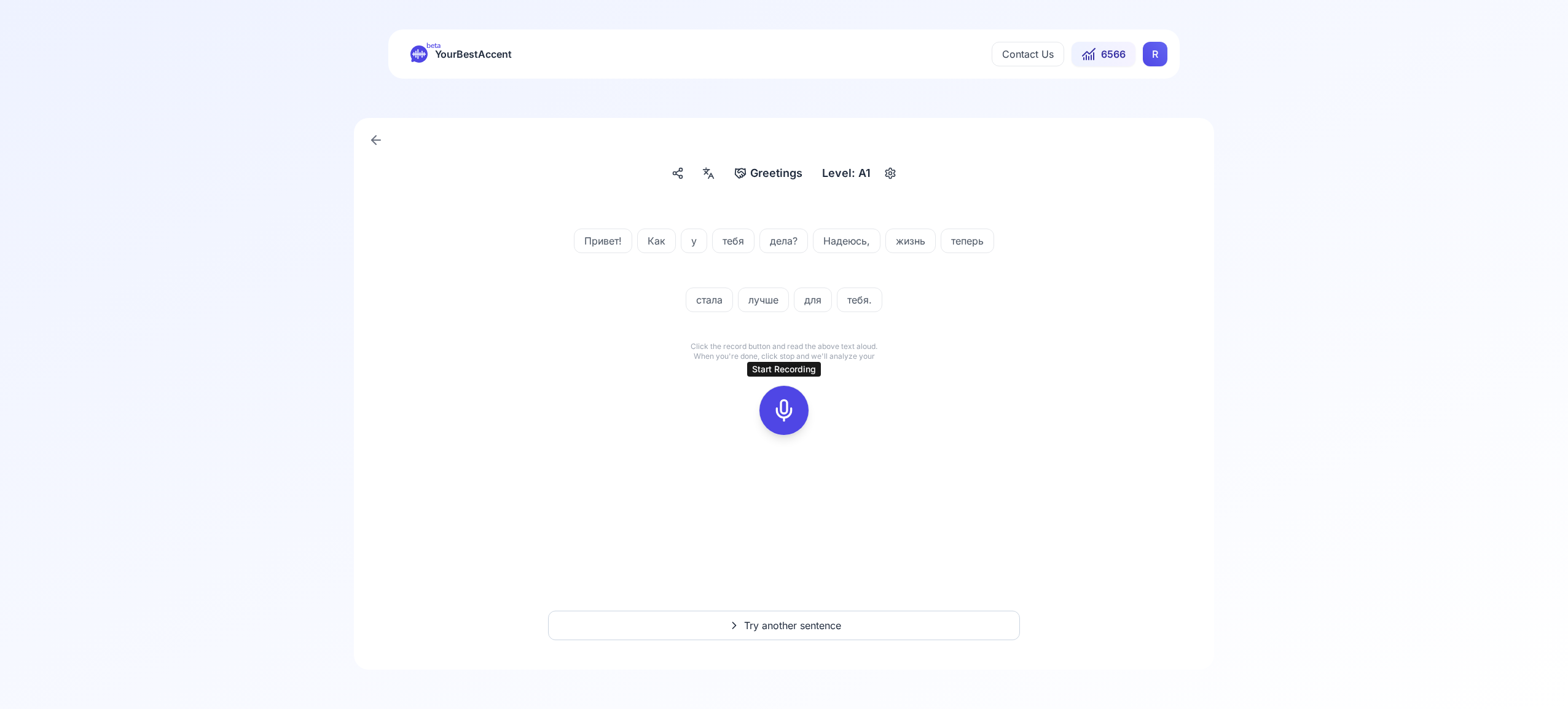
click at [784, 414] on icon at bounding box center [784, 410] width 25 height 25
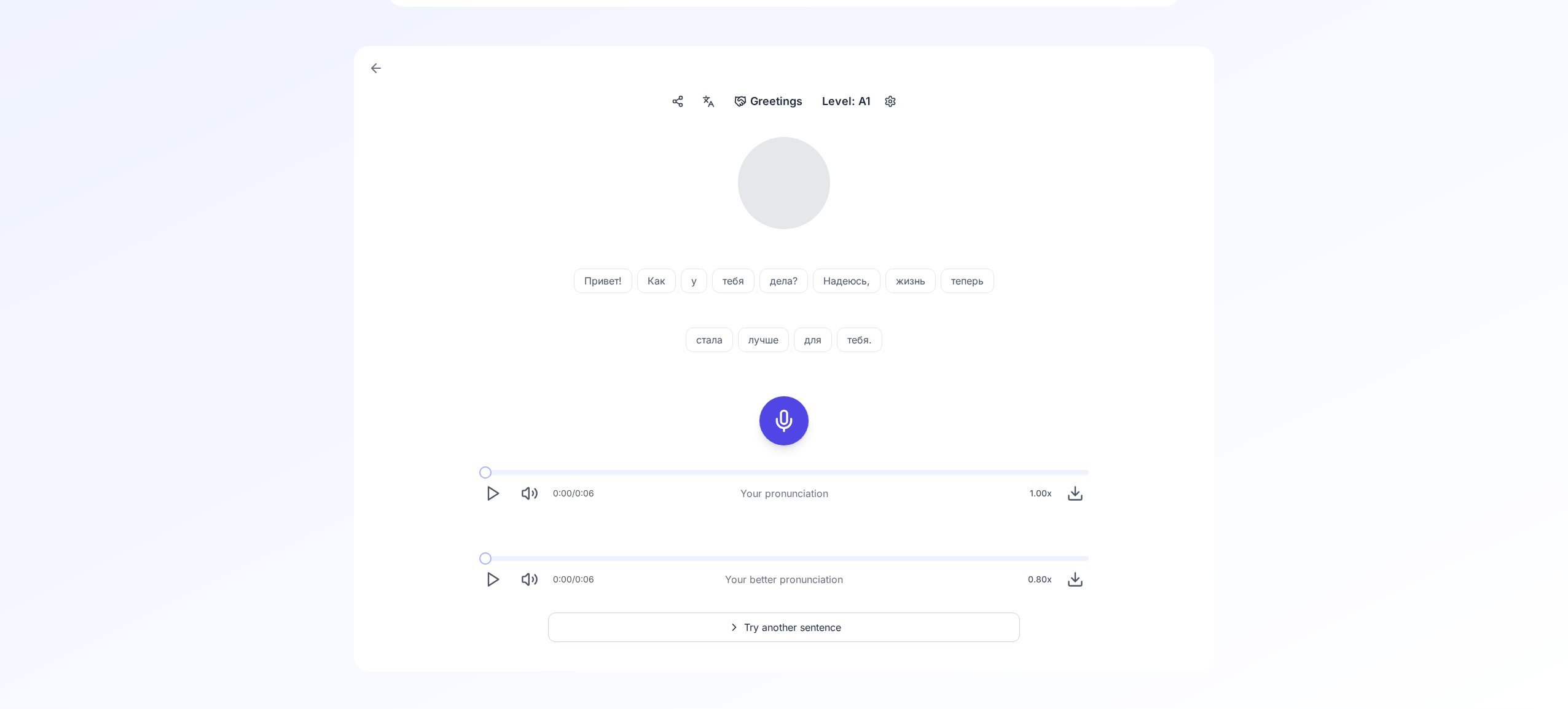
scroll to position [73, 0]
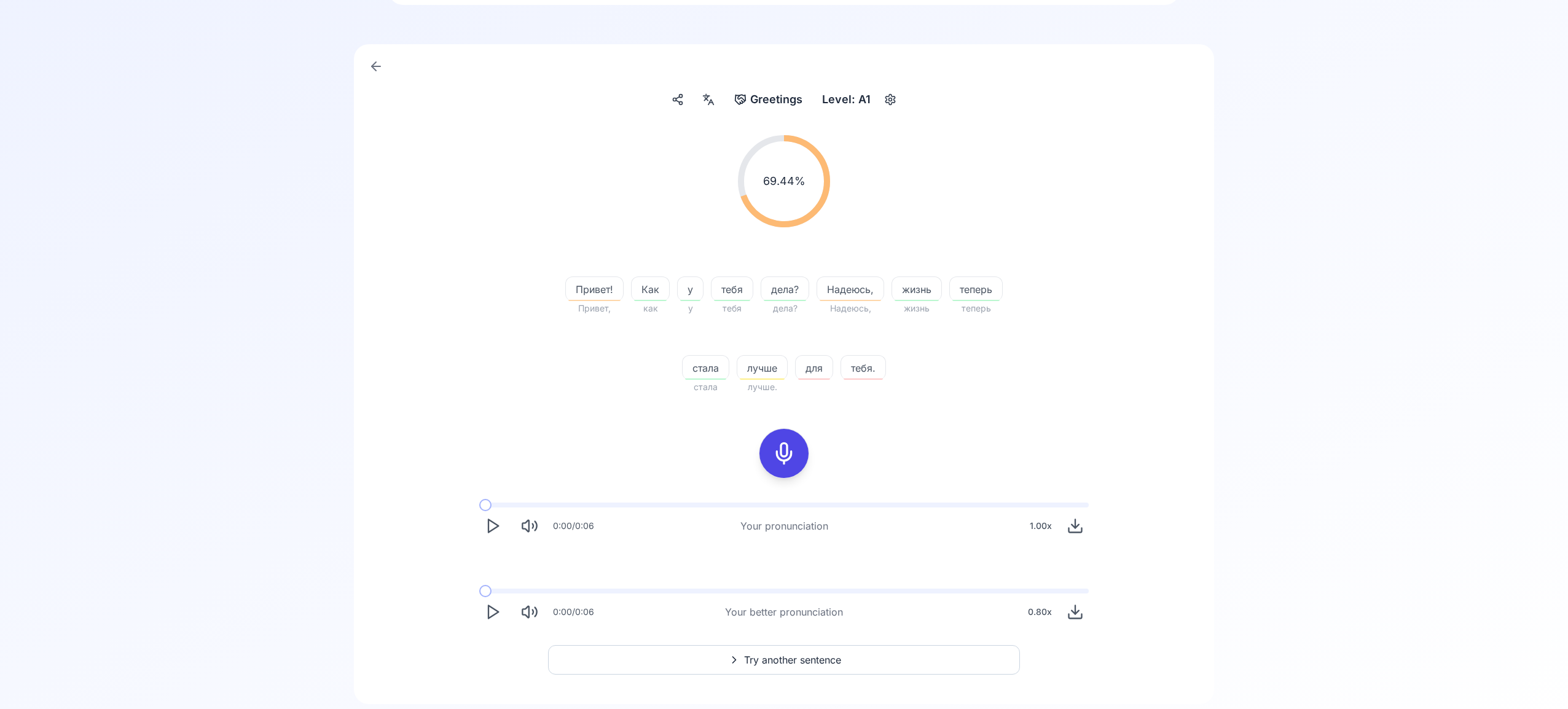
click at [825, 654] on span "Try another sentence" at bounding box center [793, 660] width 97 height 15
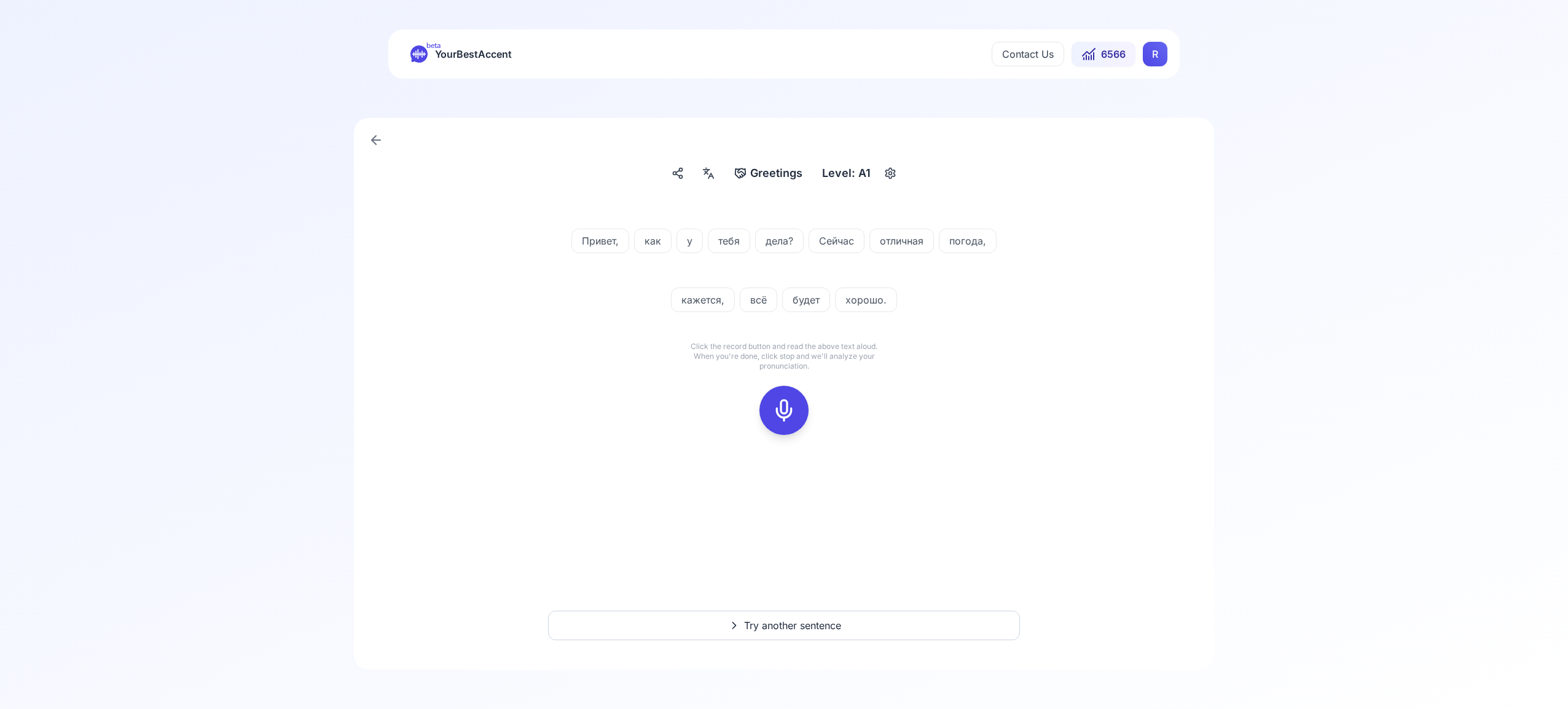
click at [780, 407] on icon at bounding box center [784, 410] width 25 height 25
click at [783, 404] on icon at bounding box center [784, 410] width 25 height 25
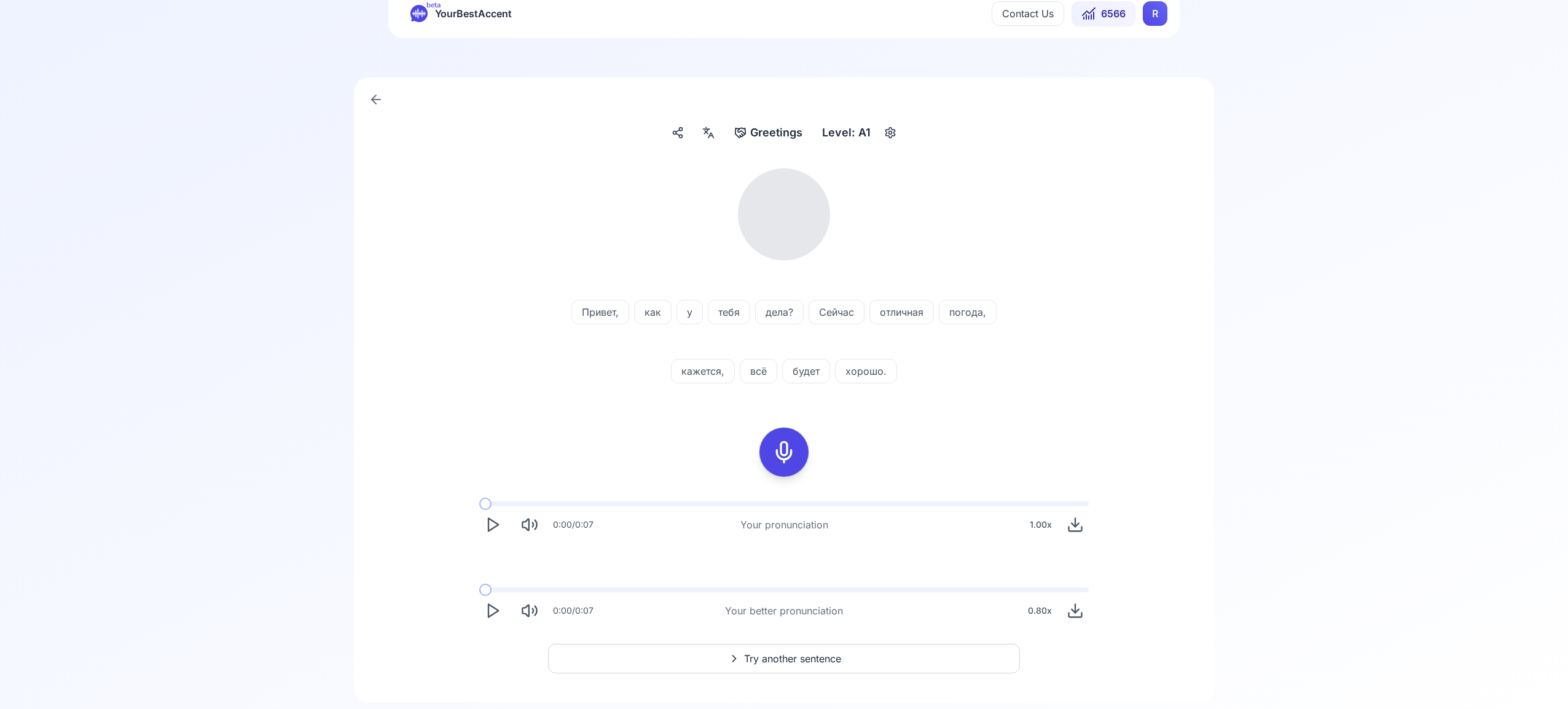
scroll to position [73, 0]
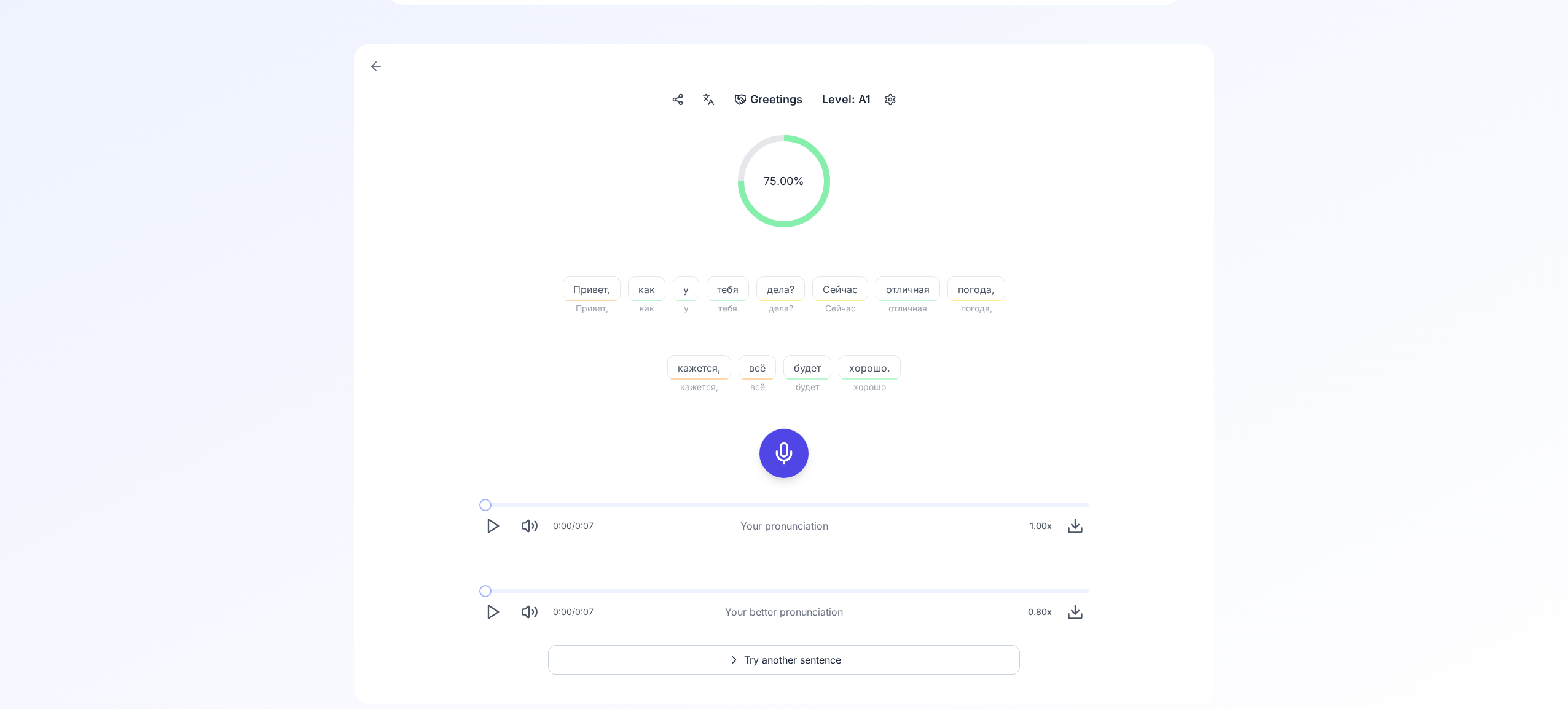
click at [491, 612] on icon "Play" at bounding box center [493, 612] width 17 height 17
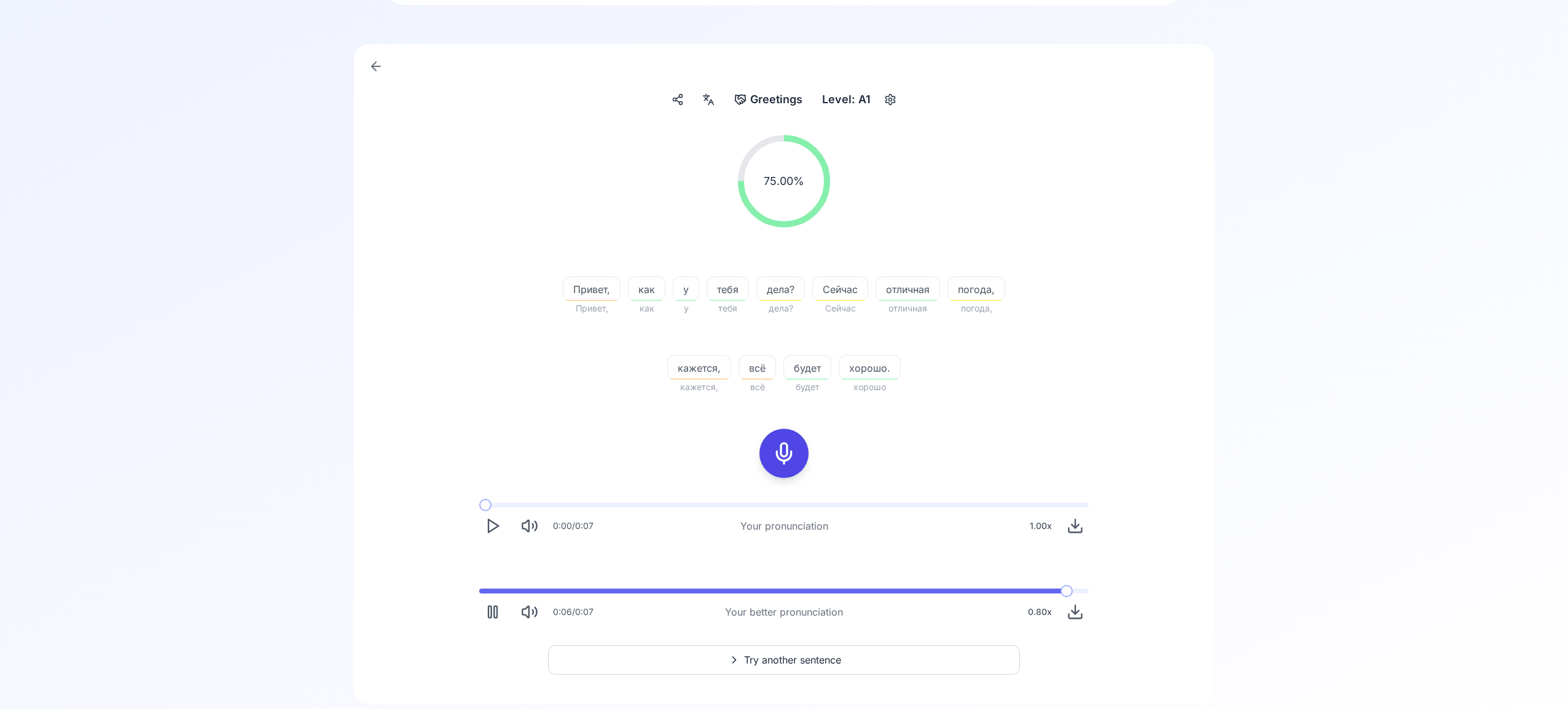
click at [773, 658] on span "Try another sentence" at bounding box center [793, 660] width 97 height 15
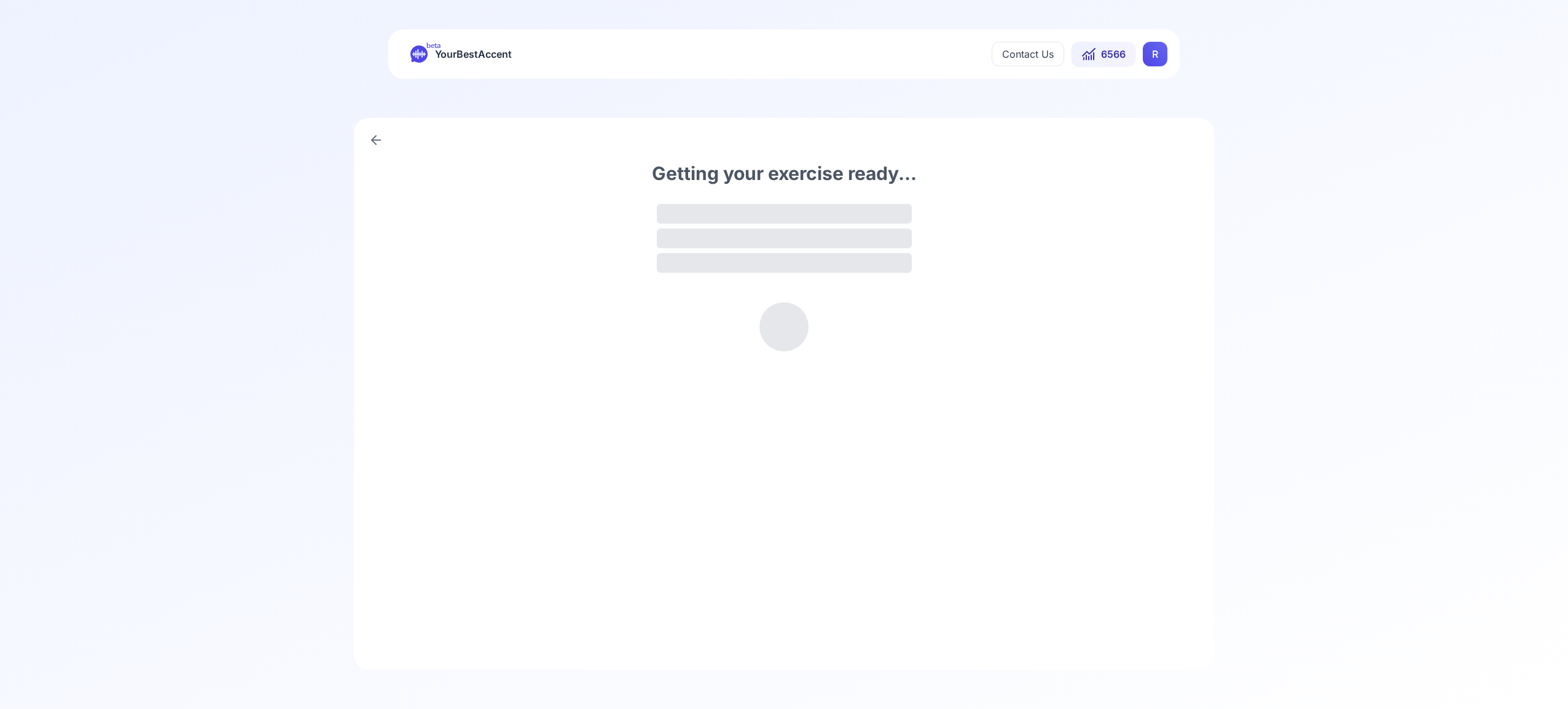
click at [1156, 58] on html "beta YourBestAccent Contact Us 6566 R Getting your exercise ready..." at bounding box center [784, 354] width 1568 height 709
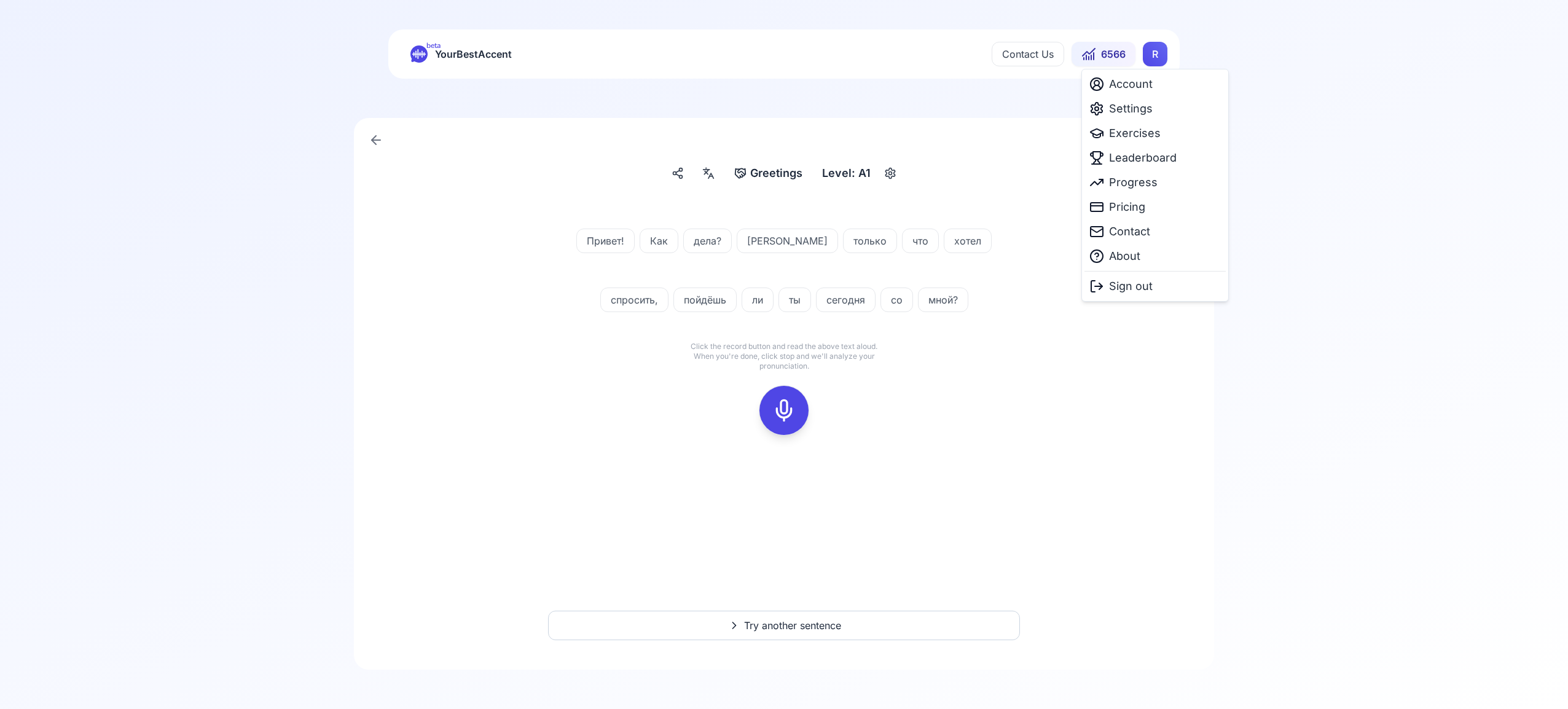
click at [1158, 55] on html "beta YourBestAccent Contact Us 6566 R Greetings Greetings Level: A1 Привет! Как…" at bounding box center [784, 354] width 1568 height 709
click at [1140, 109] on span "Settings" at bounding box center [1131, 109] width 43 height 17
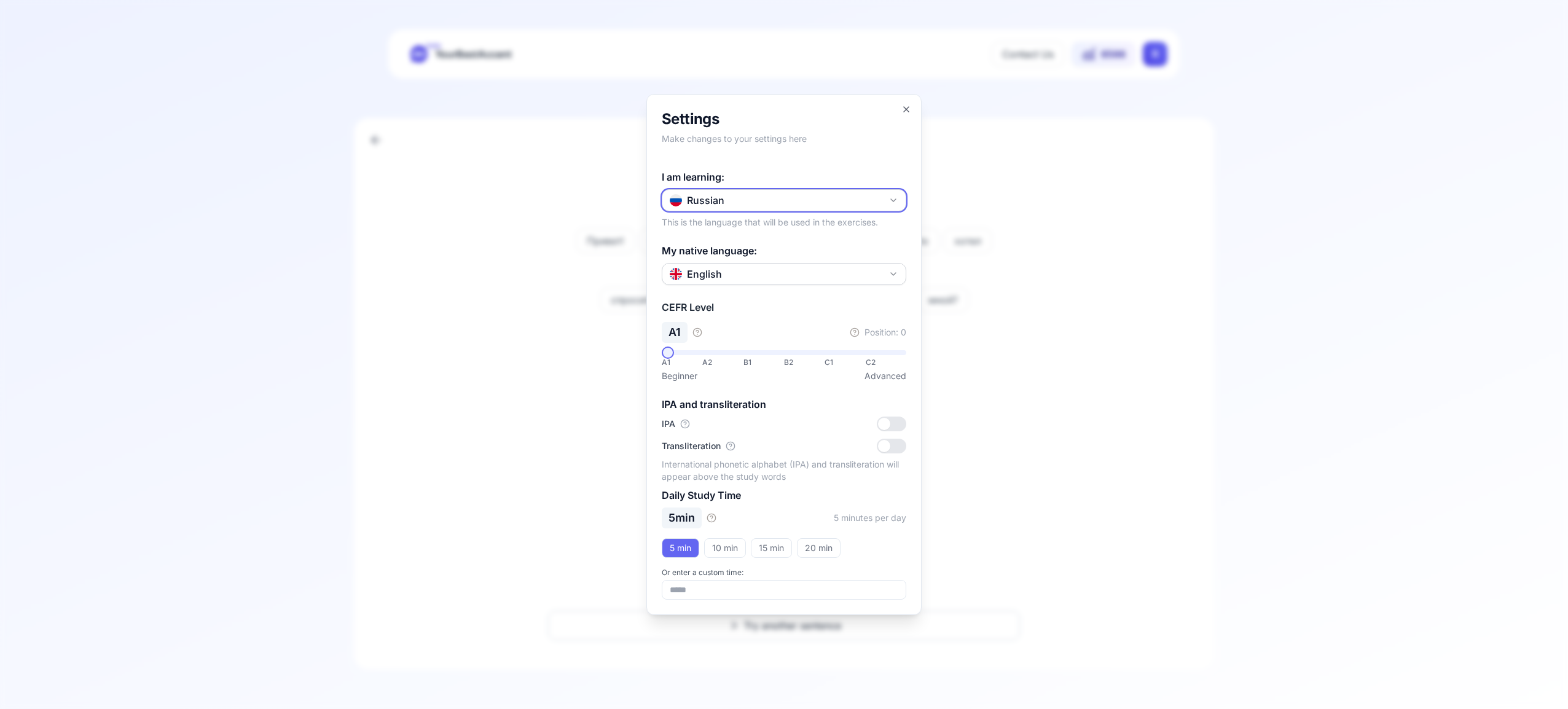
click at [889, 198] on icon "button" at bounding box center [893, 200] width 10 height 10
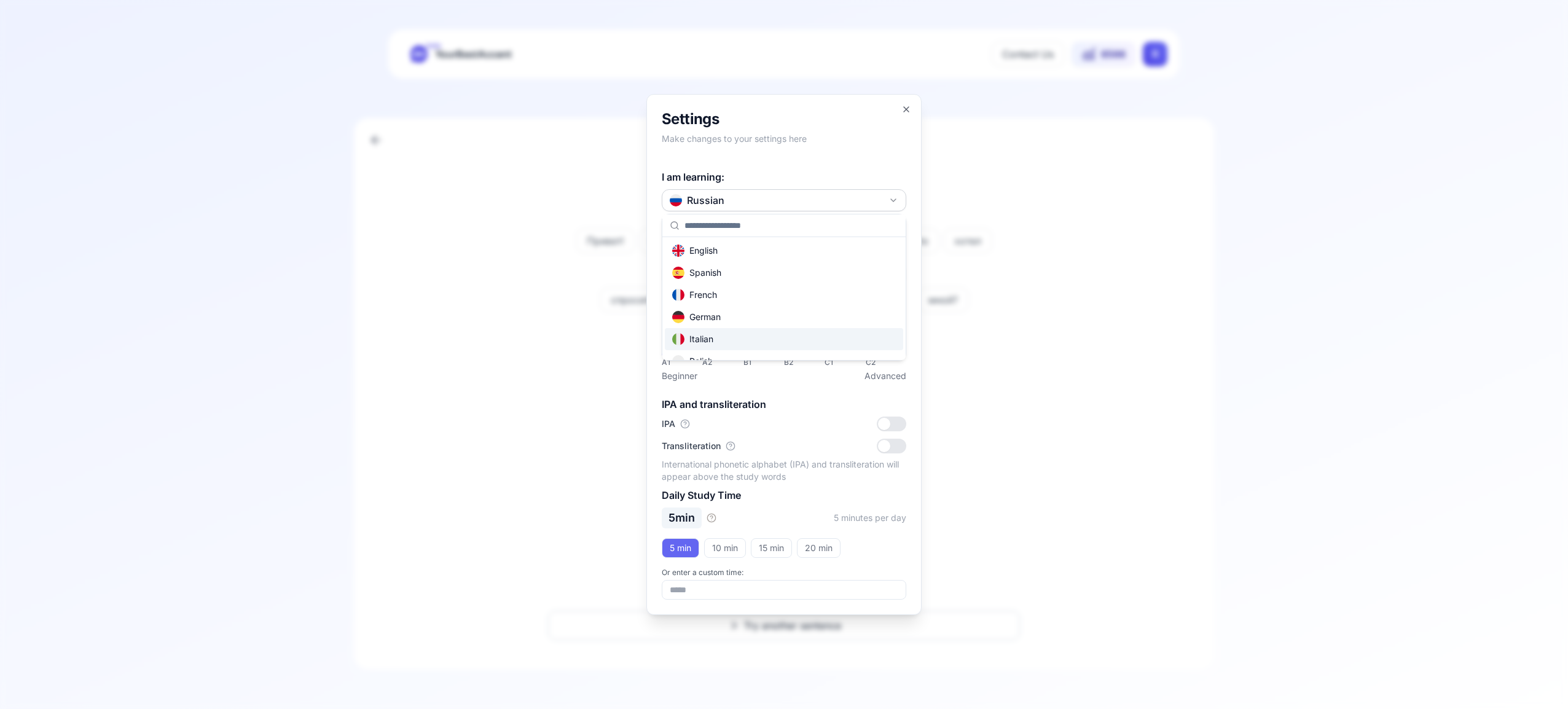
click at [797, 347] on div "Italian" at bounding box center [784, 339] width 238 height 22
click at [906, 108] on icon "button" at bounding box center [906, 109] width 10 height 10
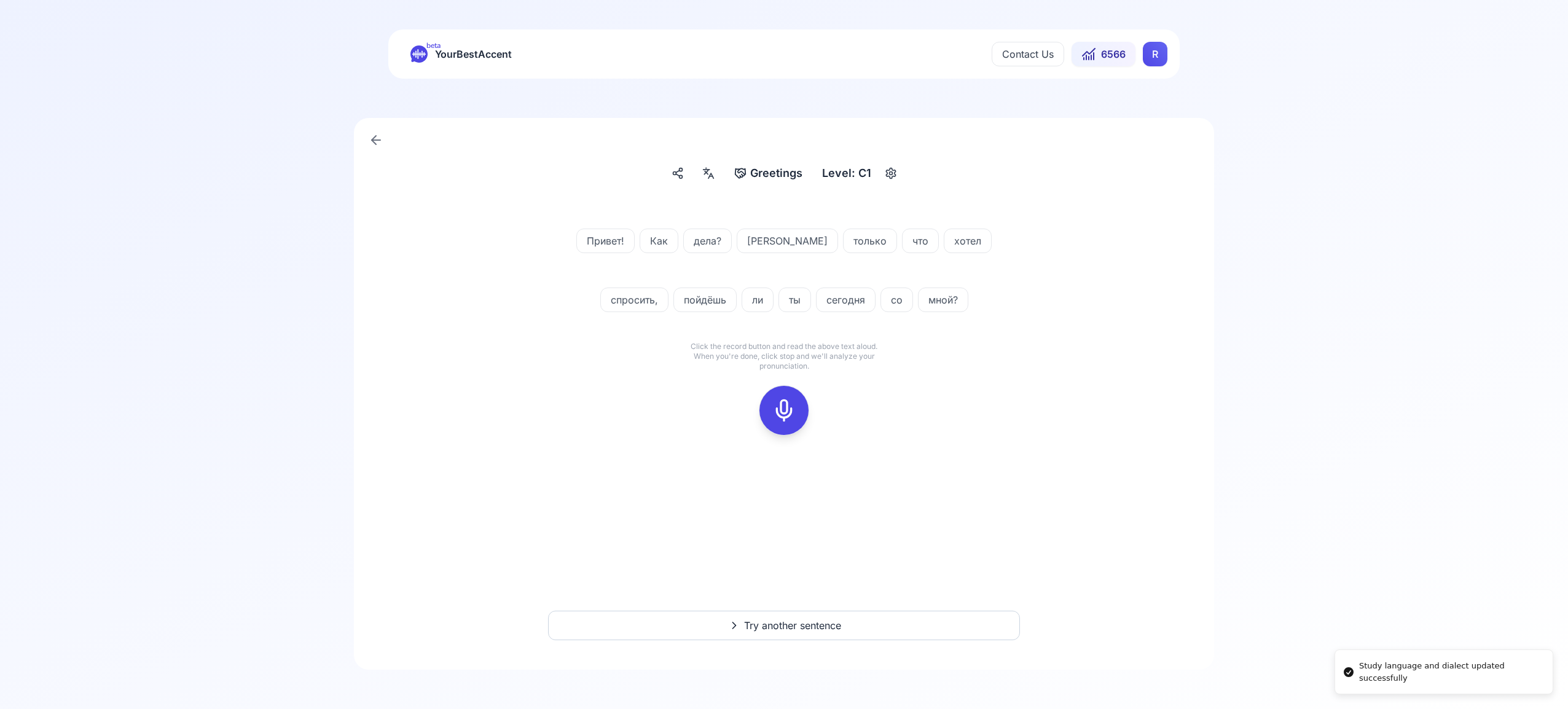
click at [1146, 64] on html "Study language and dialect updated successfully beta YourBestAccent Contact Us …" at bounding box center [784, 354] width 1568 height 709
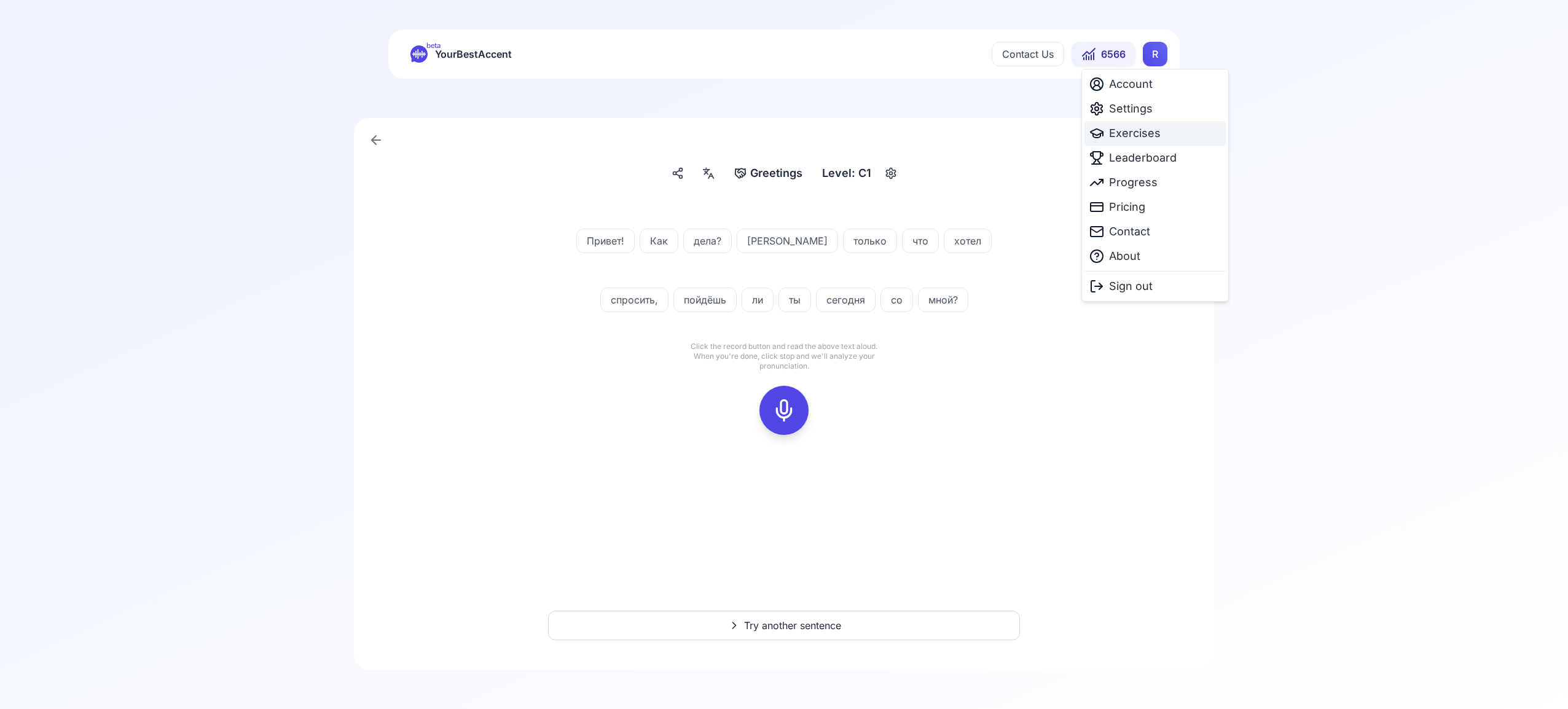
click at [1145, 129] on span "Exercises" at bounding box center [1134, 133] width 52 height 17
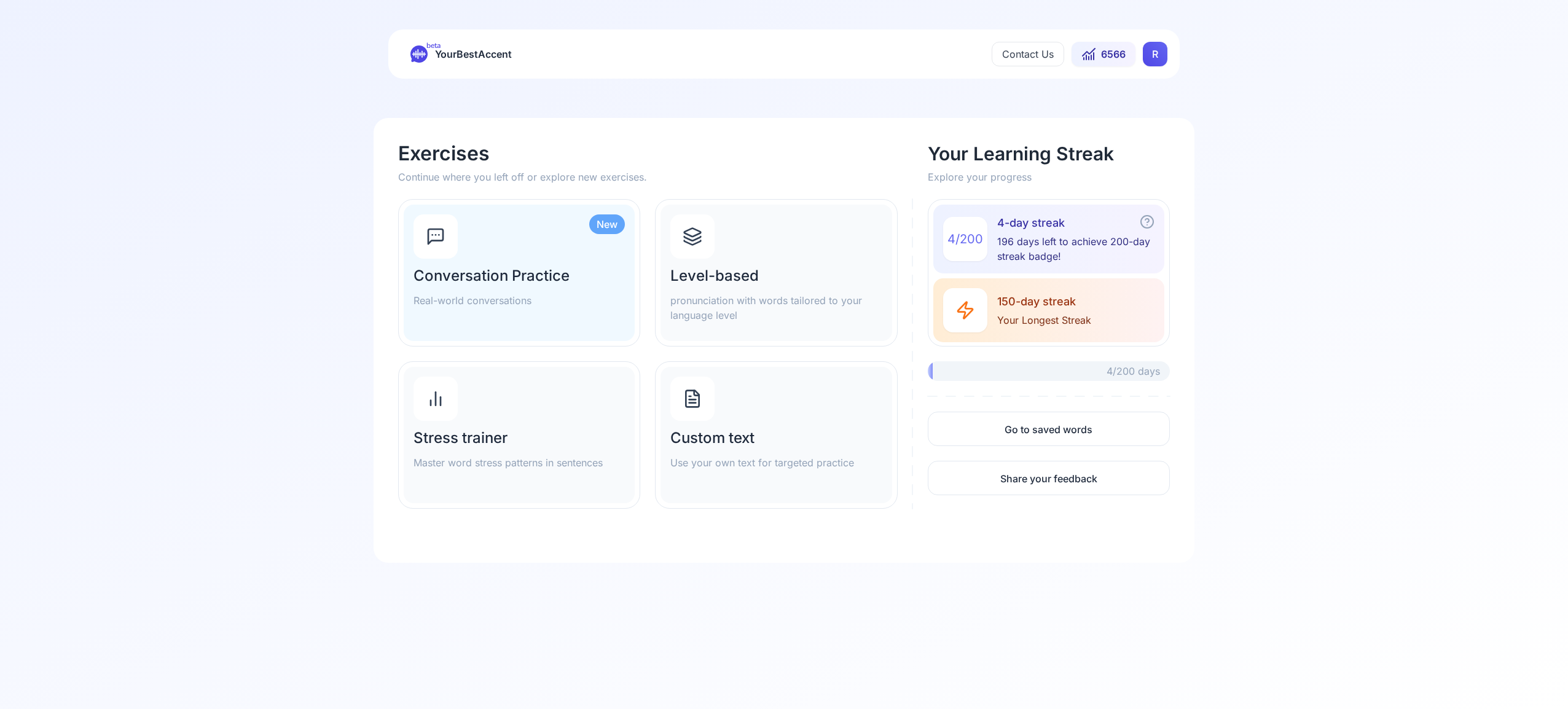
click at [701, 244] on icon at bounding box center [693, 237] width 19 height 19
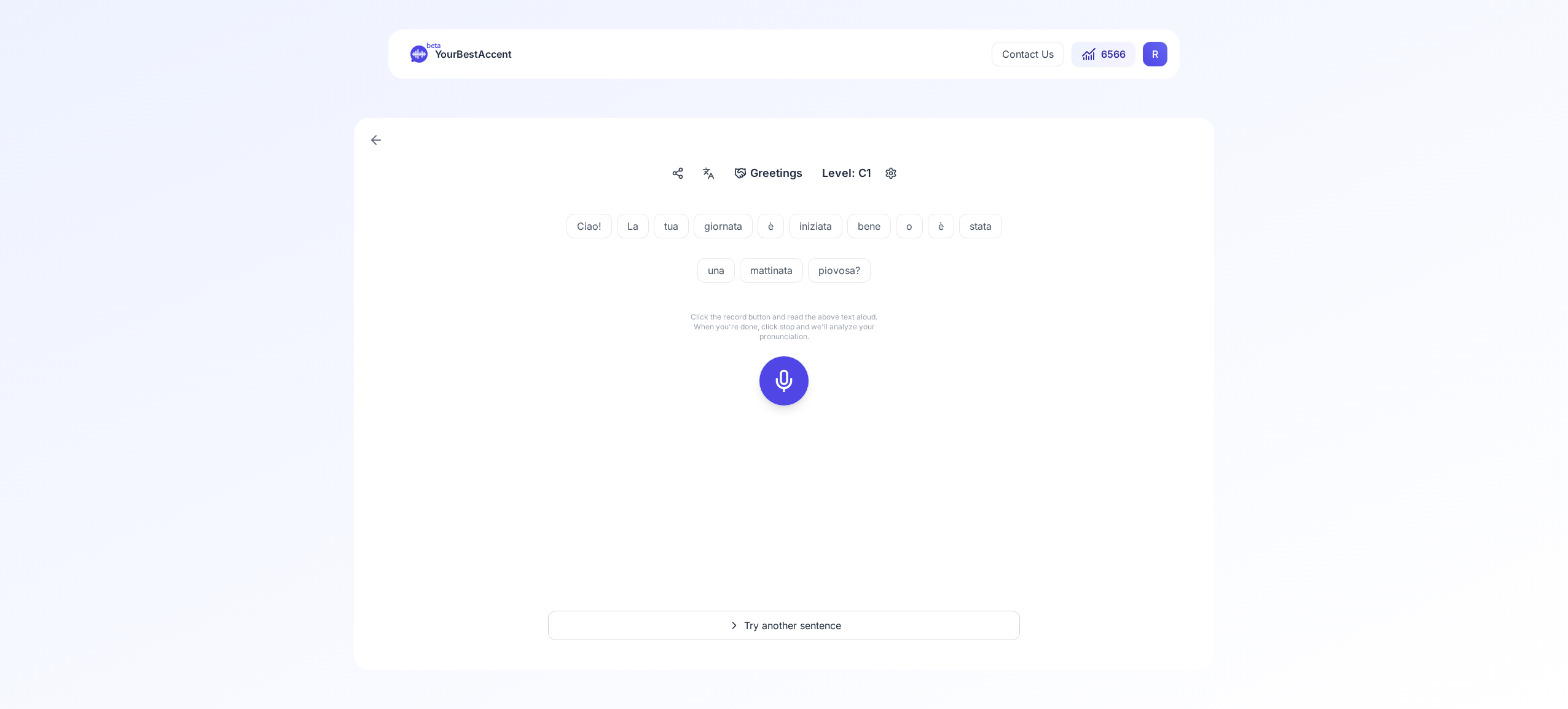
click at [783, 377] on icon at bounding box center [784, 380] width 25 height 25
click at [785, 386] on icon at bounding box center [784, 380] width 25 height 25
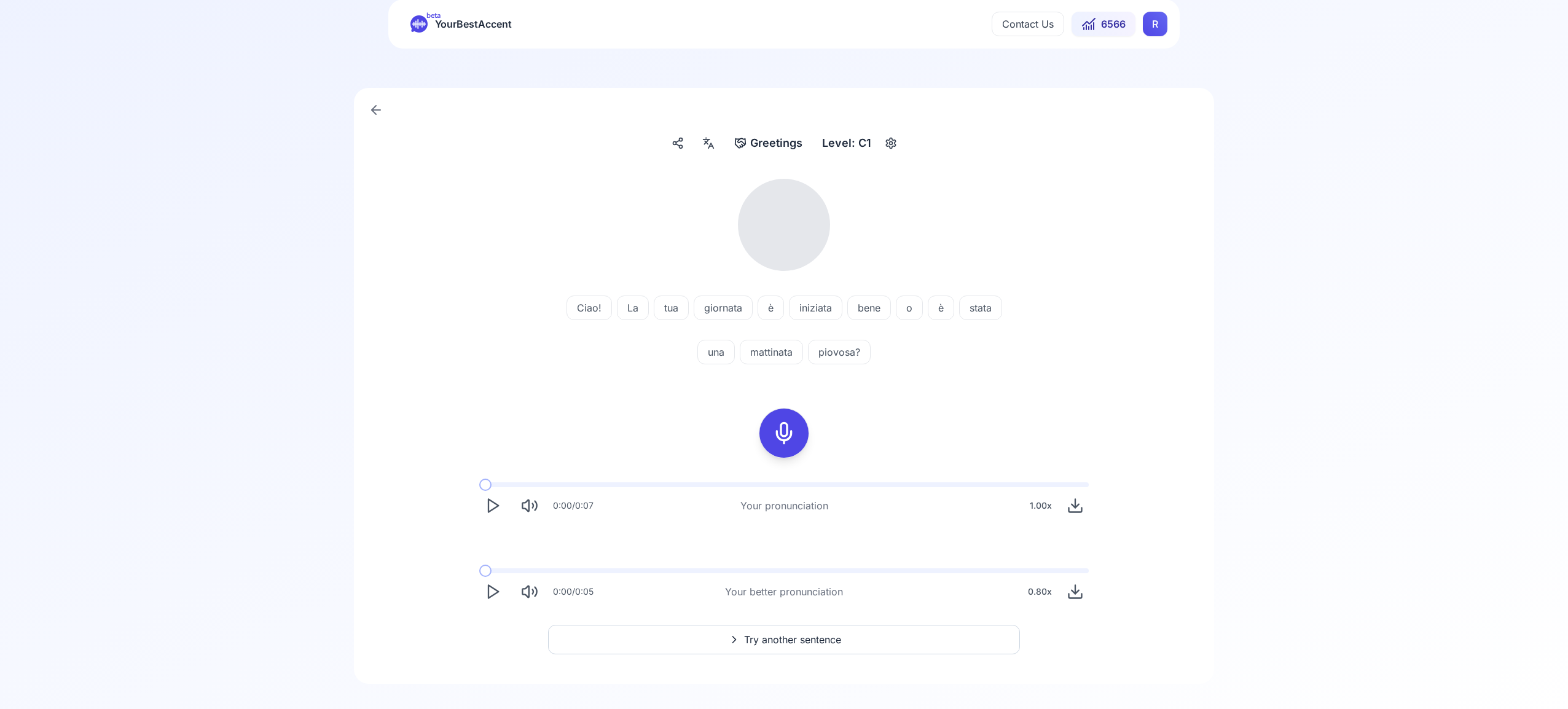
scroll to position [44, 0]
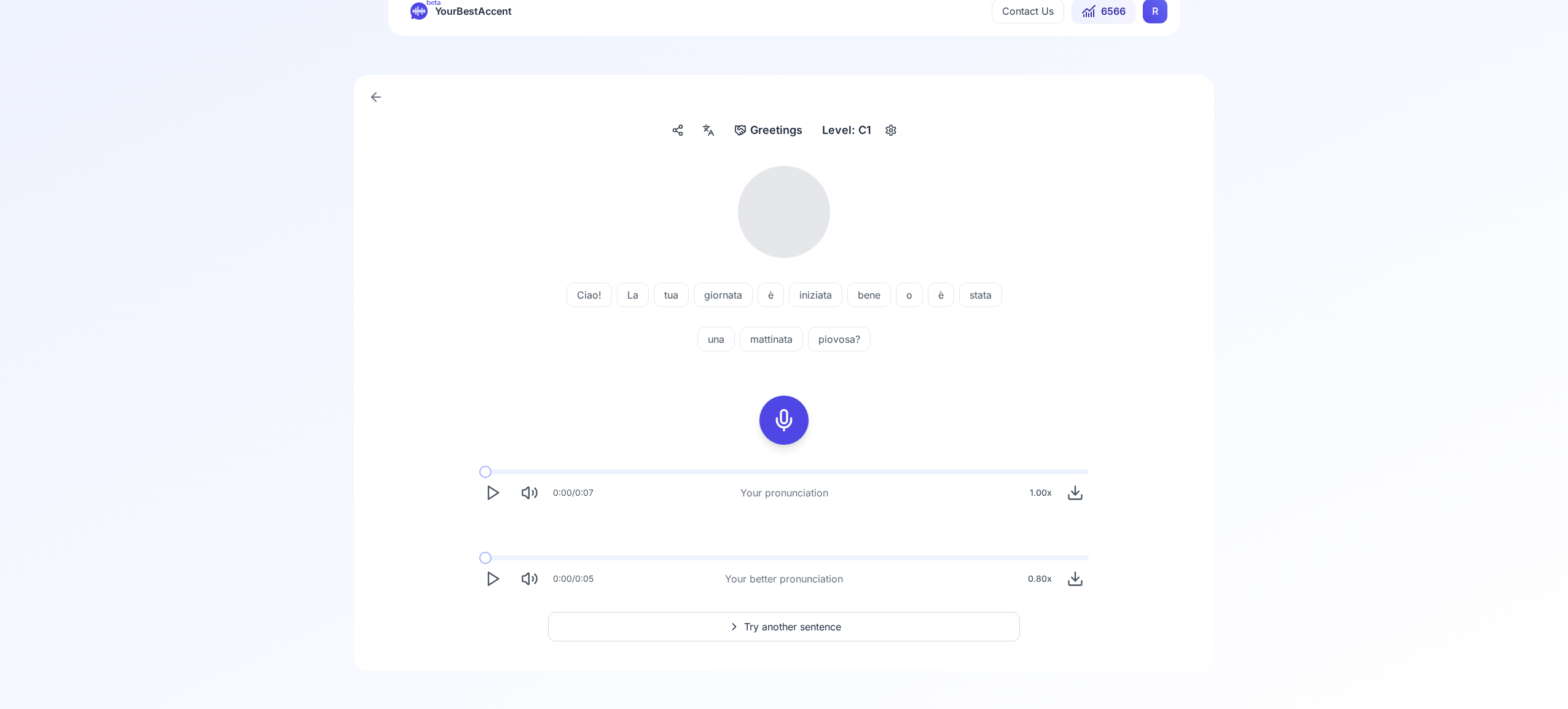
click at [787, 420] on icon at bounding box center [784, 420] width 25 height 25
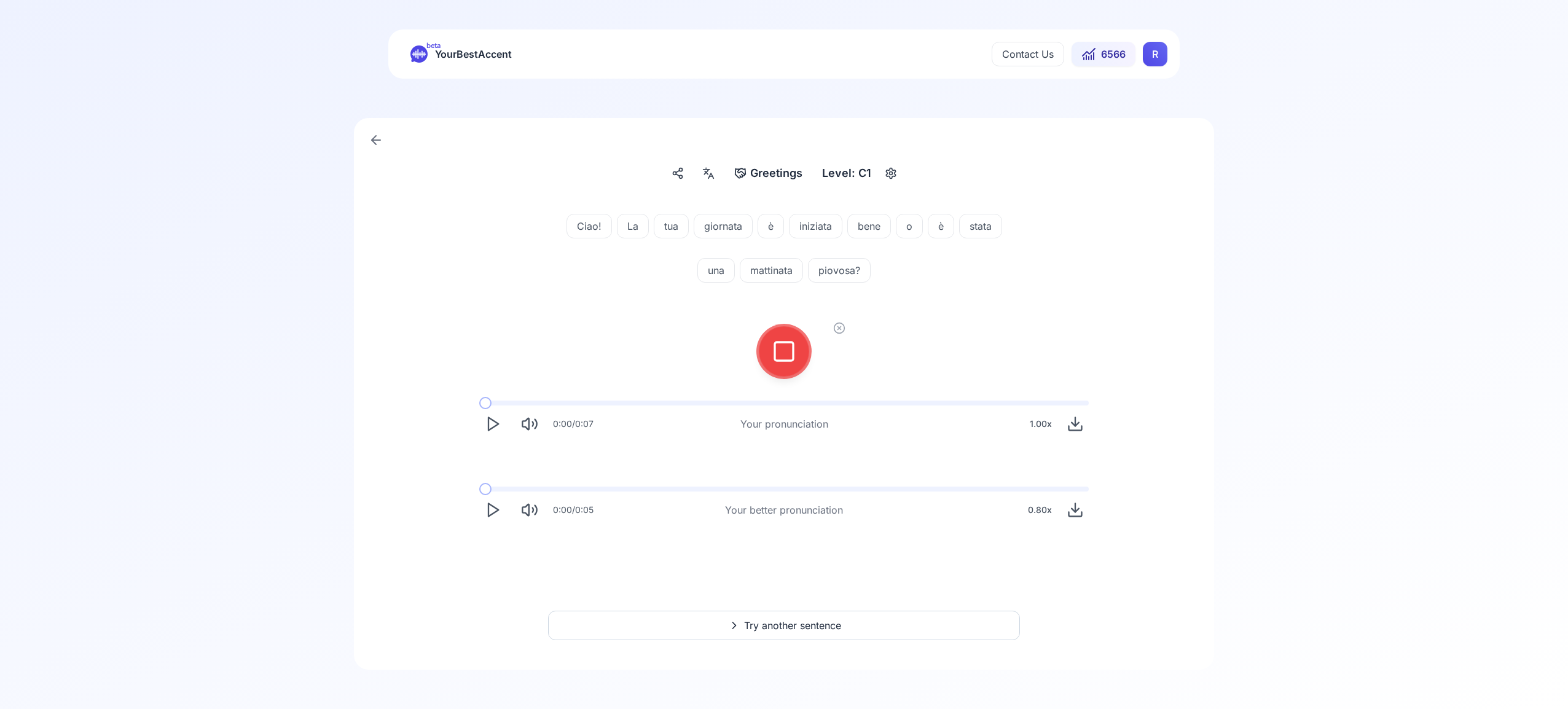
scroll to position [0, 0]
click at [783, 352] on icon at bounding box center [784, 351] width 25 height 25
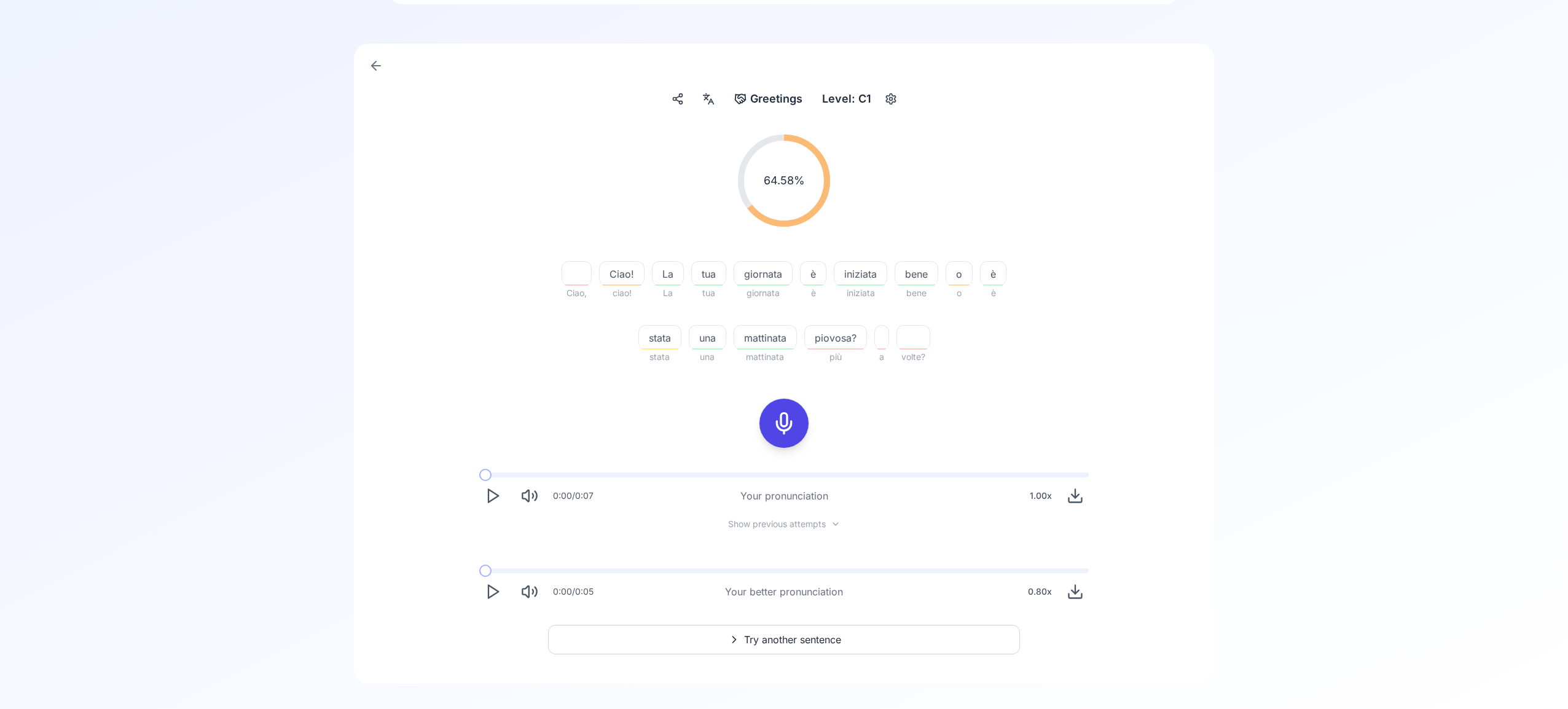
scroll to position [88, 0]
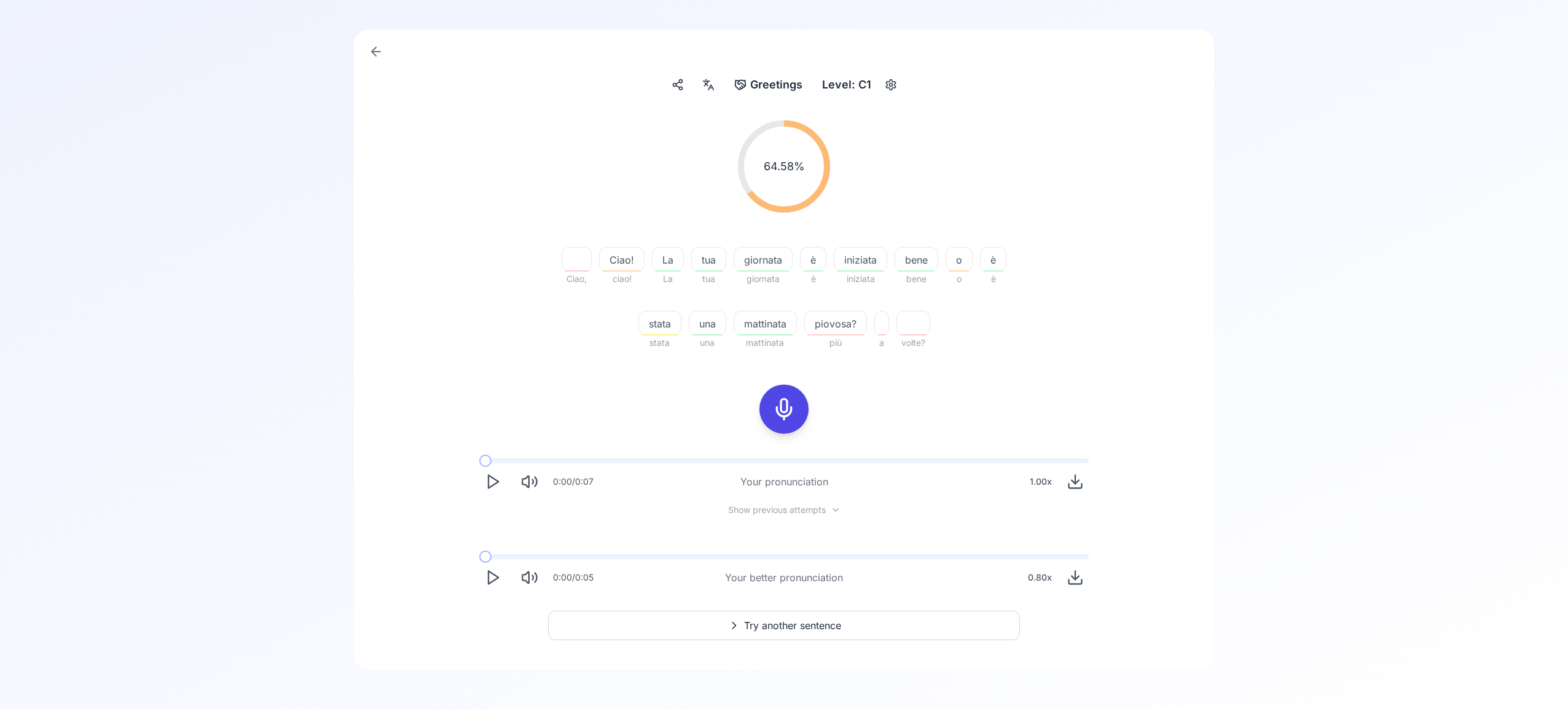
click at [807, 624] on span "Try another sentence" at bounding box center [793, 626] width 97 height 15
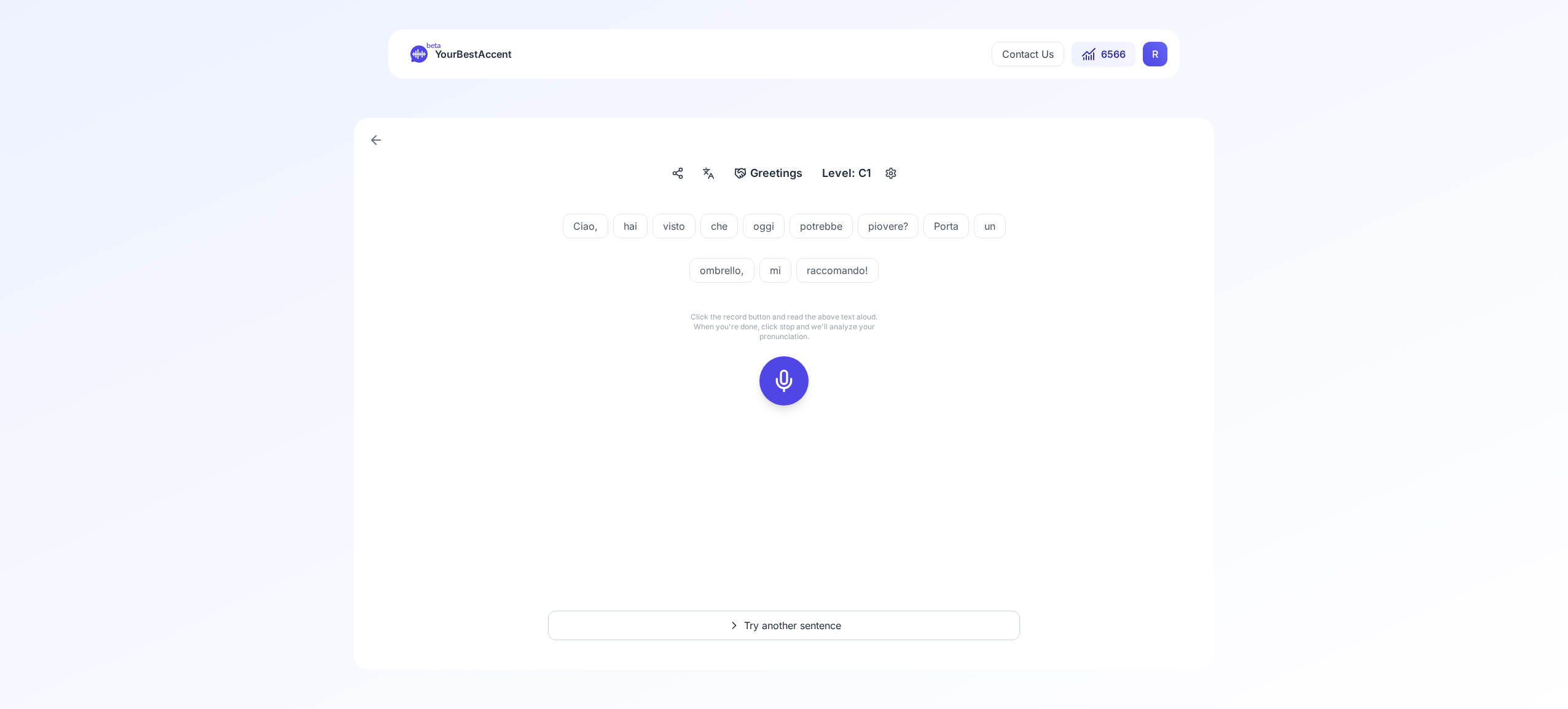
click at [781, 377] on icon at bounding box center [784, 380] width 25 height 25
click at [785, 379] on icon at bounding box center [784, 380] width 25 height 25
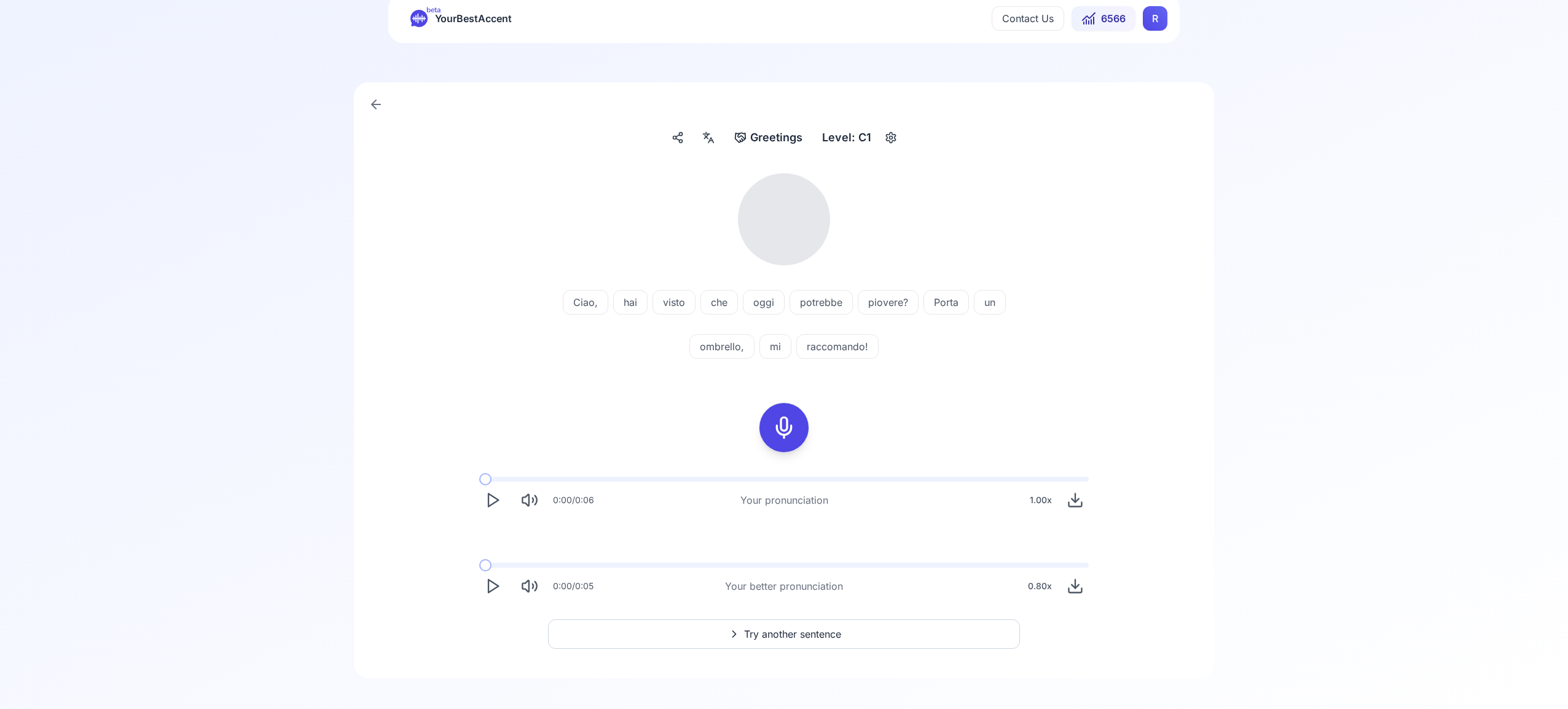
scroll to position [44, 0]
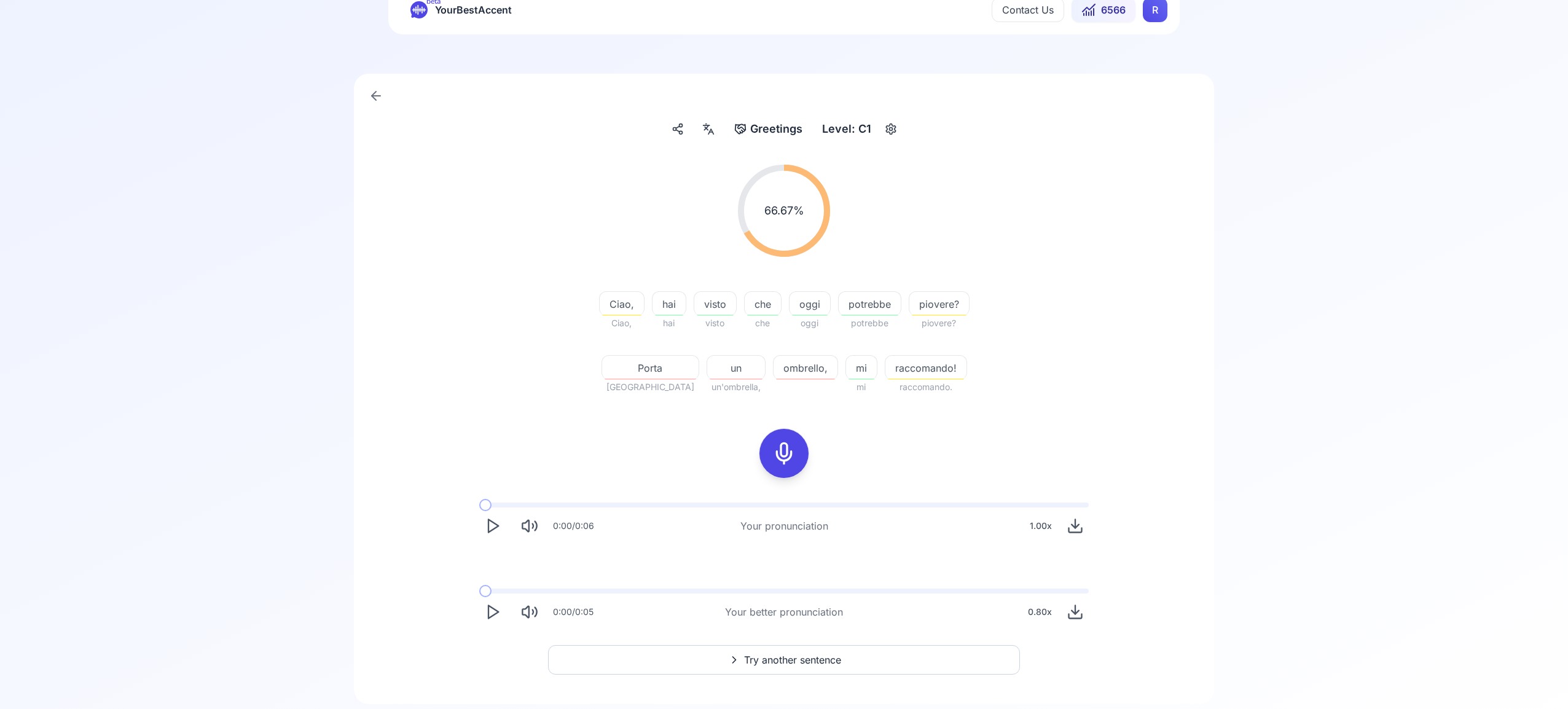
click at [495, 609] on icon "Play" at bounding box center [493, 612] width 17 height 17
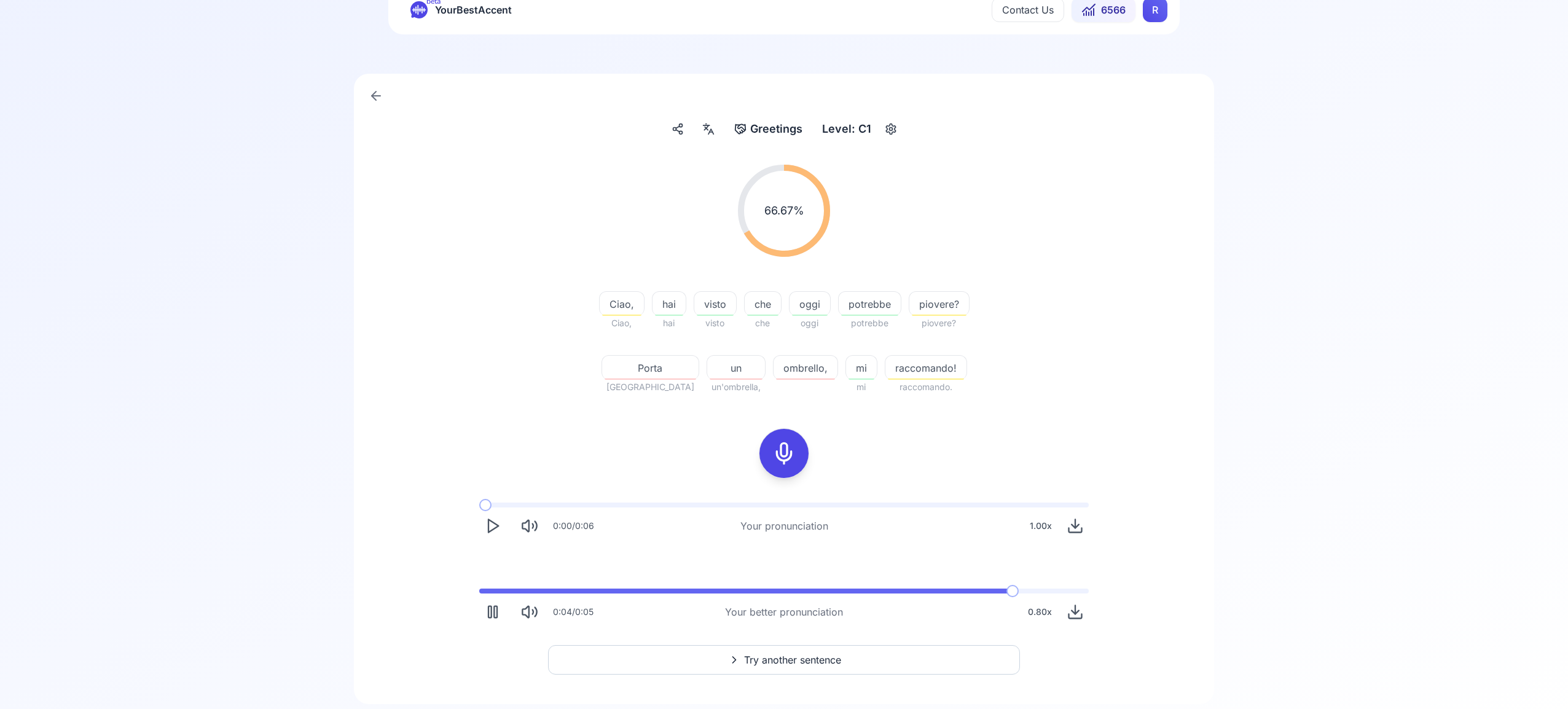
click at [783, 658] on span "Try another sentence" at bounding box center [793, 660] width 97 height 15
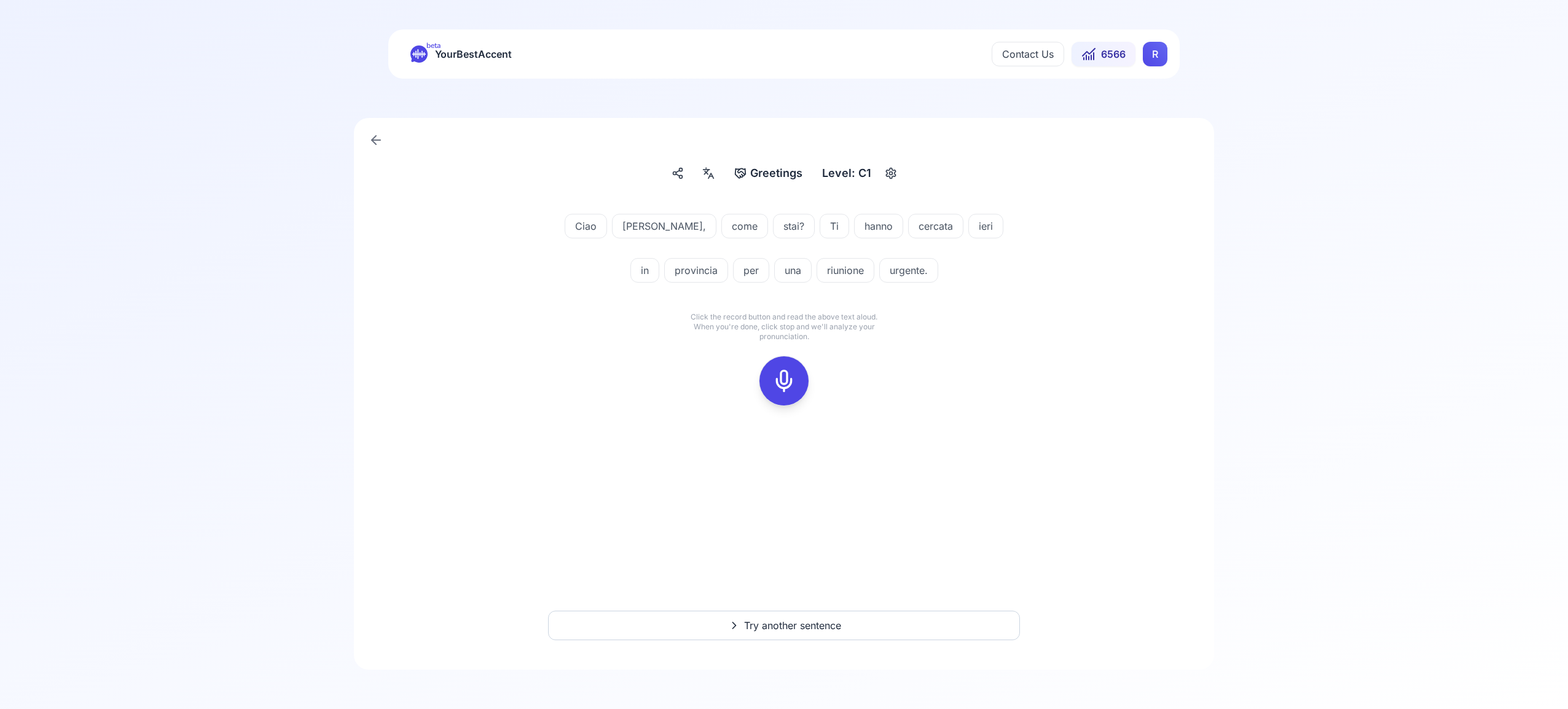
click at [794, 382] on icon at bounding box center [784, 380] width 25 height 25
click at [780, 380] on icon at bounding box center [784, 380] width 25 height 25
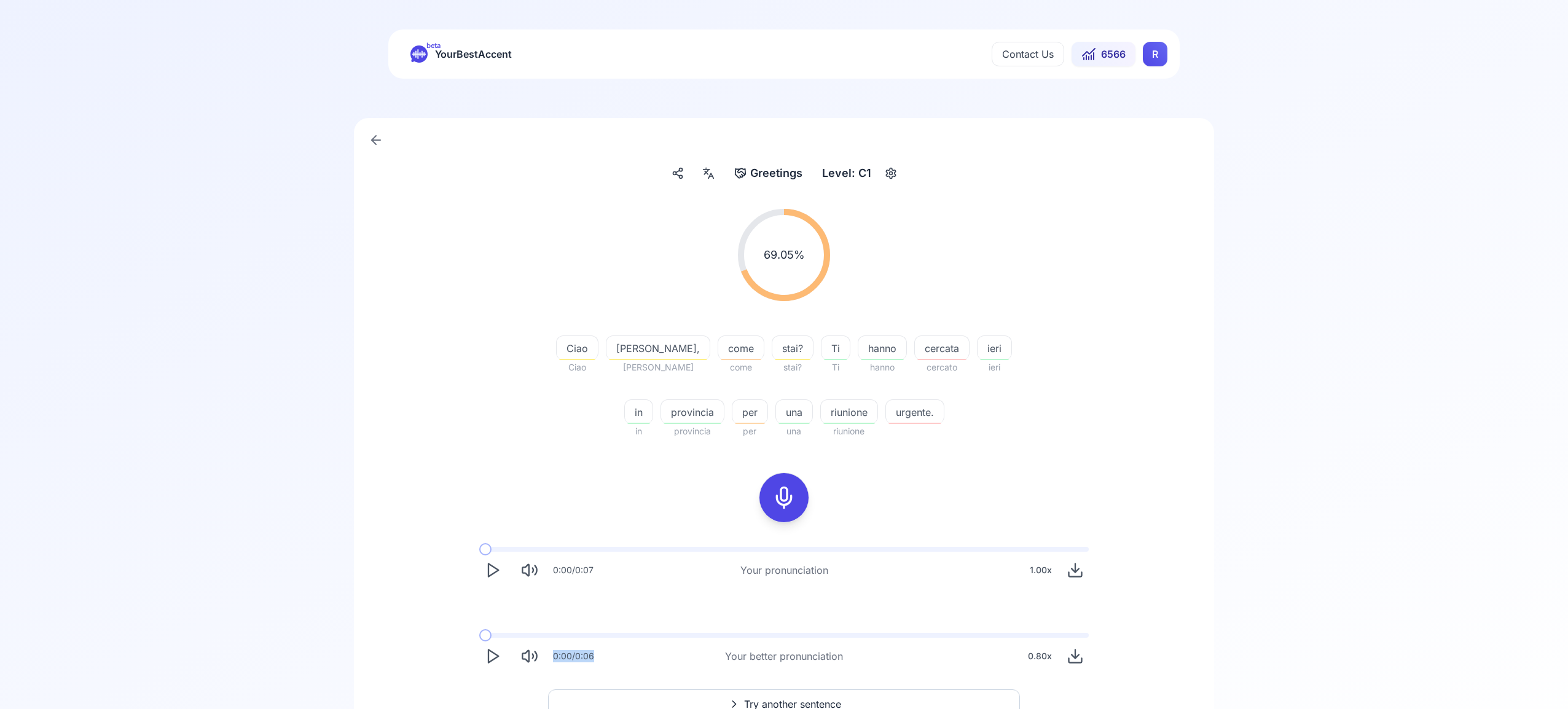
drag, startPoint x: 788, startPoint y: 658, endPoint x: 791, endPoint y: 677, distance: 19.2
click at [791, 677] on div "0:00 / 0:06 Your better pronunciation 0.80 x" at bounding box center [784, 651] width 629 height 56
click at [801, 701] on span "Try another sentence" at bounding box center [793, 705] width 97 height 15
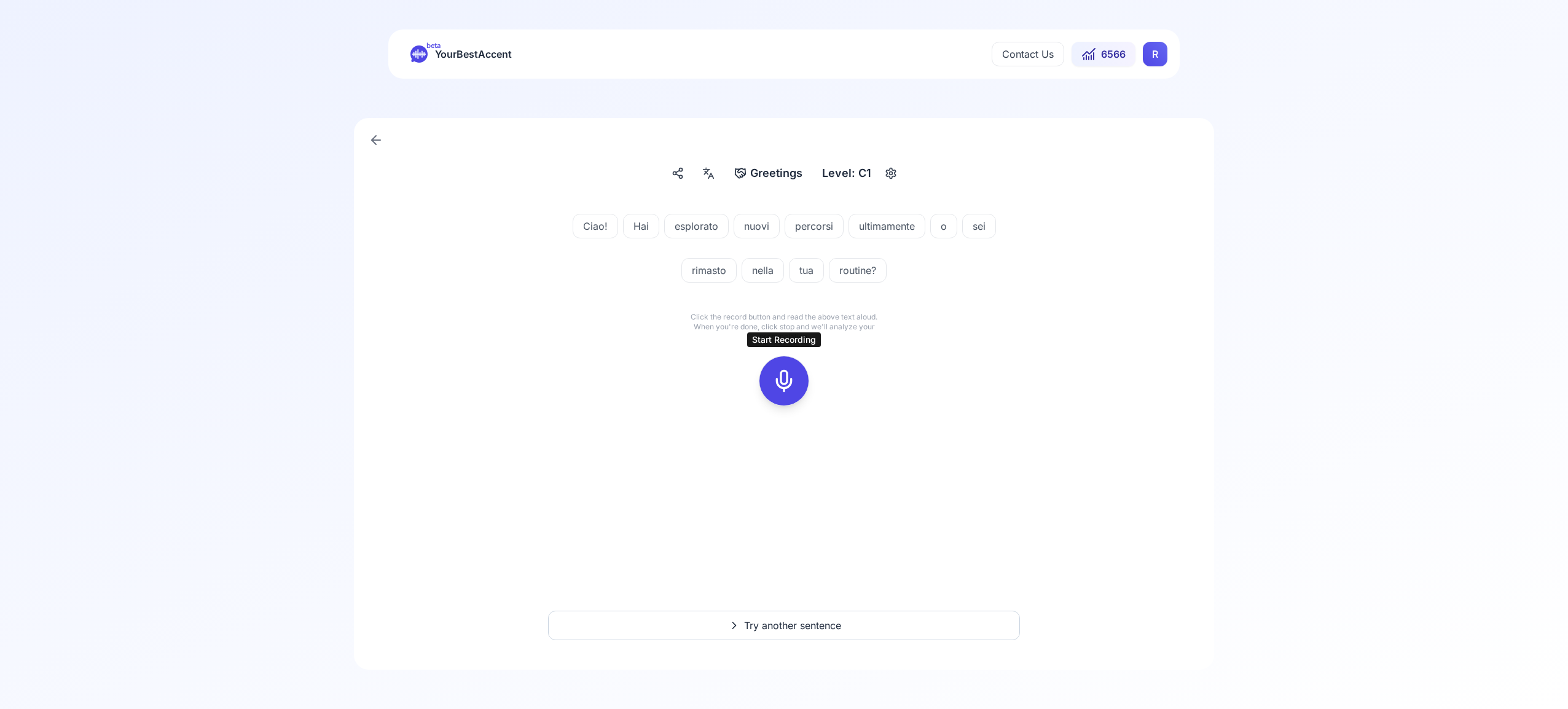
click at [785, 372] on icon at bounding box center [784, 380] width 25 height 25
click at [780, 388] on icon at bounding box center [784, 380] width 25 height 25
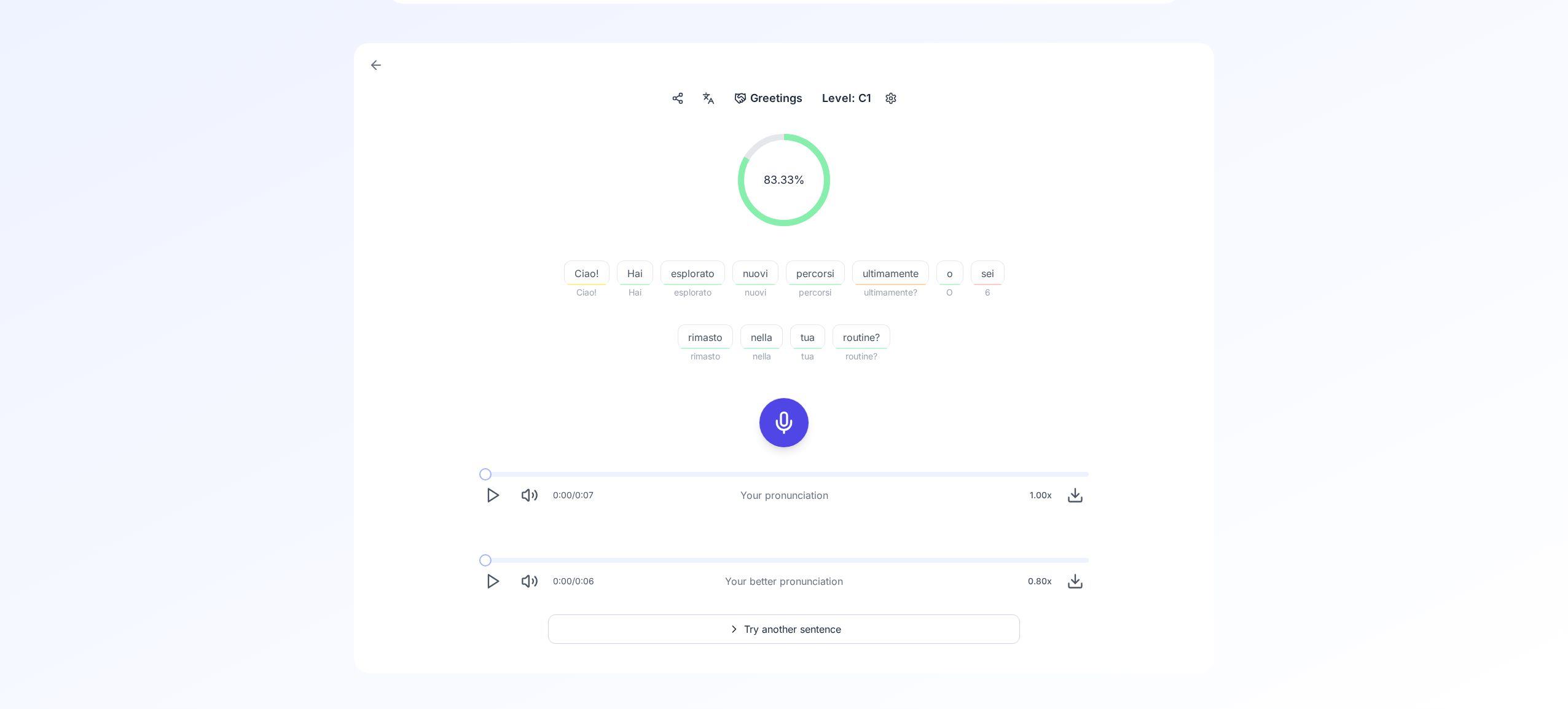
scroll to position [79, 0]
click at [793, 624] on span "Try another sentence" at bounding box center [793, 626] width 97 height 15
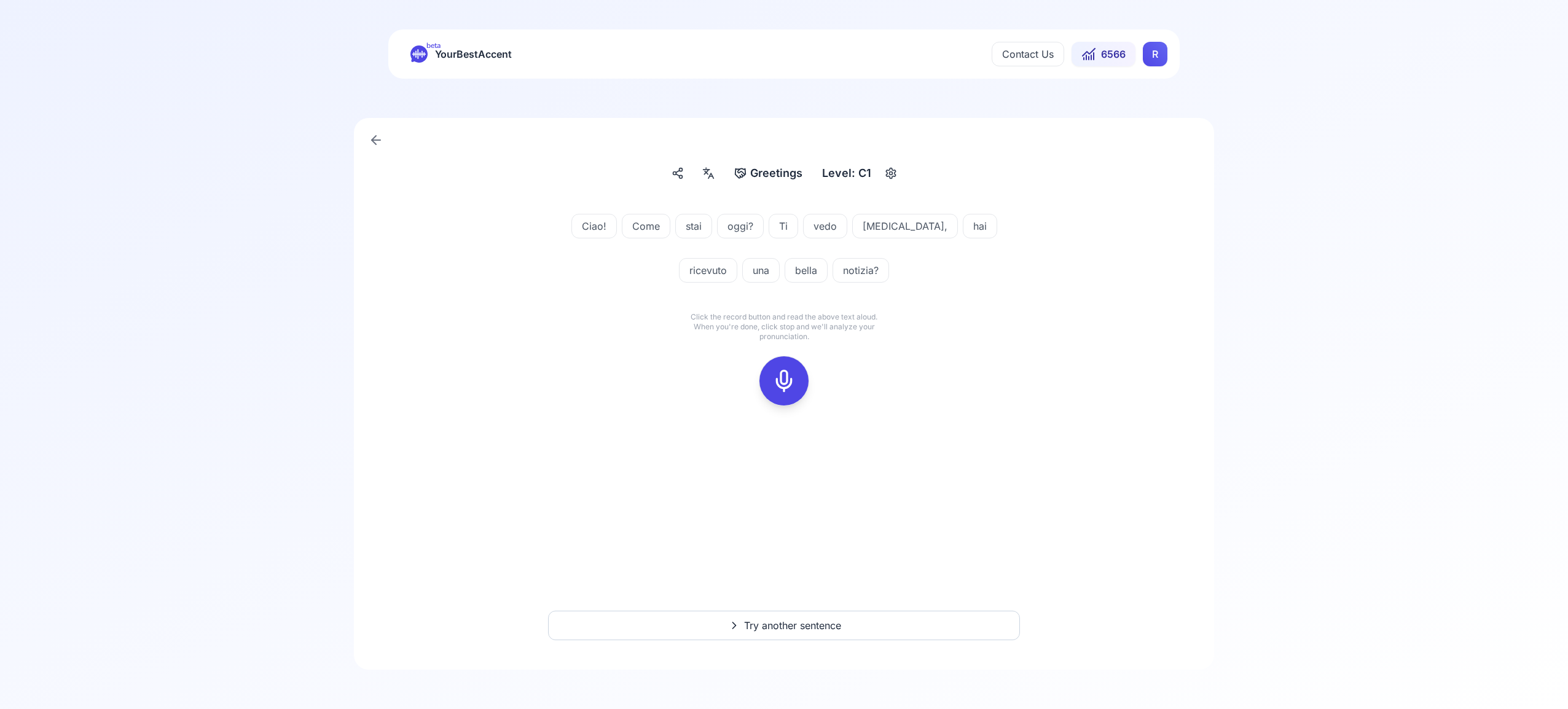
click at [792, 380] on rect at bounding box center [784, 380] width 19 height 19
click at [790, 374] on icon at bounding box center [784, 380] width 25 height 25
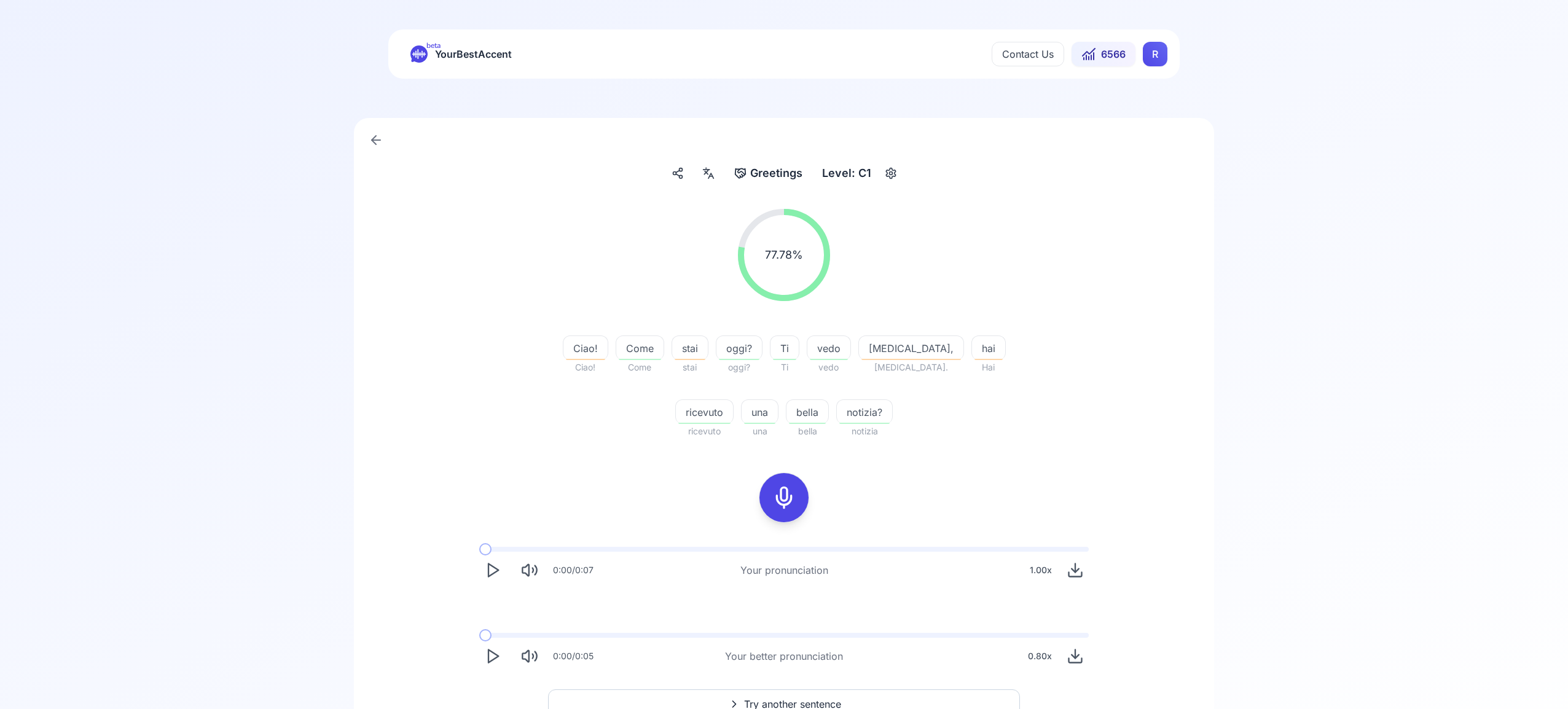
click at [814, 697] on span "Try another sentence" at bounding box center [793, 705] width 97 height 15
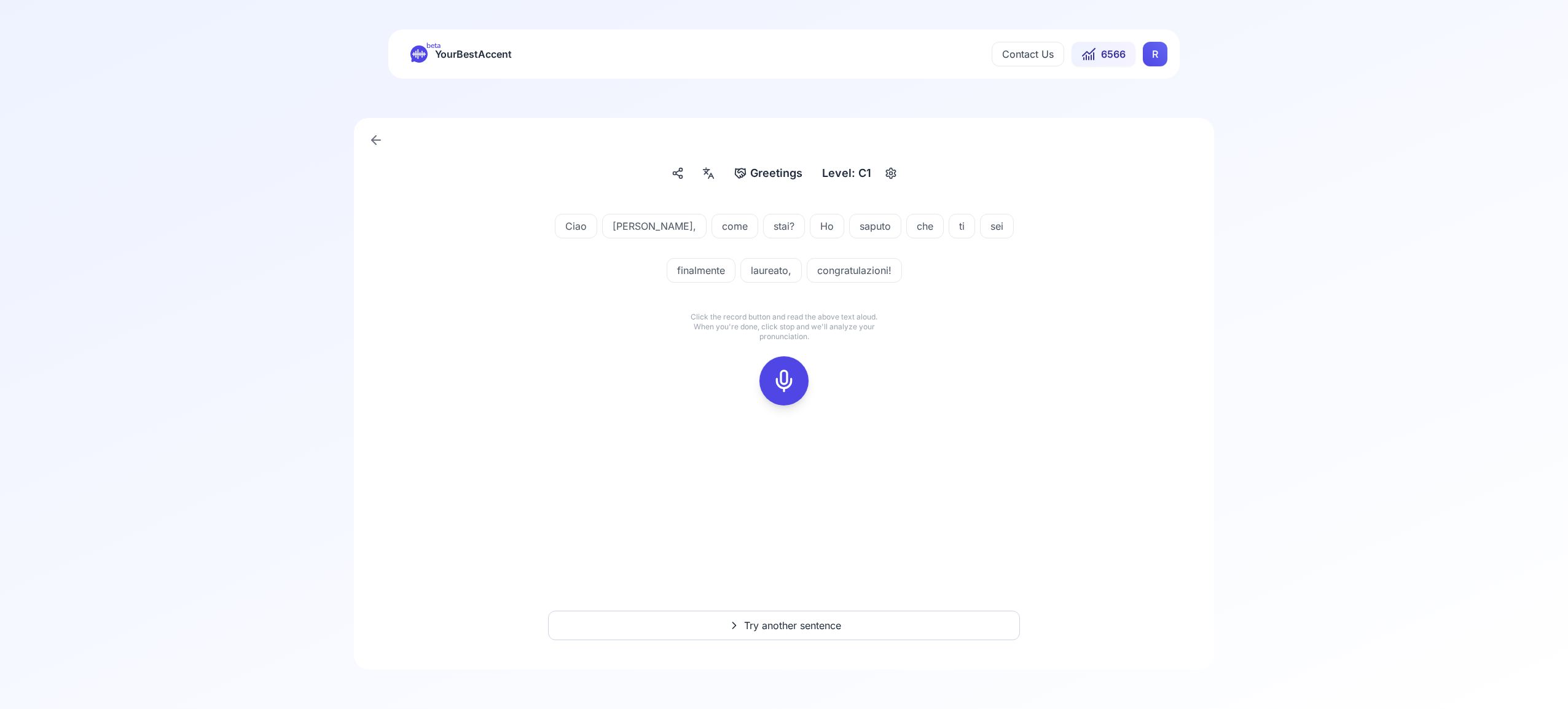
click at [785, 372] on rect at bounding box center [784, 380] width 19 height 19
click at [780, 380] on icon at bounding box center [784, 380] width 25 height 25
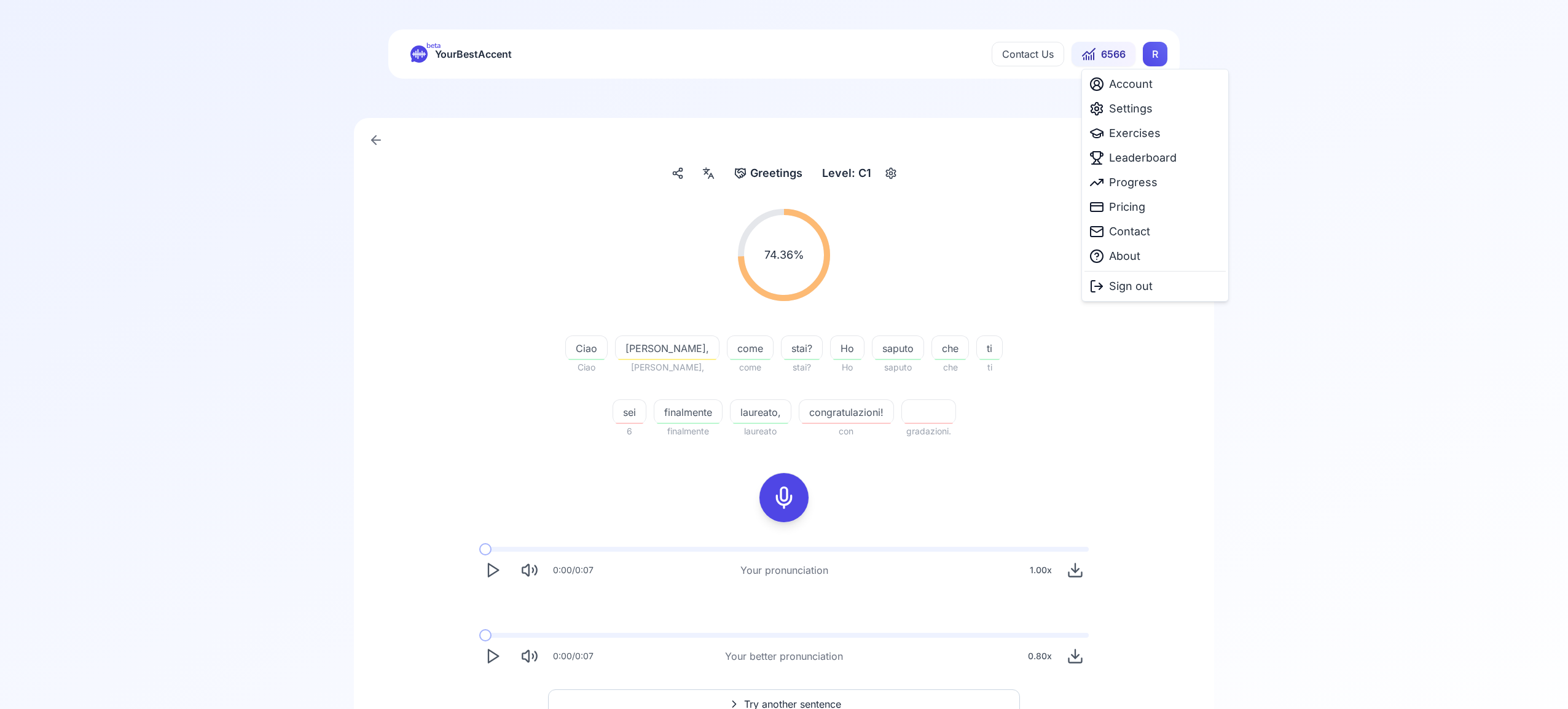
click at [1152, 56] on html "beta YourBestAccent Contact Us 6566 R Greetings Greetings Level: C1 74.36 % 74.…" at bounding box center [784, 354] width 1568 height 709
click at [1137, 158] on span "Leaderboard" at bounding box center [1143, 157] width 67 height 17
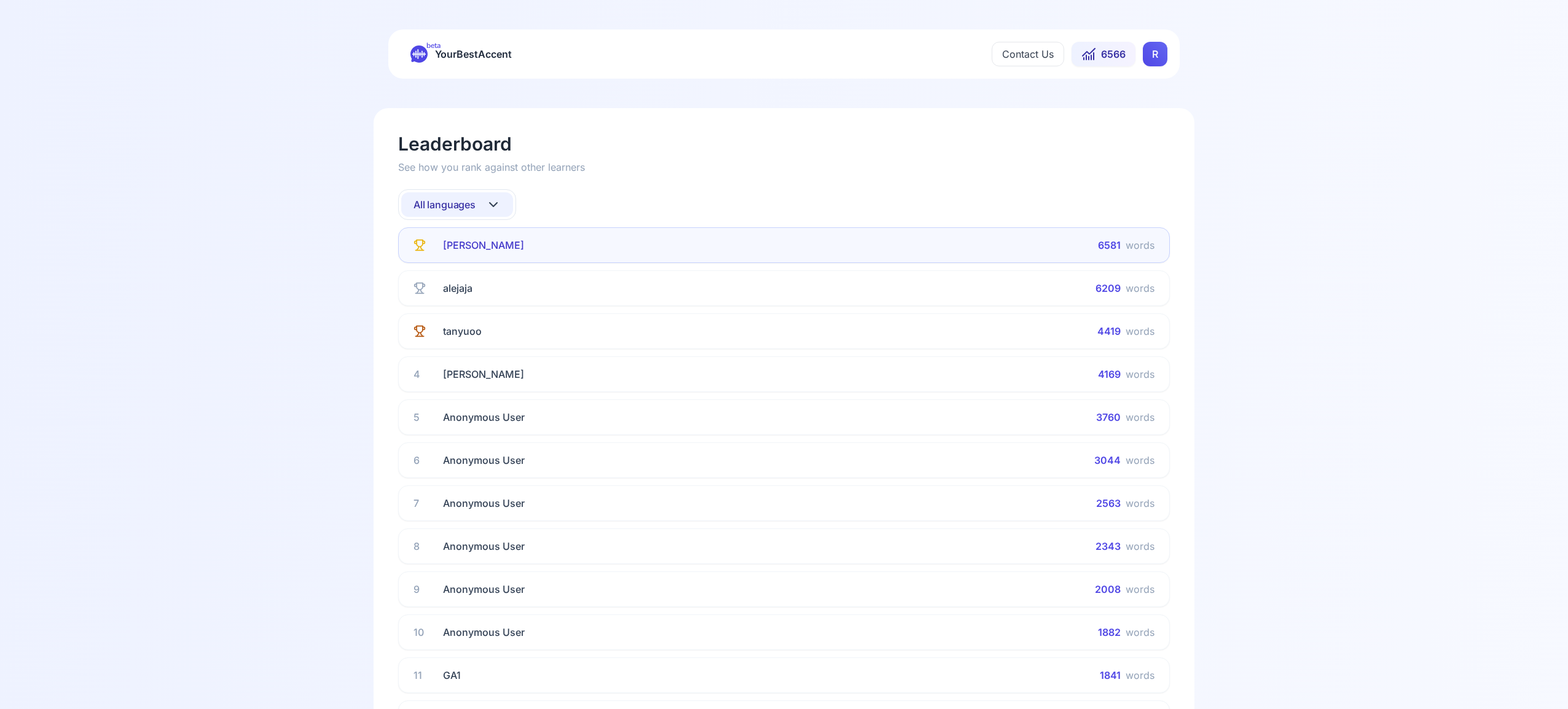
click at [498, 204] on icon at bounding box center [493, 204] width 15 height 15
click at [475, 298] on div "French" at bounding box center [457, 299] width 112 height 22
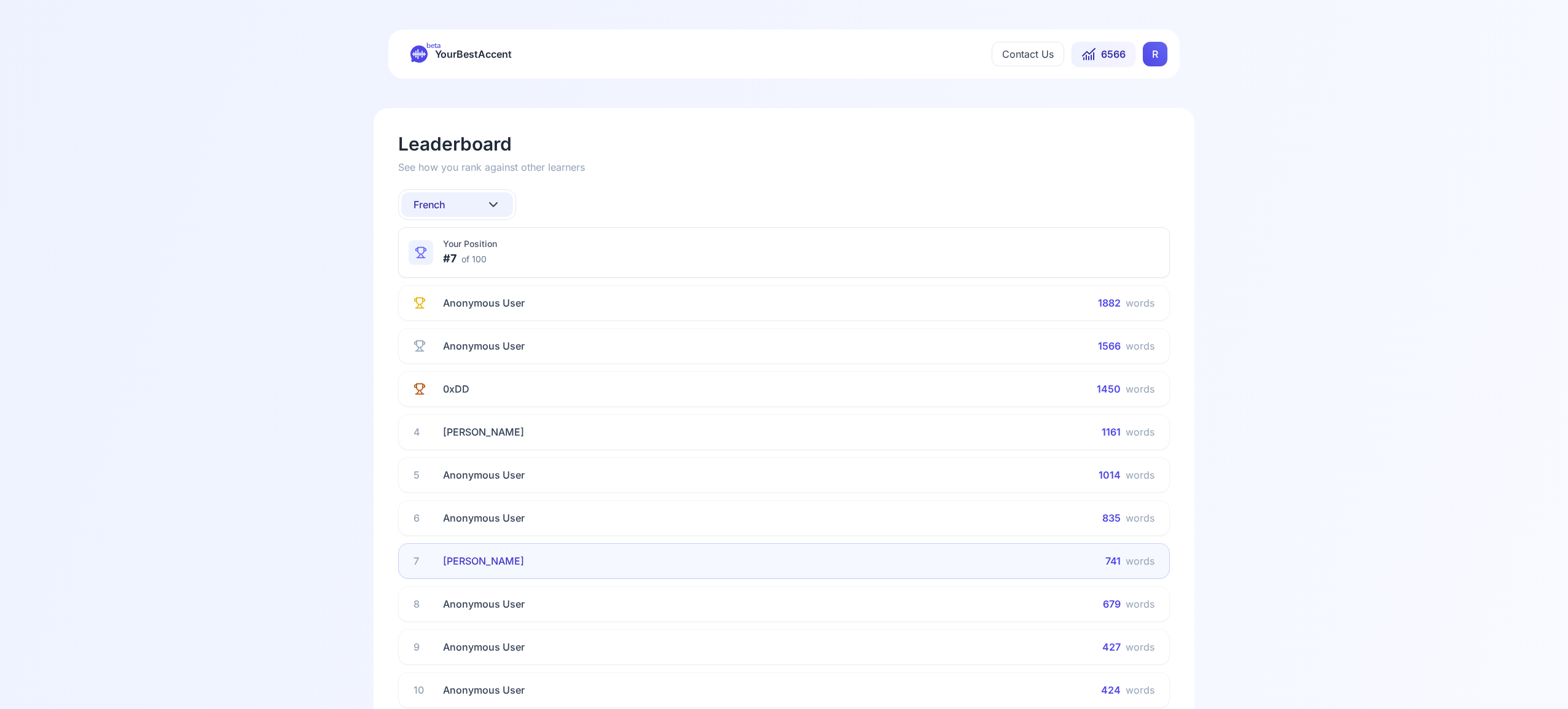
click at [487, 201] on icon at bounding box center [493, 204] width 15 height 15
click at [464, 323] on div "Russian" at bounding box center [457, 323] width 112 height 22
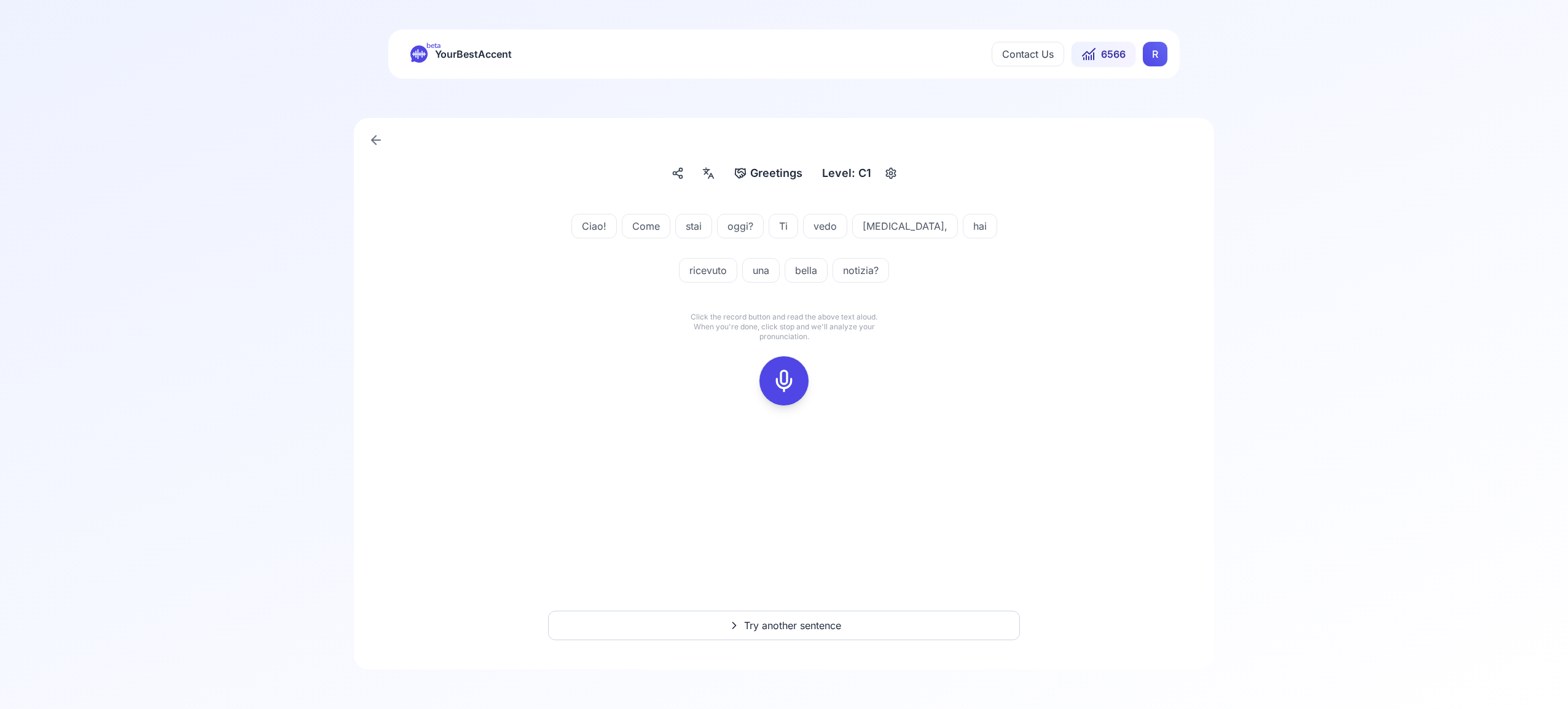
click at [1160, 56] on html "beta YourBestAccent Contact Us 6566 R Greetings Greetings Level: C1 Ciao! Come …" at bounding box center [784, 354] width 1568 height 709
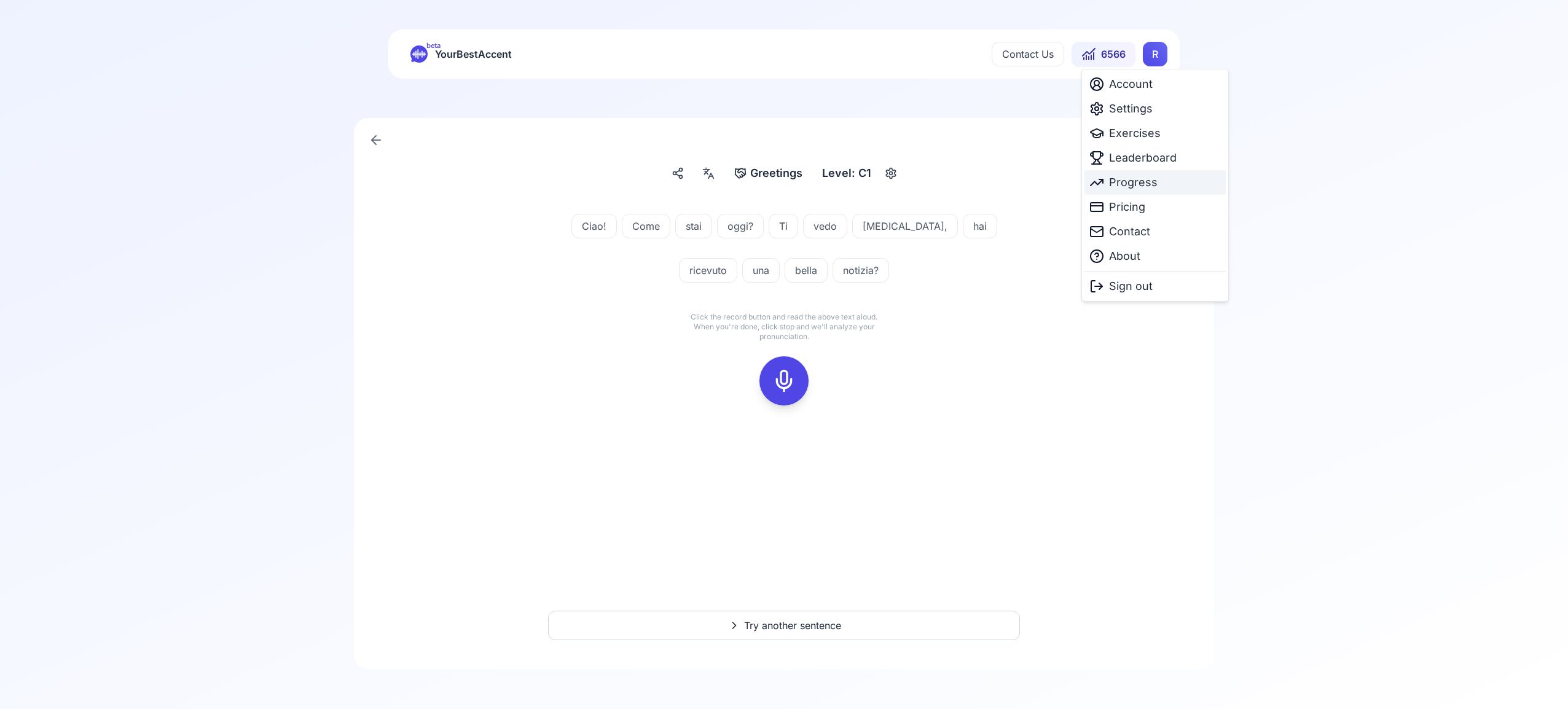
click at [1144, 185] on span "Progress" at bounding box center [1133, 182] width 49 height 17
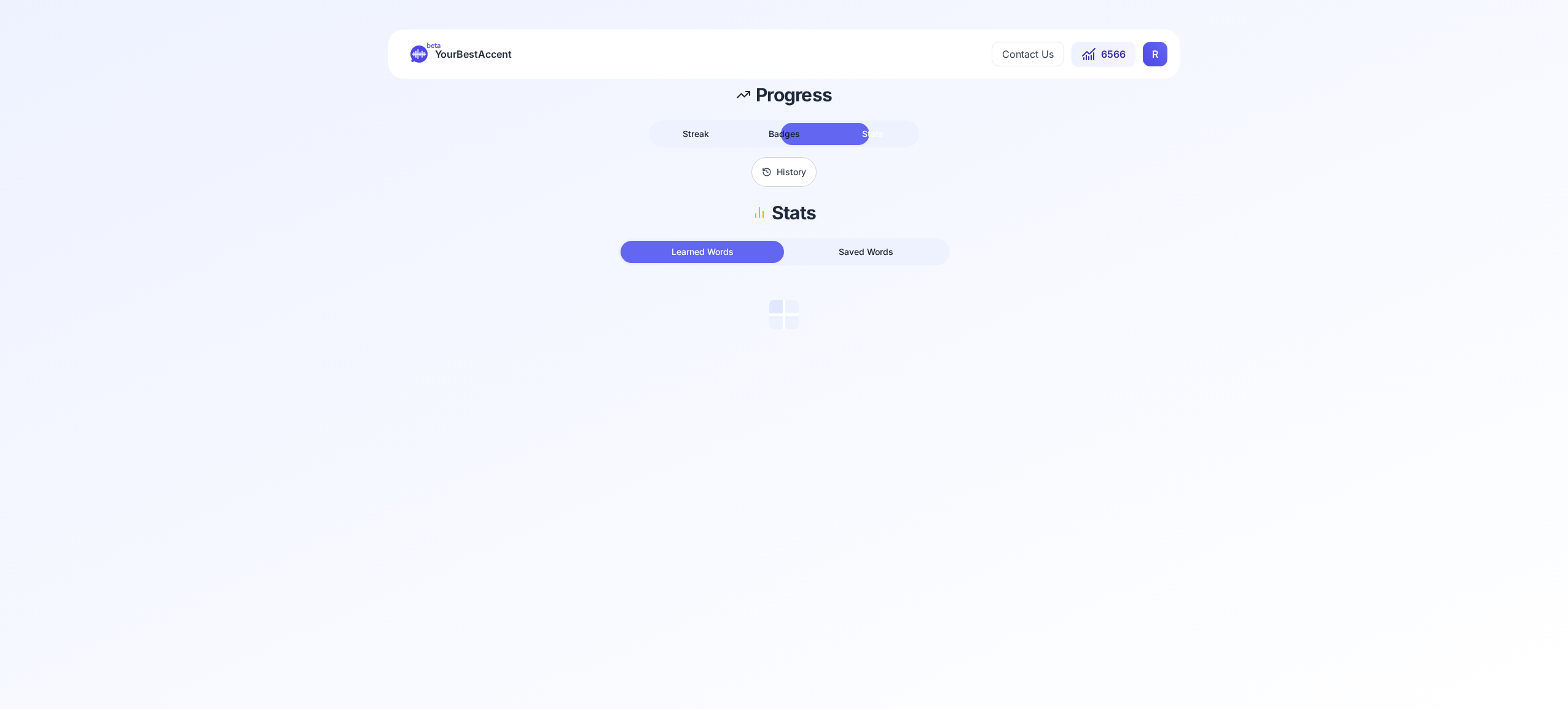
click at [875, 136] on span "Stats" at bounding box center [872, 134] width 22 height 10
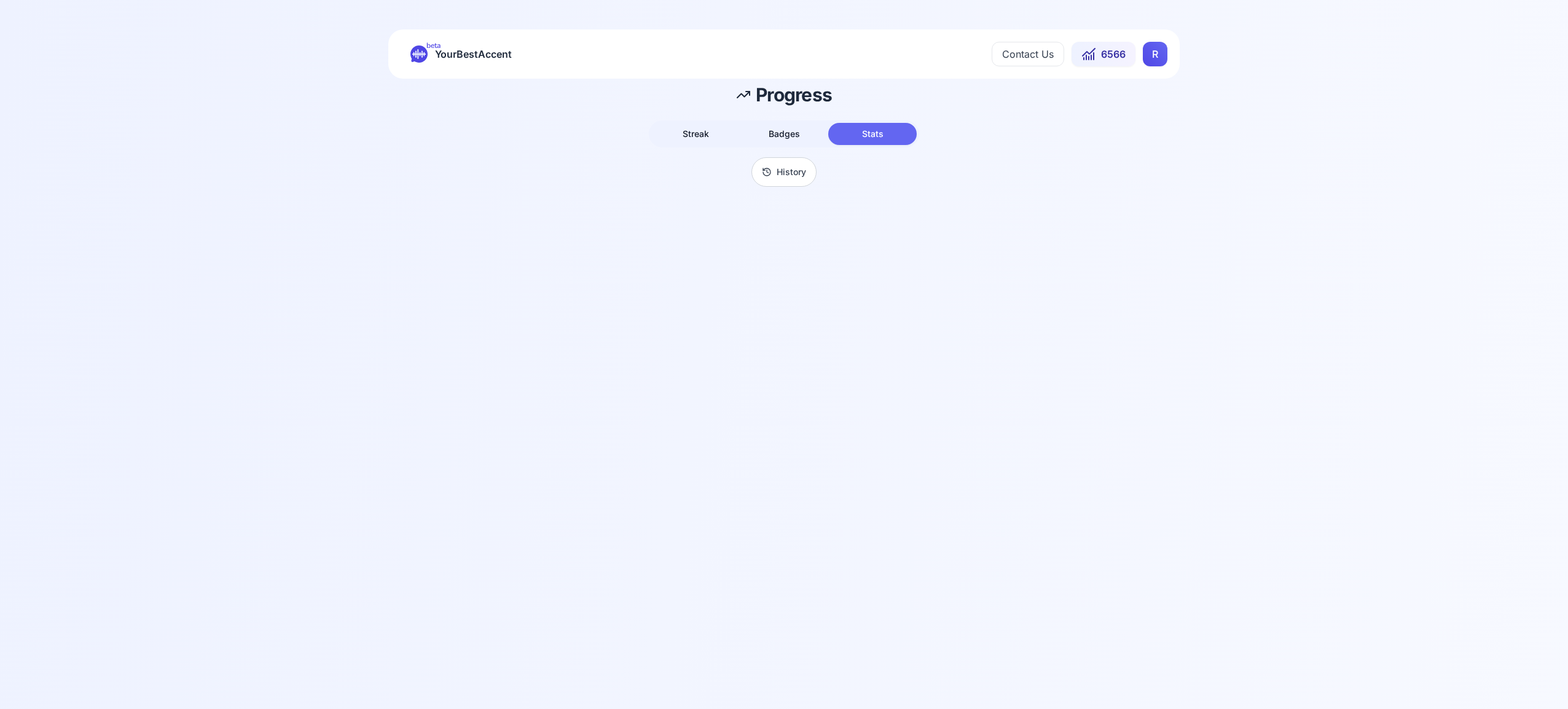
click at [791, 131] on span "Badges" at bounding box center [785, 134] width 31 height 10
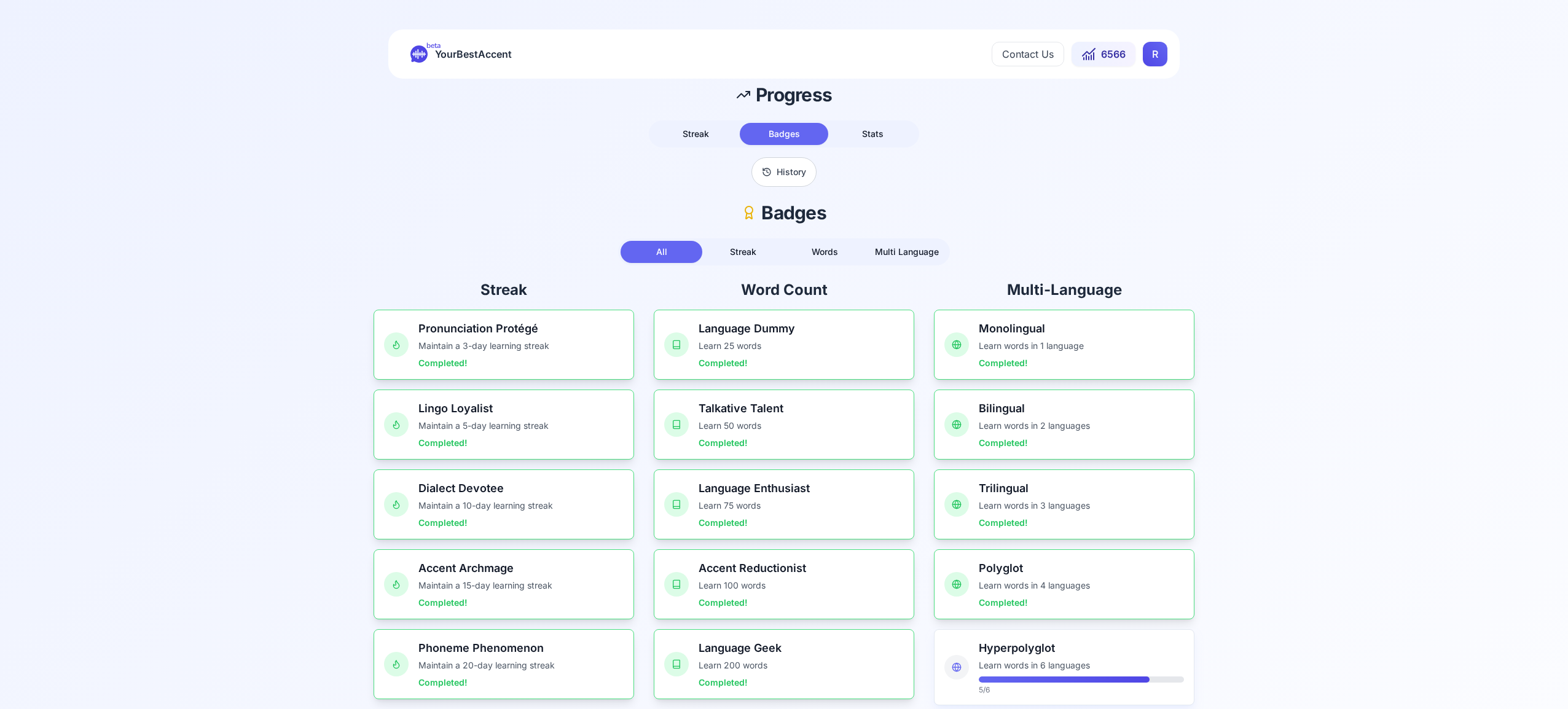
click at [798, 174] on button "History" at bounding box center [784, 171] width 65 height 29
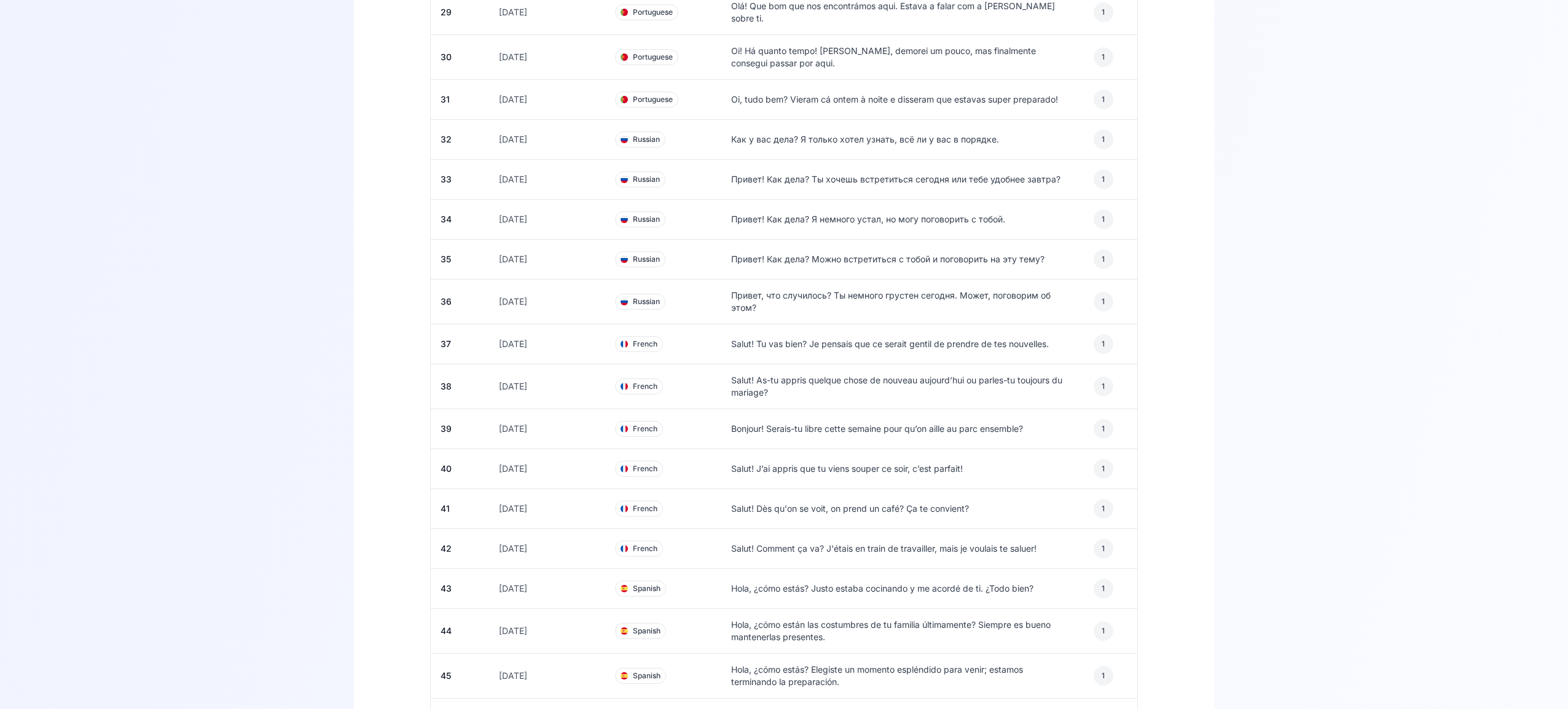
scroll to position [1366, 0]
click at [1003, 504] on div "Salut! Dès qu'on se voit, on prend un café? Ça te convient?" at bounding box center [901, 508] width 338 height 19
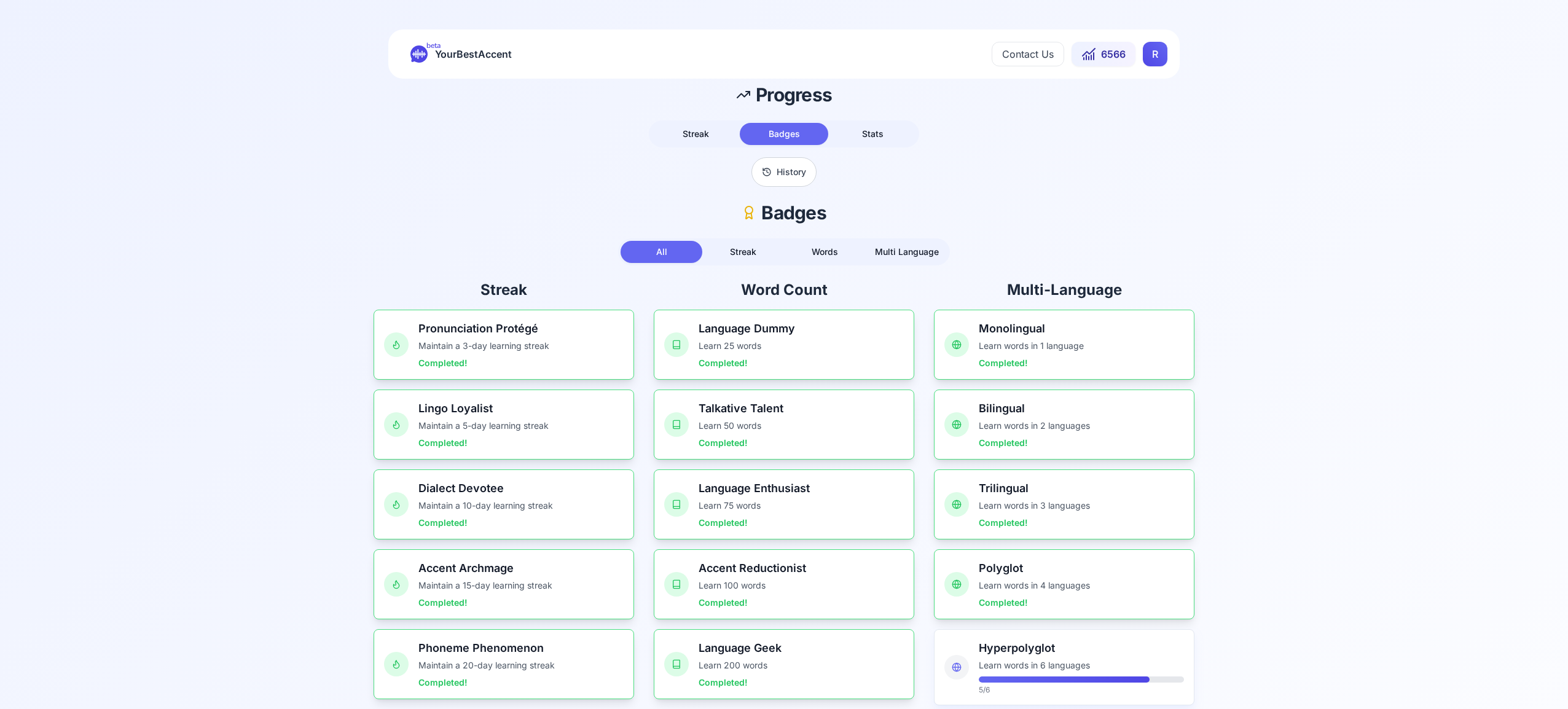
click at [1156, 55] on html "beta YourBestAccent Contact Us 6566 R Progress Streak Badges Stats History Badg…" at bounding box center [784, 354] width 1568 height 709
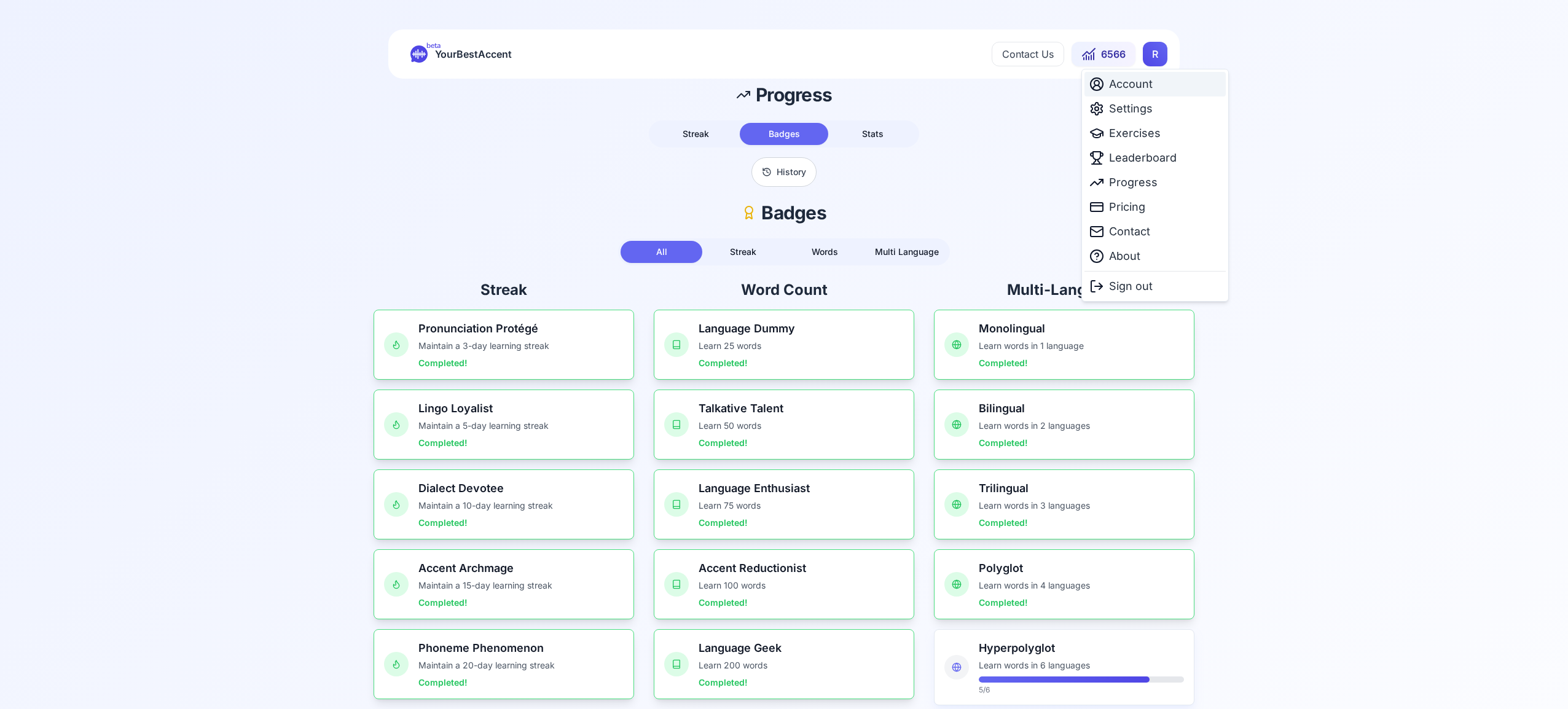
click at [1143, 79] on span "Account" at bounding box center [1131, 84] width 43 height 17
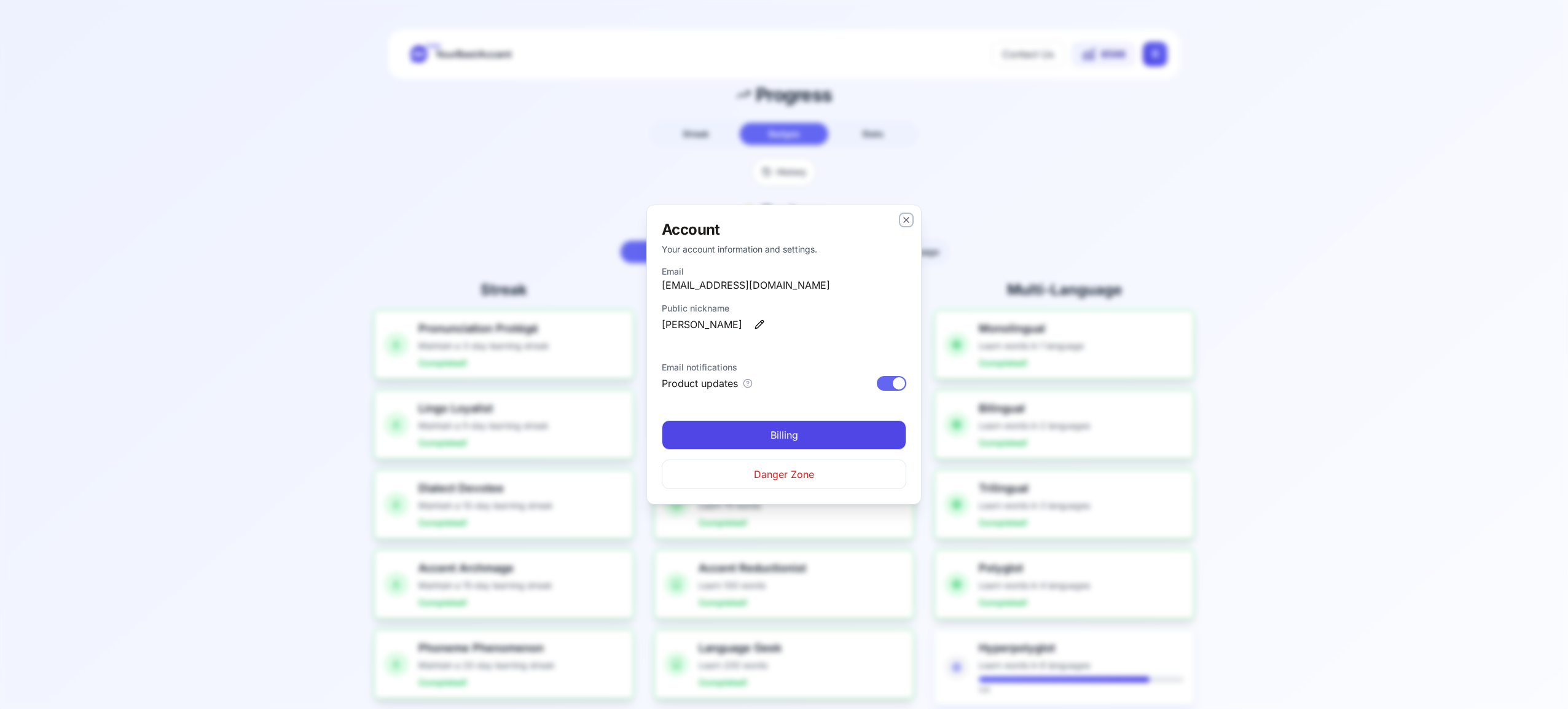
click at [906, 221] on icon "button" at bounding box center [906, 219] width 10 height 10
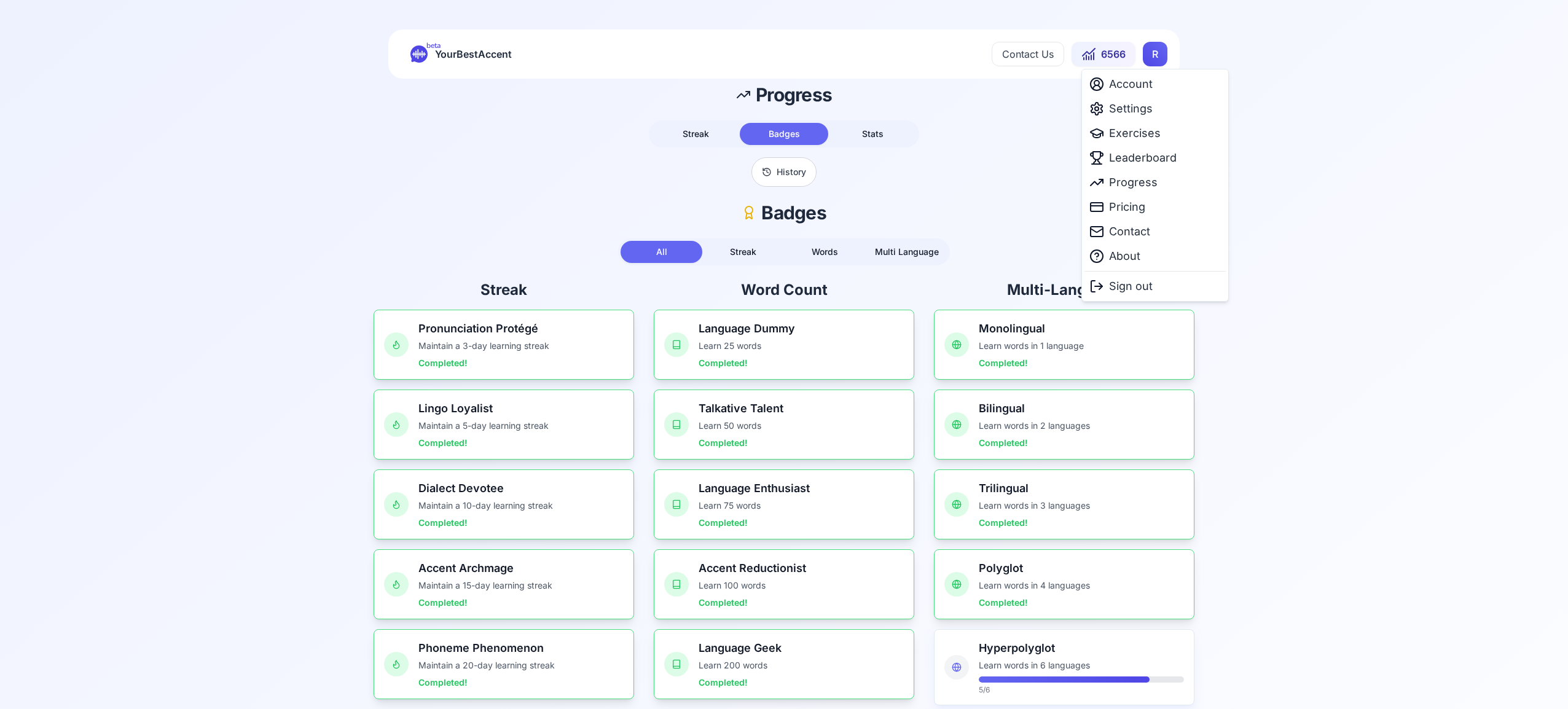
click at [1156, 55] on html "beta YourBestAccent Contact Us 6566 R Progress Streak Badges Stats History Badg…" at bounding box center [784, 354] width 1568 height 709
click at [1149, 119] on div "Settings" at bounding box center [1155, 109] width 142 height 25
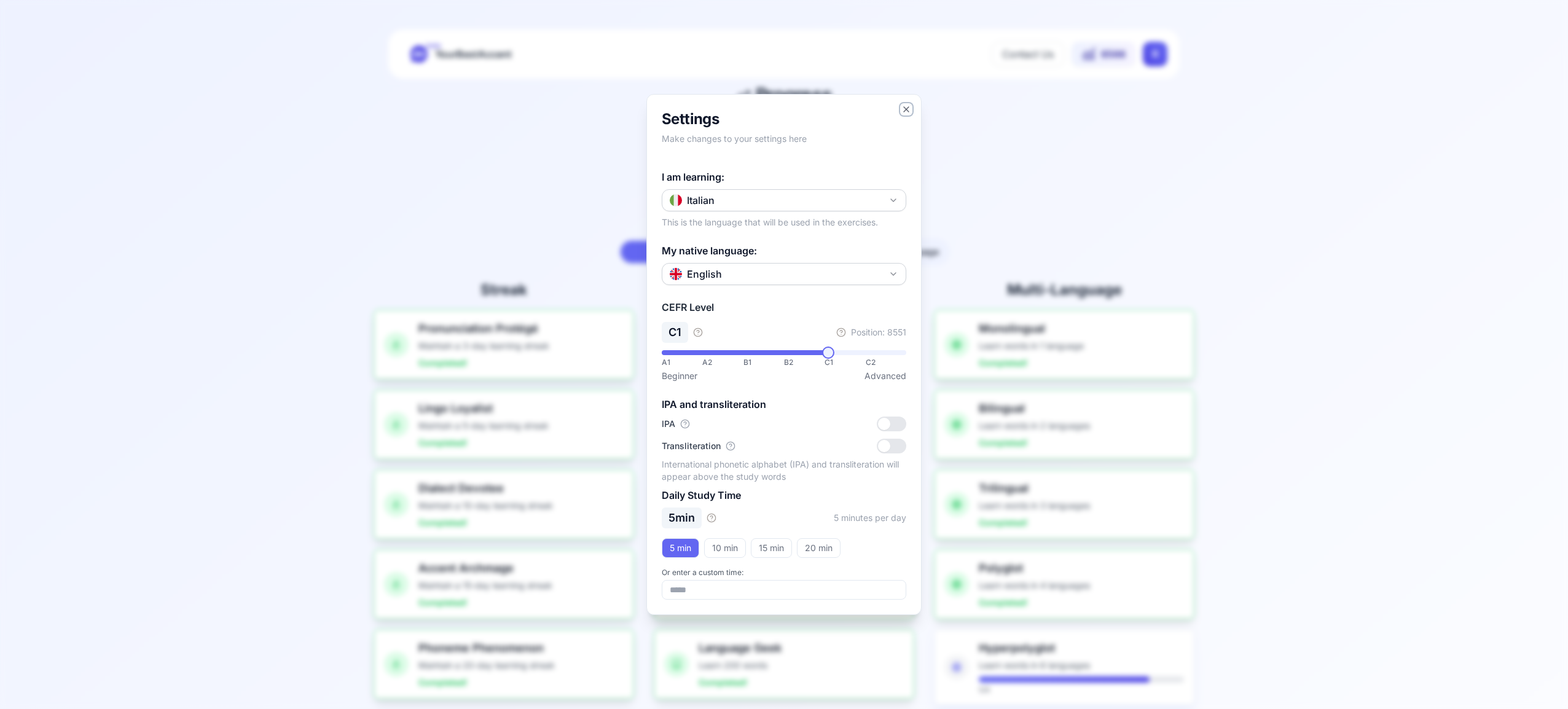
click at [905, 108] on icon "button" at bounding box center [906, 109] width 10 height 10
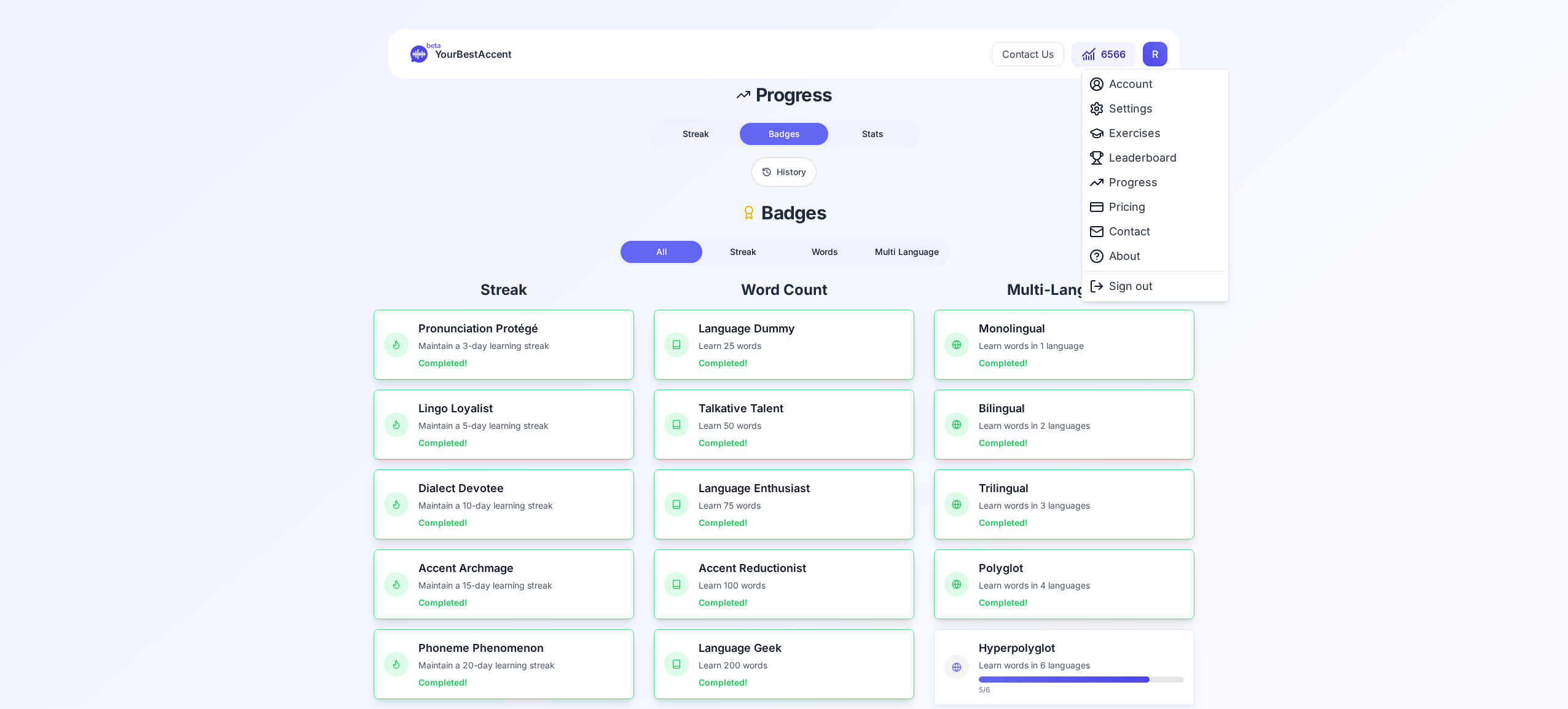
click at [1156, 46] on html "beta YourBestAccent Contact Us 6566 R Progress Streak Badges Stats History Badg…" at bounding box center [784, 354] width 1568 height 709
click at [1149, 136] on span "Exercises" at bounding box center [1134, 133] width 52 height 17
